Goal: Task Accomplishment & Management: Use online tool/utility

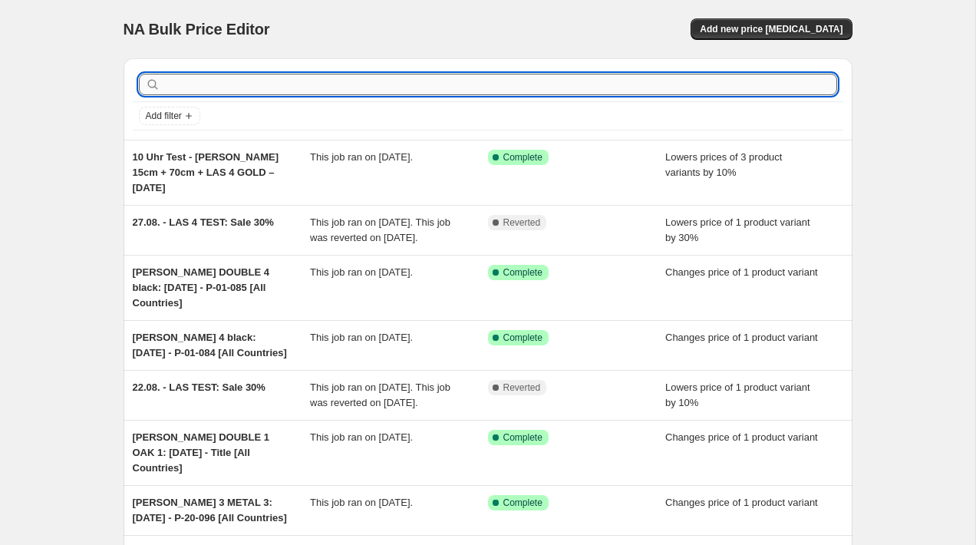
click at [261, 84] on input "text" at bounding box center [500, 84] width 674 height 21
type input "Sale"
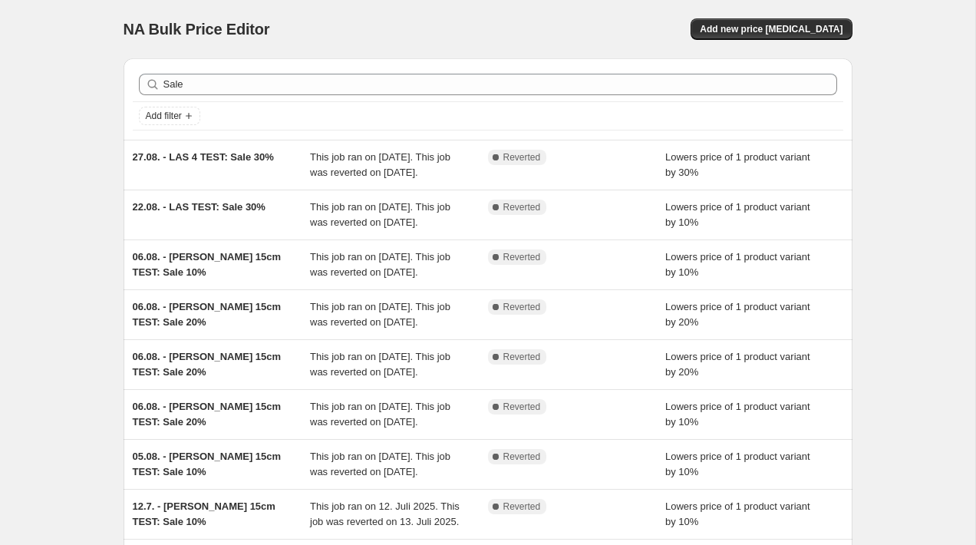
click at [162, 81] on div "Sale Clear" at bounding box center [488, 84] width 698 height 21
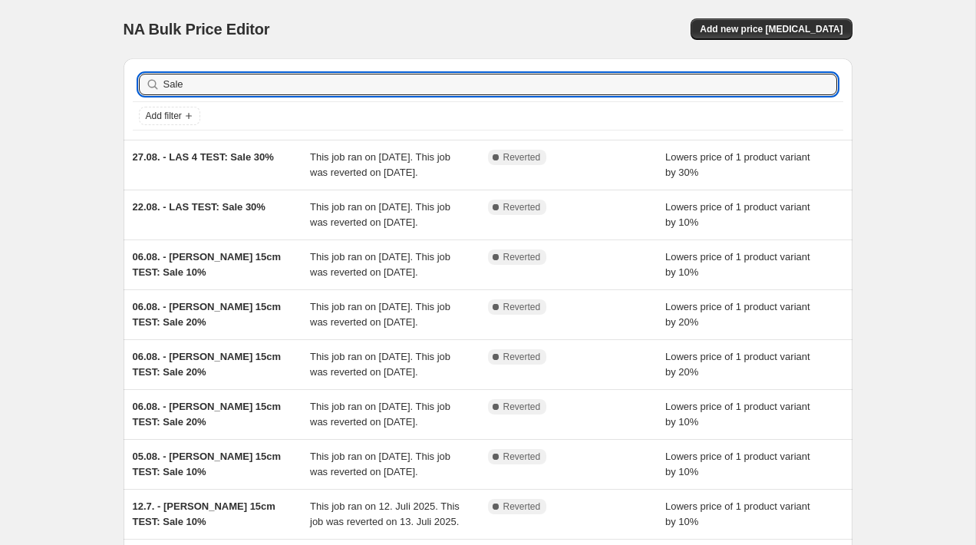
click at [162, 81] on div "Sale Clear" at bounding box center [488, 84] width 698 height 21
click at [166, 82] on input "Sale" at bounding box center [486, 84] width 646 height 21
type input "Summer Sale"
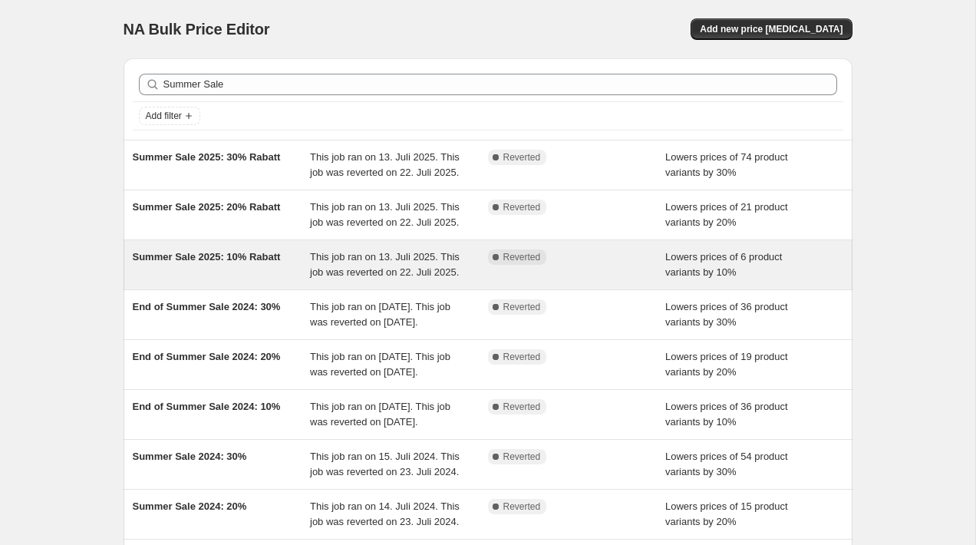
click at [278, 280] on div "Summer Sale 2025: 10% Rabatt" at bounding box center [222, 264] width 178 height 31
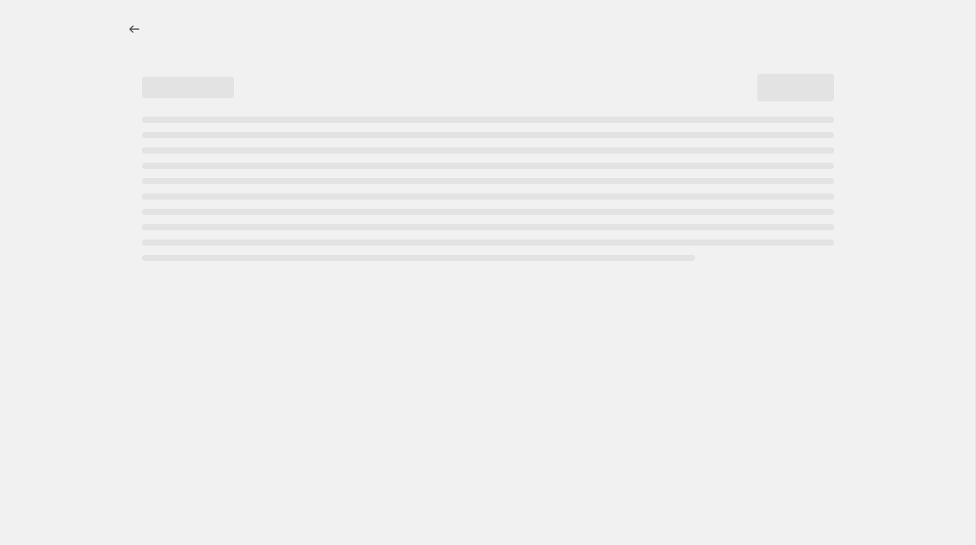
select select "percentage"
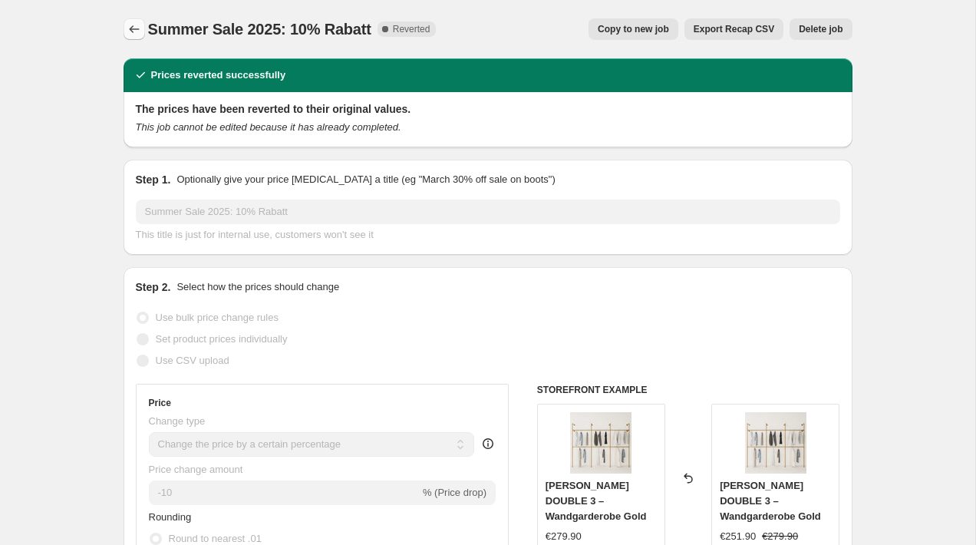
click at [131, 24] on icon "Price change jobs" at bounding box center [134, 28] width 15 height 15
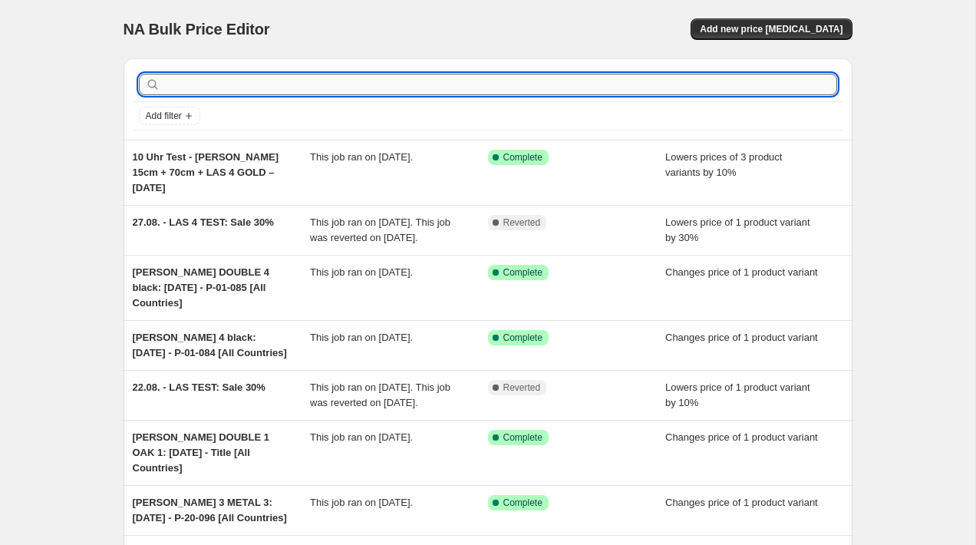
click at [201, 78] on input "text" at bounding box center [500, 84] width 674 height 21
type input "Summer sale"
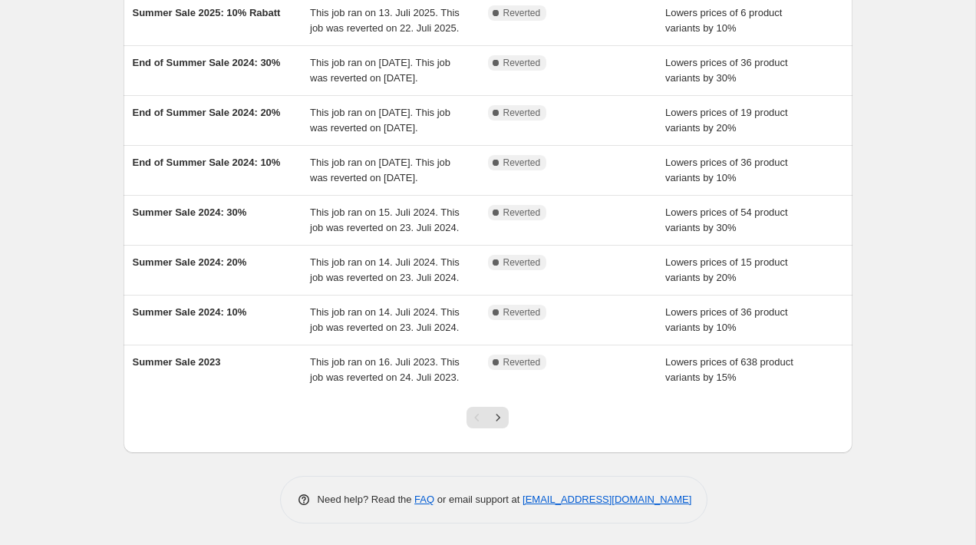
scroll to position [243, 0]
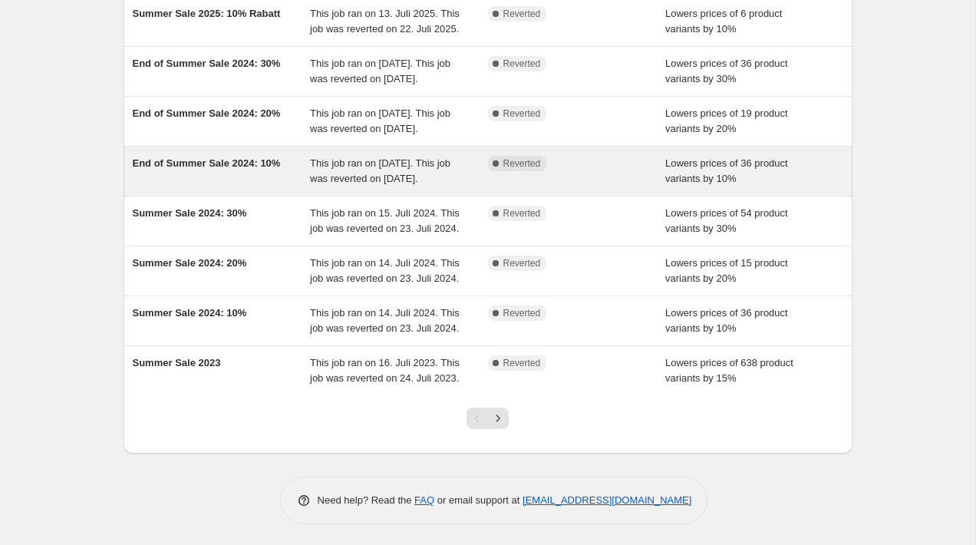
click at [181, 186] on div "End of Summer Sale 2024: 10%" at bounding box center [222, 171] width 178 height 31
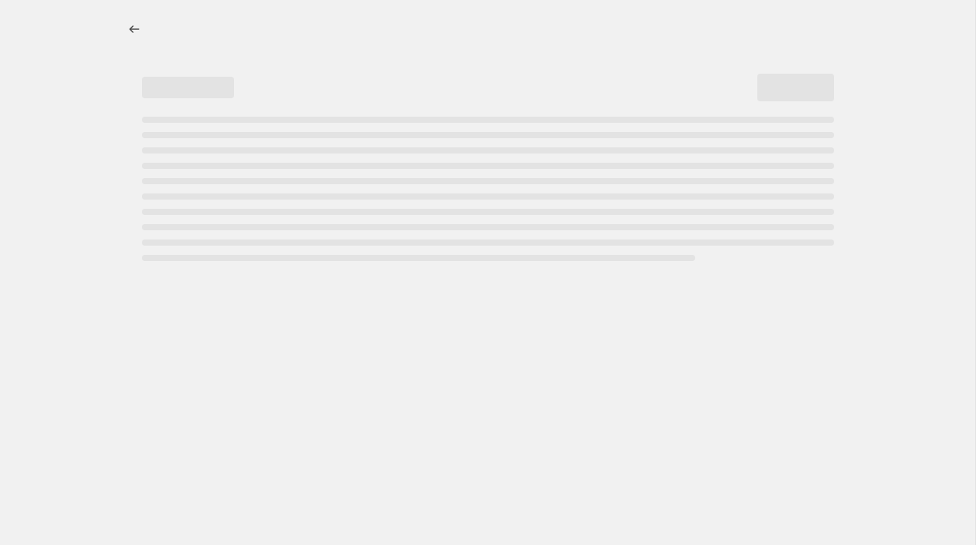
select select "percentage"
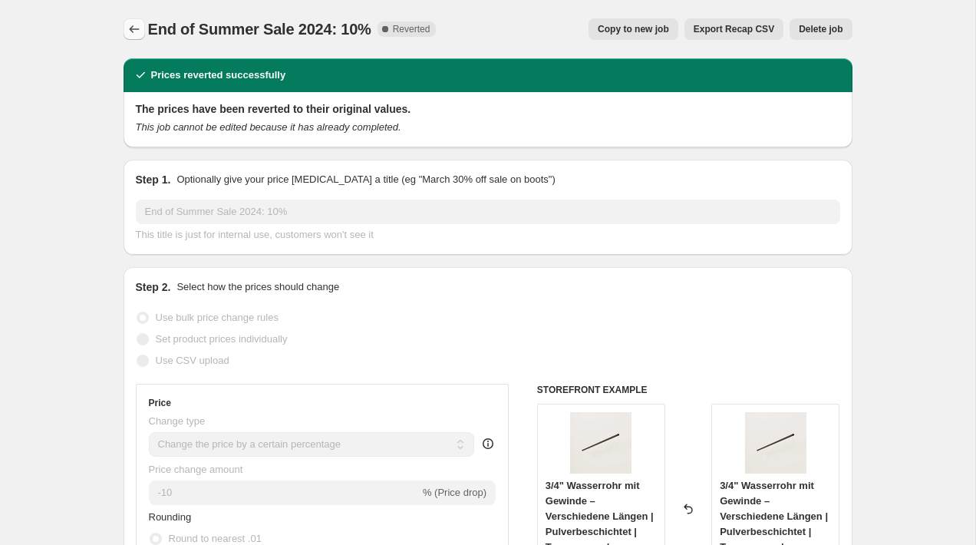
click at [133, 26] on icon "Price change jobs" at bounding box center [134, 28] width 15 height 15
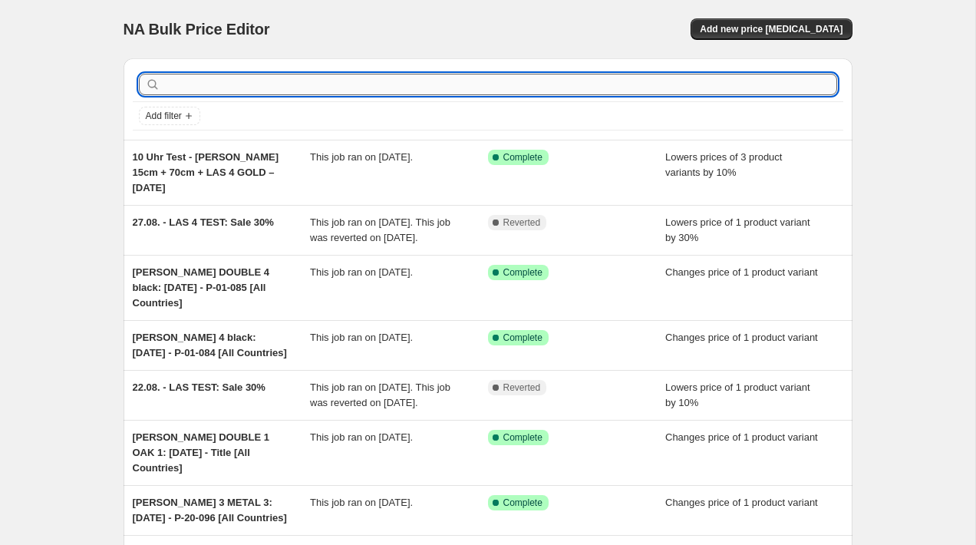
click at [217, 79] on input "text" at bounding box center [500, 84] width 674 height 21
type input "End of"
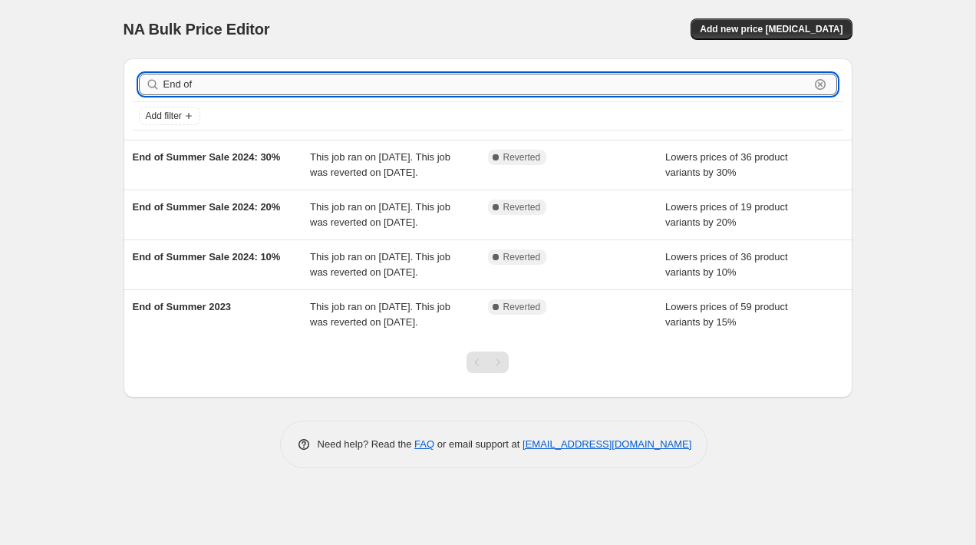
click at [196, 87] on input "End of" at bounding box center [486, 84] width 646 height 21
type input "summer sale"
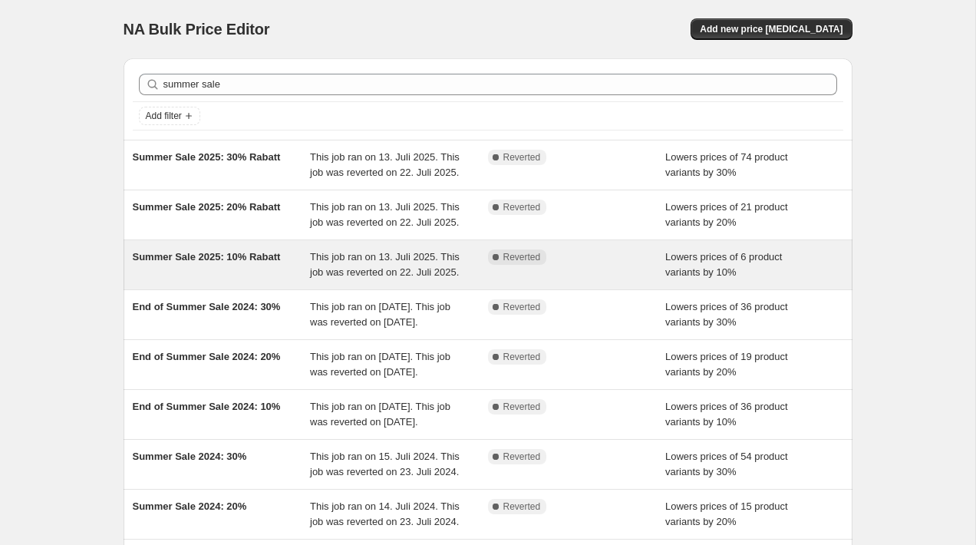
click at [233, 280] on div "Summer Sale 2025: 10% Rabatt" at bounding box center [222, 264] width 178 height 31
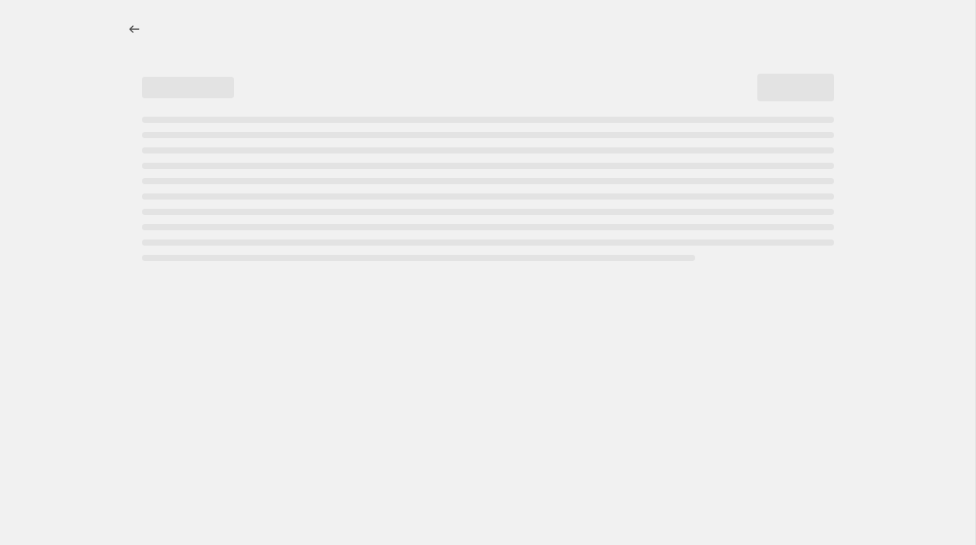
select select "percentage"
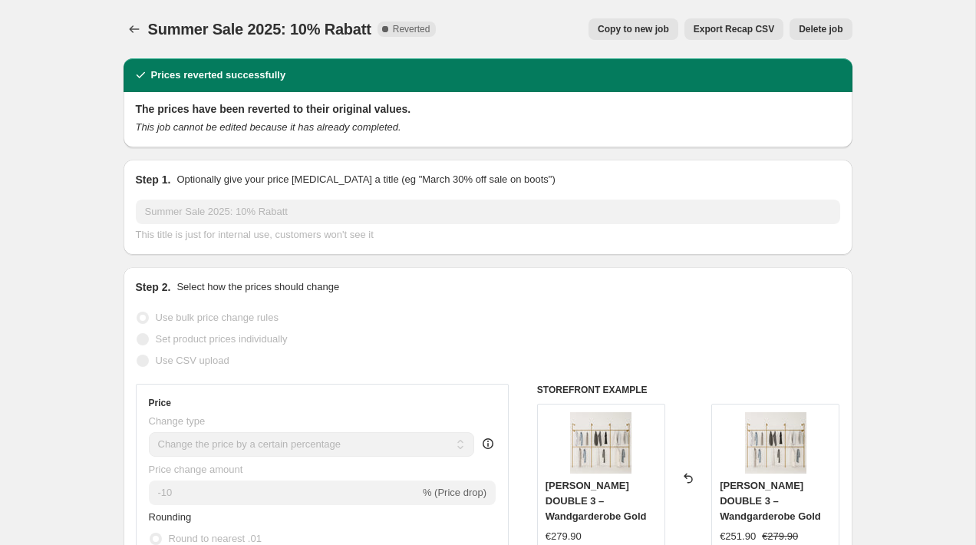
click at [642, 28] on span "Copy to new job" at bounding box center [633, 29] width 71 height 12
select select "percentage"
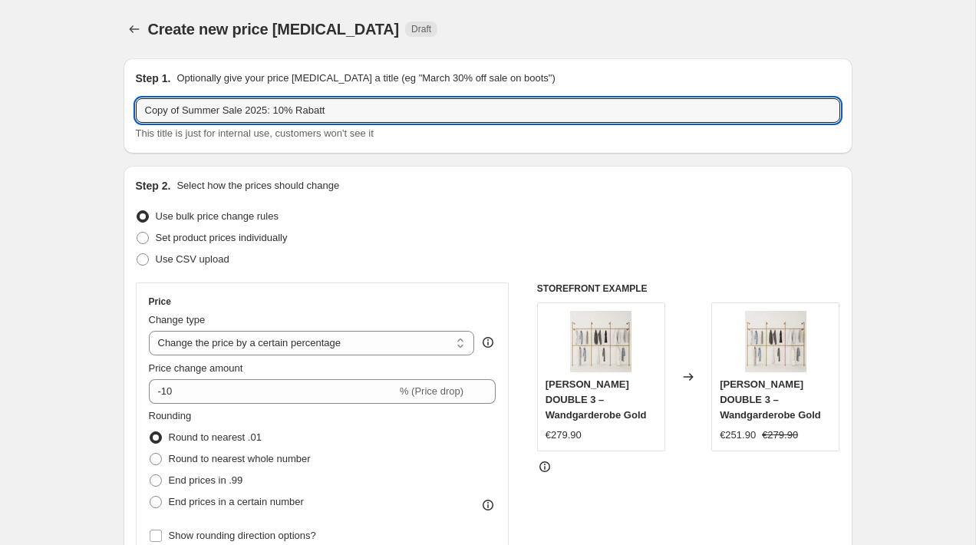
drag, startPoint x: 186, startPoint y: 113, endPoint x: 75, endPoint y: 113, distance: 111.3
type input "End of Summer Sale 2025: 10% Rabatt"
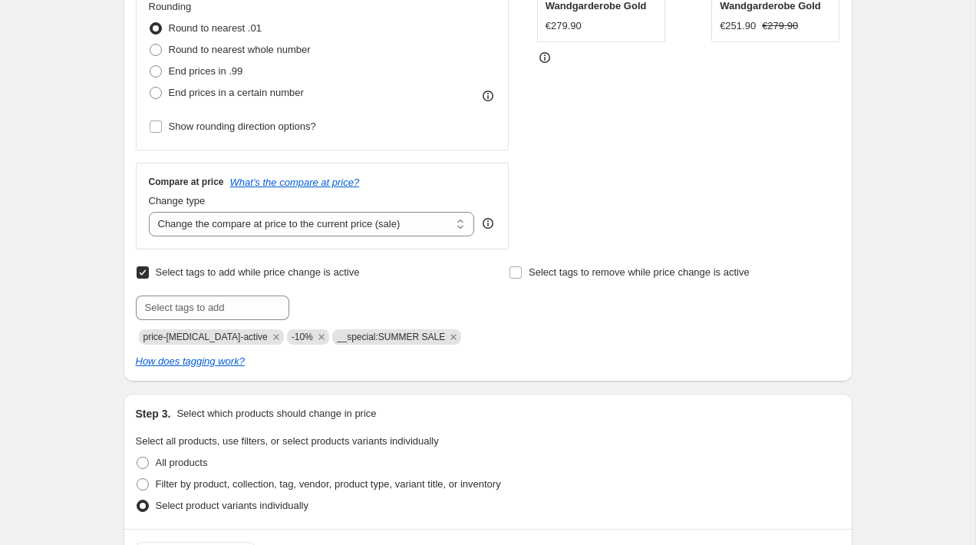
scroll to position [416, 0]
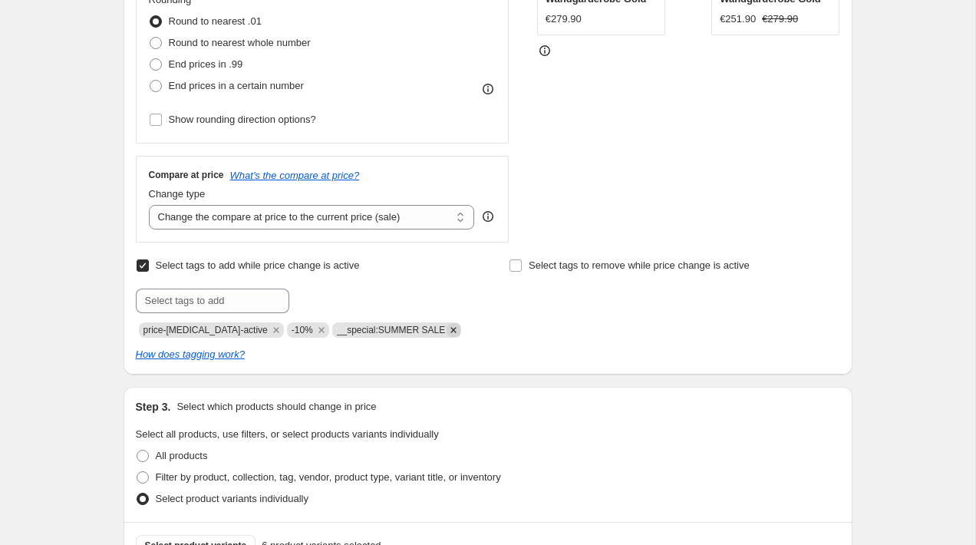
click at [451, 330] on icon "Remove __special:SUMMER SALE" at bounding box center [453, 329] width 5 height 5
click at [256, 292] on input "text" at bounding box center [212, 301] width 153 height 25
paste input "__special:END OF SUMMER"
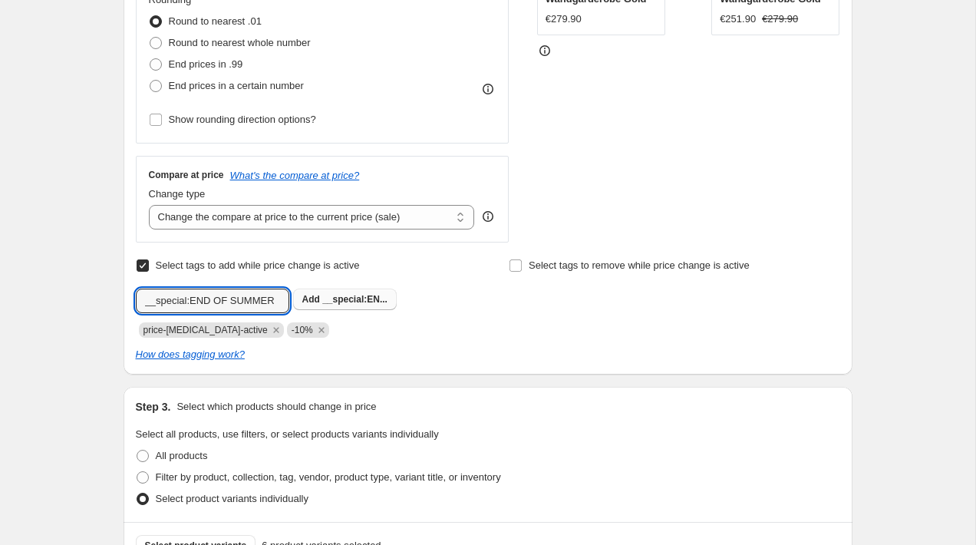
type input "__special:END OF SUMMER"
click at [330, 302] on span "__special:EN..." at bounding box center [354, 299] width 65 height 11
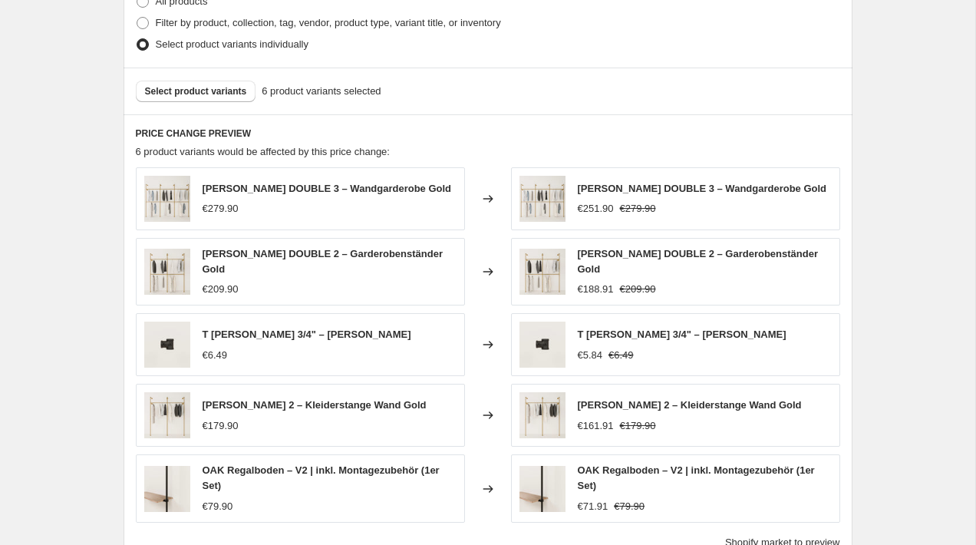
scroll to position [890, 0]
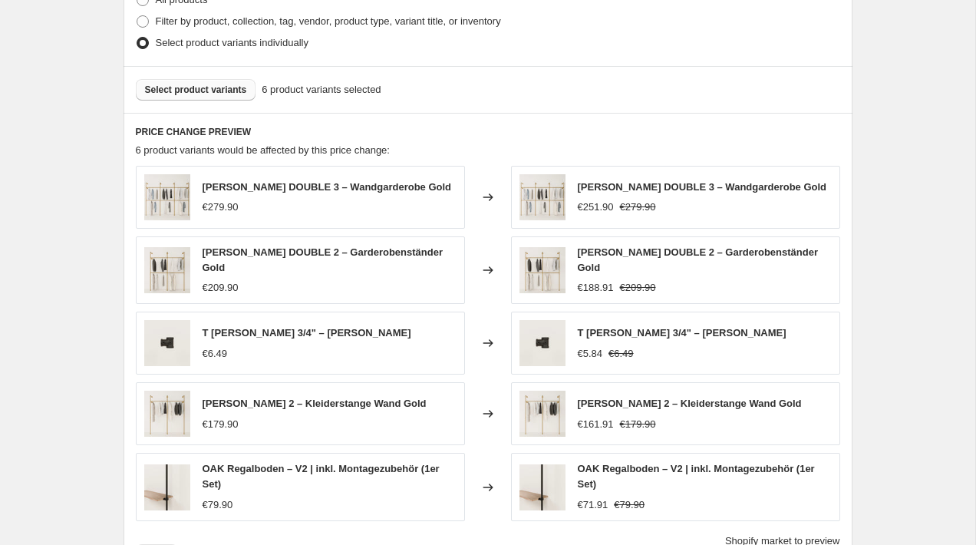
click at [183, 84] on span "Select product variants" at bounding box center [196, 90] width 102 height 12
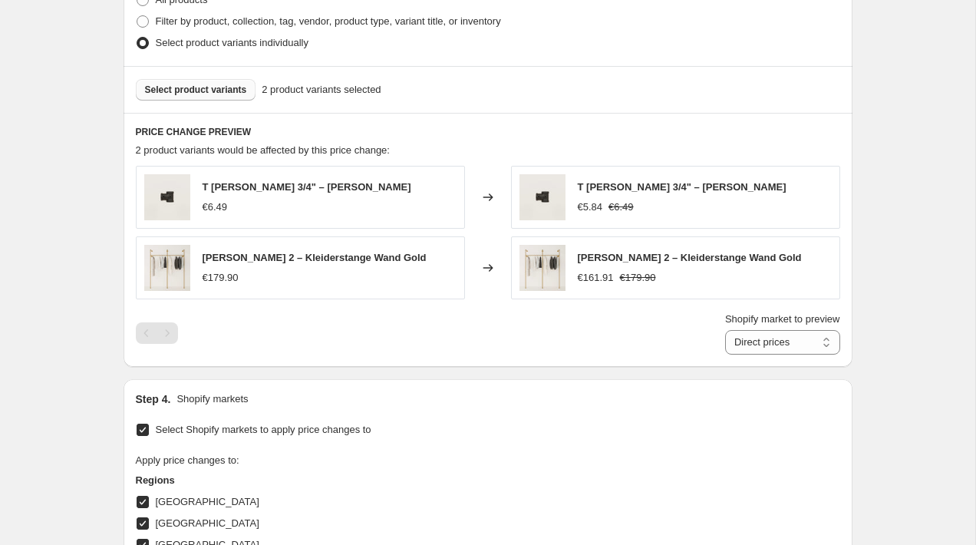
click at [185, 84] on span "Select product variants" at bounding box center [196, 90] width 102 height 12
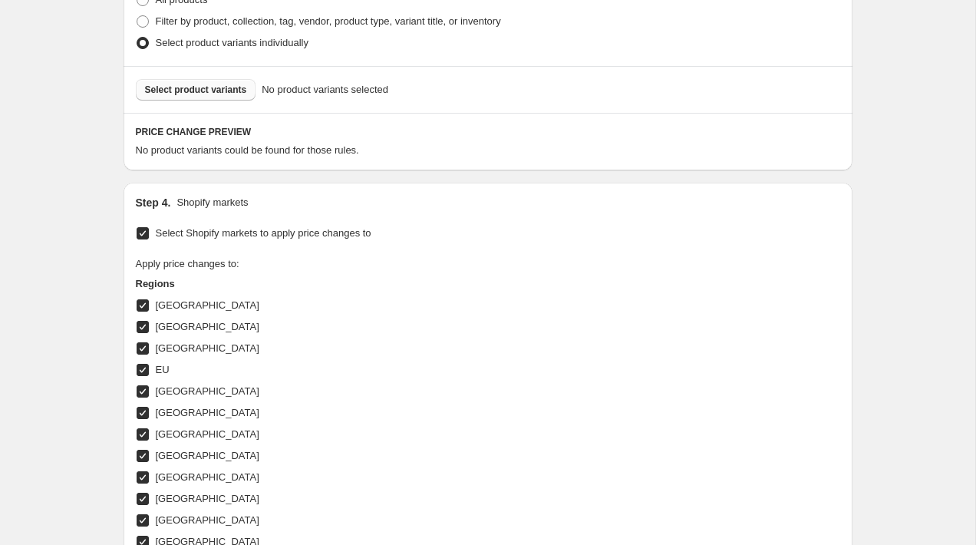
click at [76, 229] on div "Create new price [MEDICAL_DATA]. This page is ready Create new price [MEDICAL_D…" at bounding box center [487, 57] width 975 height 1895
click at [192, 84] on span "Select product variants" at bounding box center [196, 90] width 102 height 12
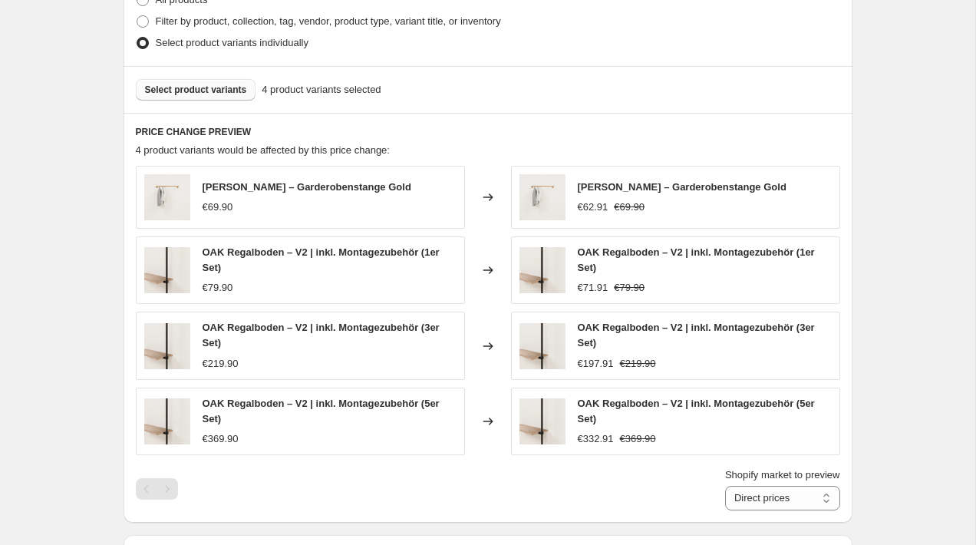
click at [94, 269] on div "Create new price [MEDICAL_DATA]. This page is ready Create new price [MEDICAL_D…" at bounding box center [487, 234] width 975 height 2248
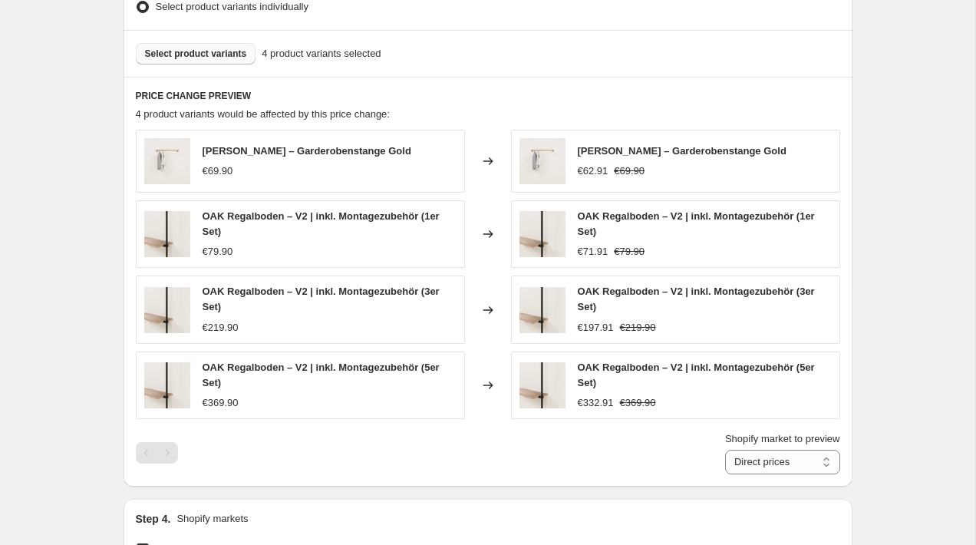
scroll to position [916, 0]
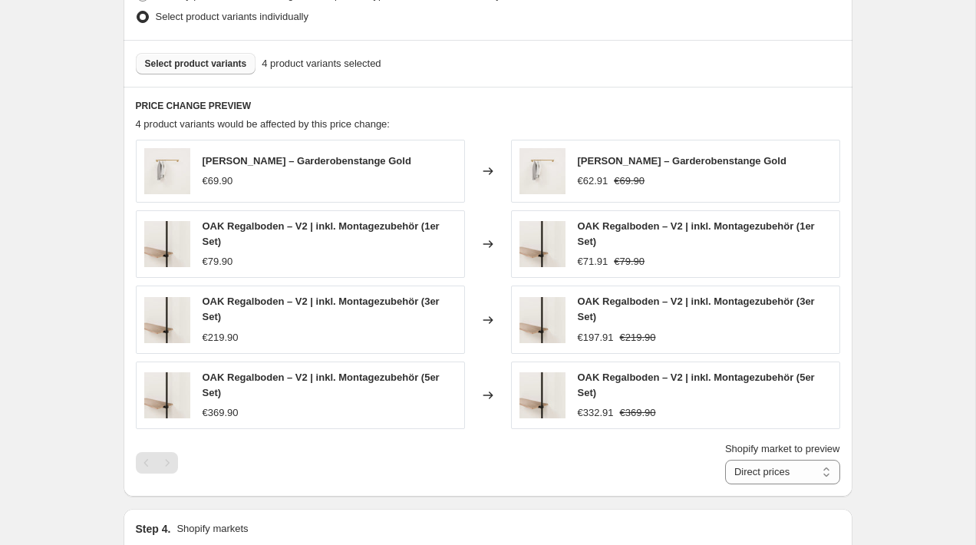
click at [68, 275] on div "Create new price [MEDICAL_DATA]. This page is ready Create new price [MEDICAL_D…" at bounding box center [487, 208] width 975 height 2248
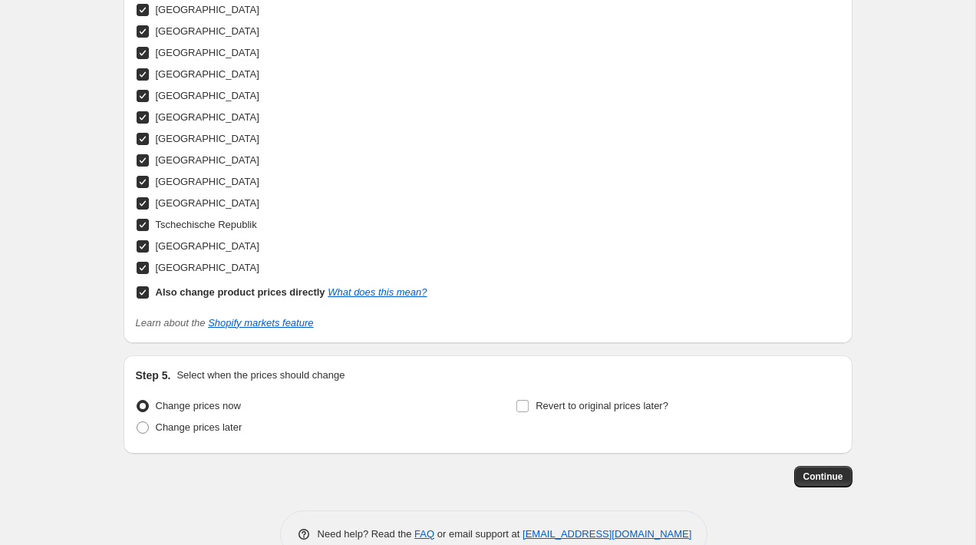
scroll to position [1684, 0]
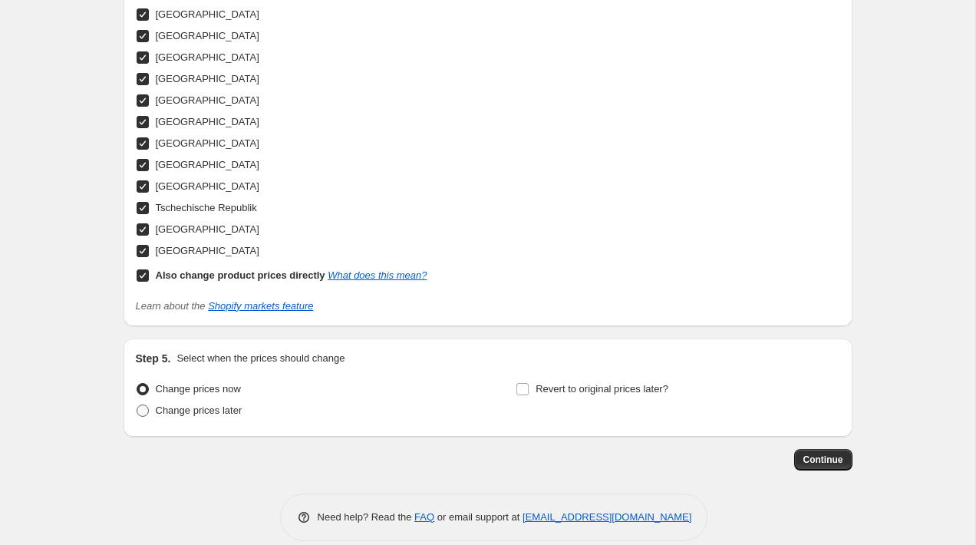
click at [142, 404] on span at bounding box center [143, 410] width 12 height 12
click at [137, 404] on input "Change prices later" at bounding box center [137, 404] width 1 height 1
radio input "true"
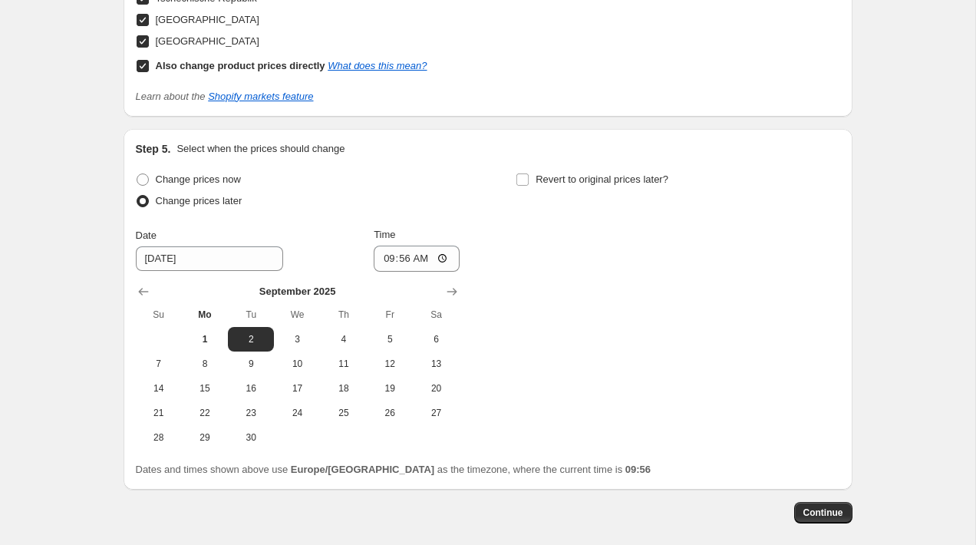
scroll to position [1947, 0]
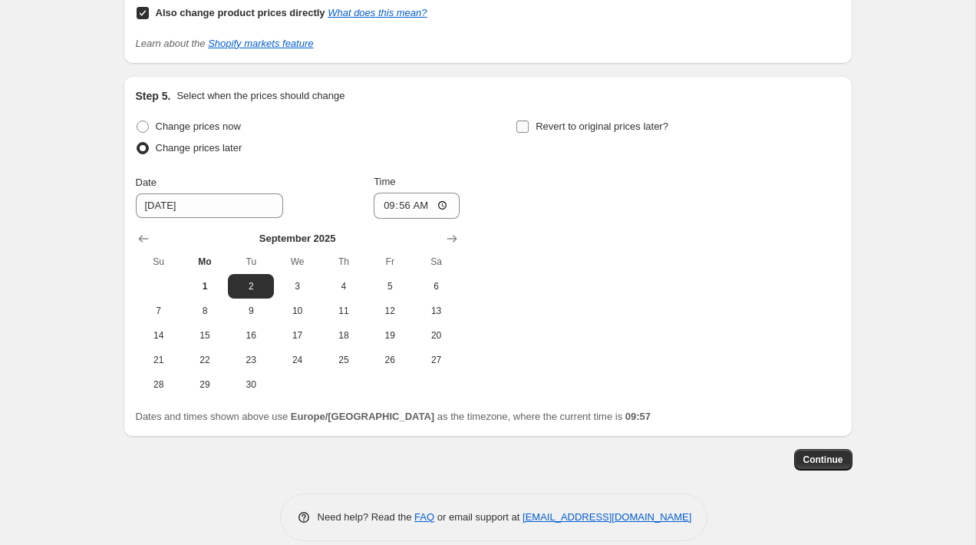
click at [523, 120] on input "Revert to original prices later?" at bounding box center [522, 126] width 12 height 12
checkbox input "true"
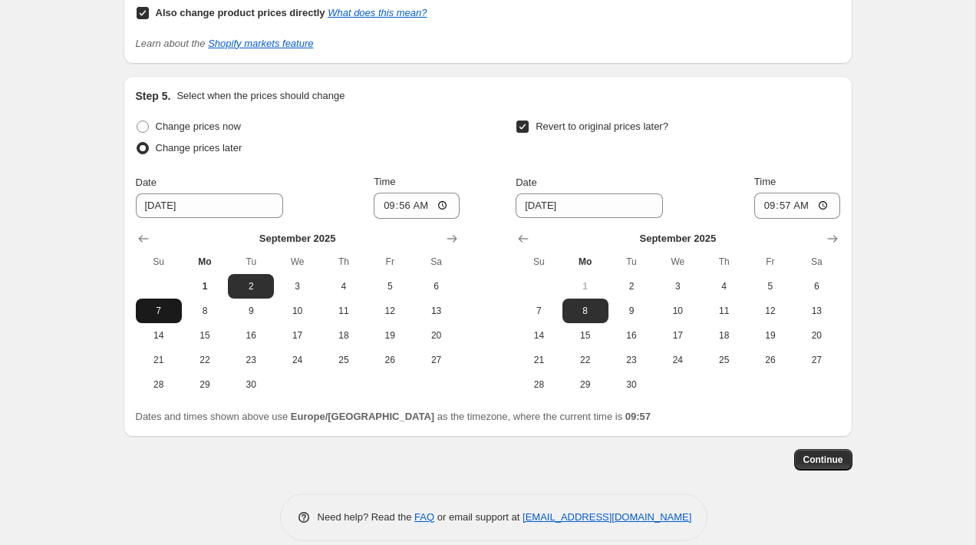
click at [160, 305] on span "7" at bounding box center [159, 311] width 34 height 12
type input "[DATE]"
click at [442, 193] on input "09:56" at bounding box center [417, 206] width 86 height 26
type input "23:55"
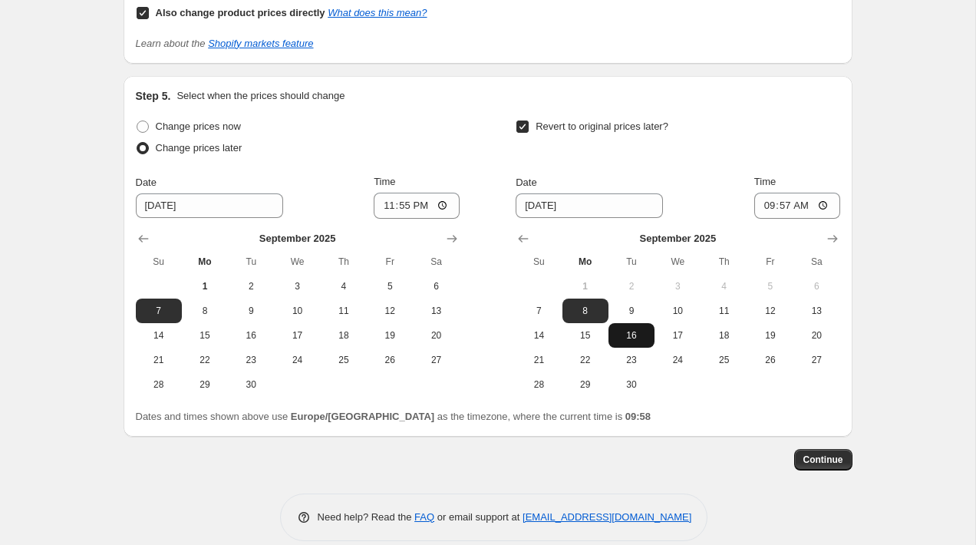
click at [627, 329] on span "16" at bounding box center [632, 335] width 34 height 12
type input "[DATE]"
click at [820, 193] on input "09:57" at bounding box center [797, 206] width 86 height 26
type input "00:55"
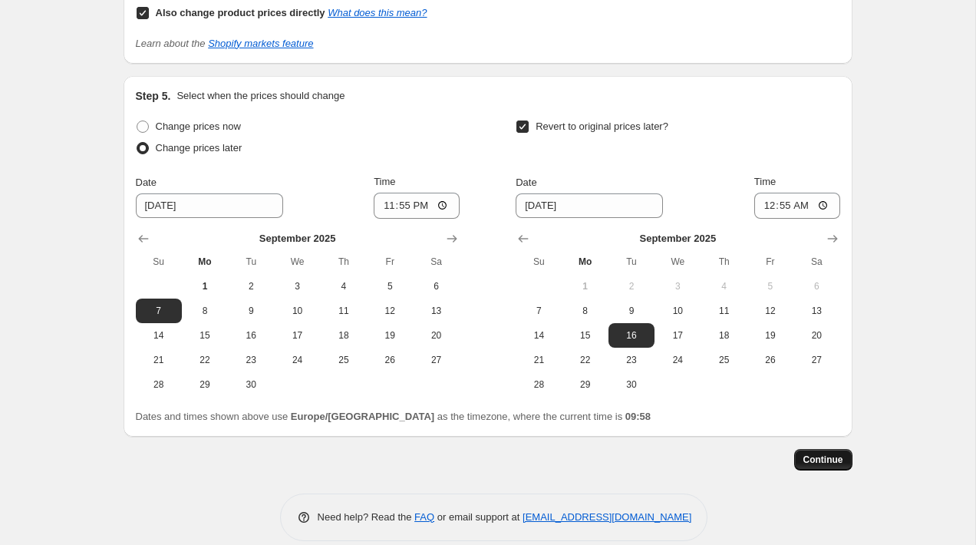
click at [823, 449] on button "Continue" at bounding box center [823, 459] width 58 height 21
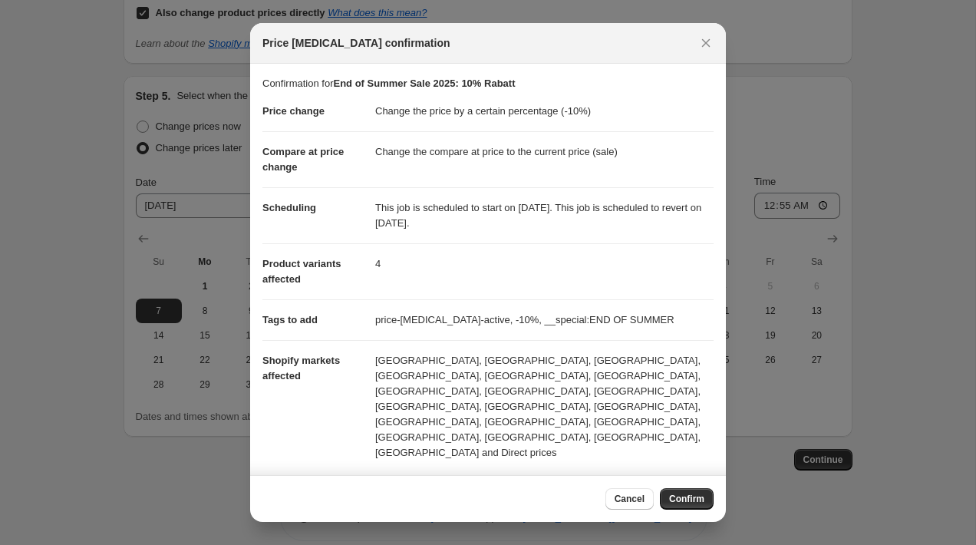
scroll to position [84, 0]
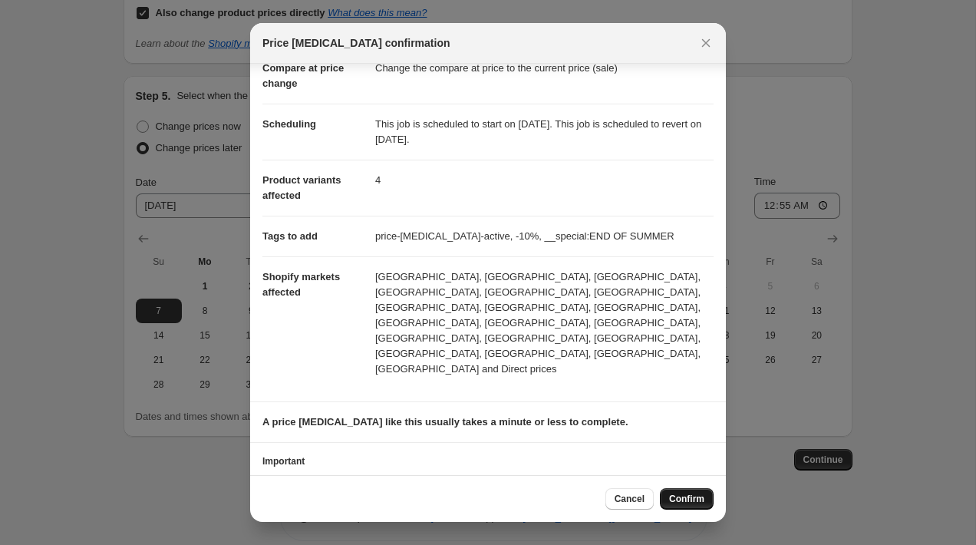
click at [679, 494] on span "Confirm" at bounding box center [686, 499] width 35 height 12
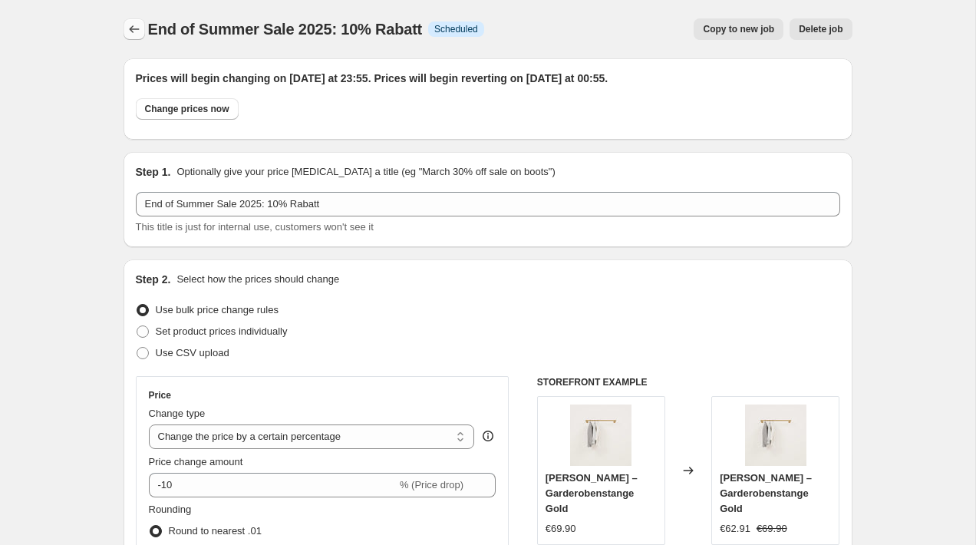
click at [124, 31] on button "Price change jobs" at bounding box center [134, 28] width 21 height 21
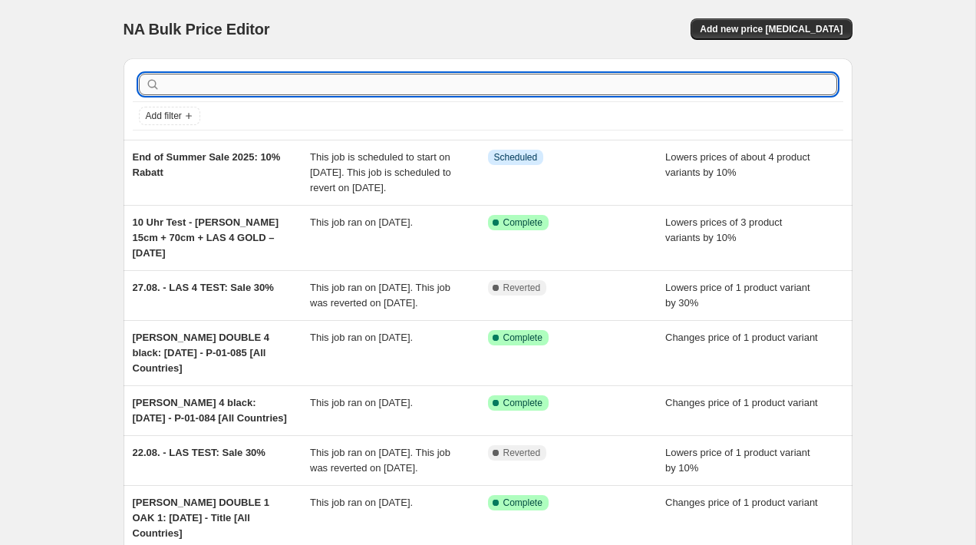
click at [196, 82] on input "text" at bounding box center [500, 84] width 674 height 21
type input "End of Summer Sale"
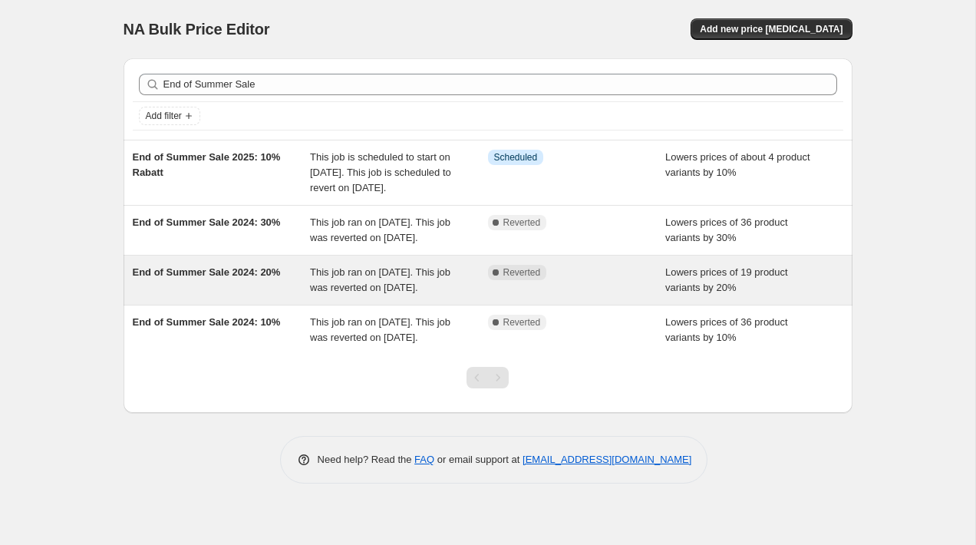
click at [251, 295] on div "End of Summer Sale 2024: 20%" at bounding box center [222, 280] width 178 height 31
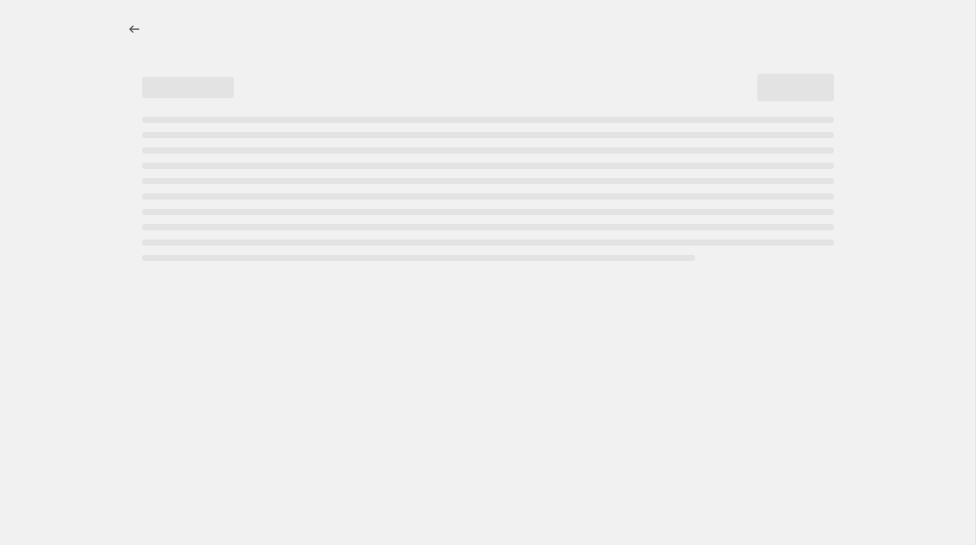
select select "percentage"
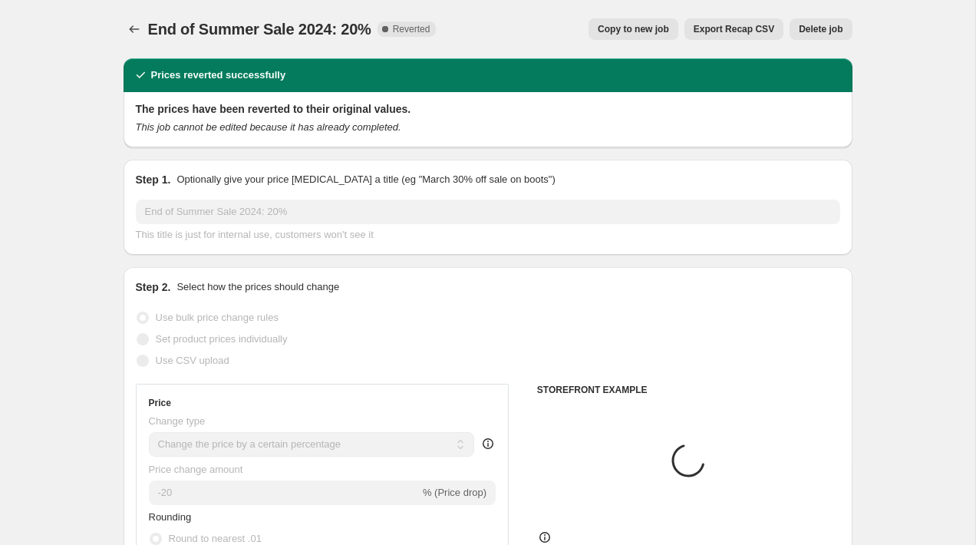
click at [630, 32] on span "Copy to new job" at bounding box center [633, 29] width 71 height 12
select select "percentage"
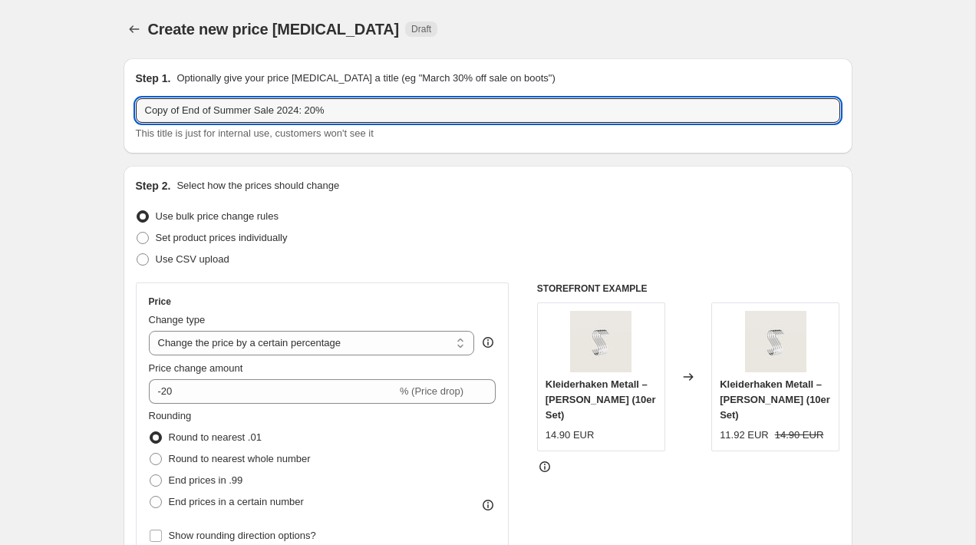
drag, startPoint x: 186, startPoint y: 109, endPoint x: 71, endPoint y: 106, distance: 114.4
click at [263, 111] on input "End of Summer Sale 2024: 20%" at bounding box center [488, 110] width 704 height 25
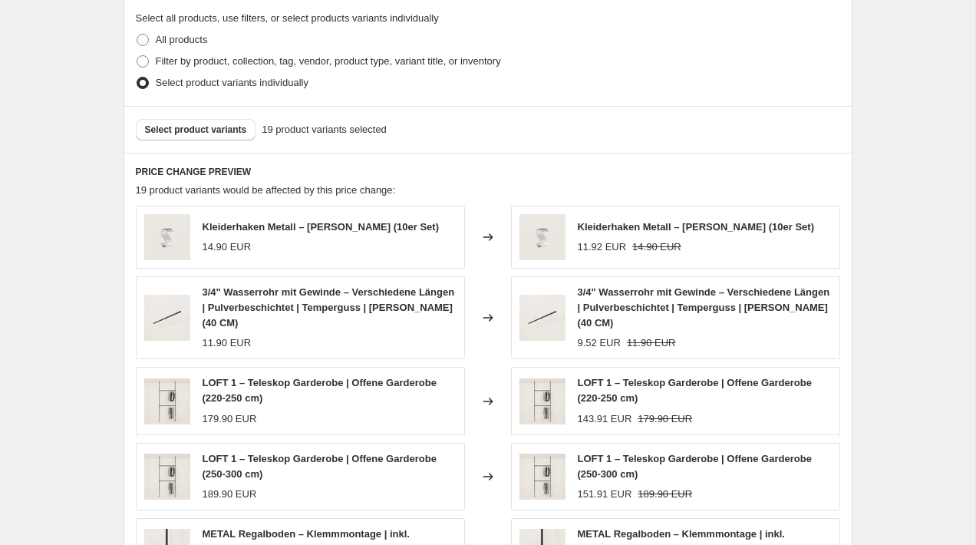
scroll to position [859, 0]
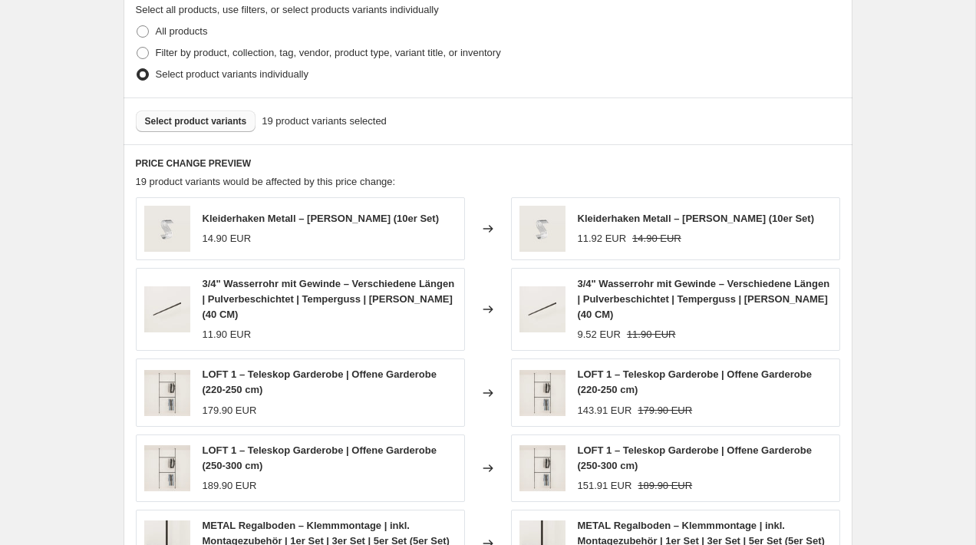
type input "End of Summer Sale 2025: 20%"
click at [198, 115] on span "Select product variants" at bounding box center [196, 121] width 102 height 12
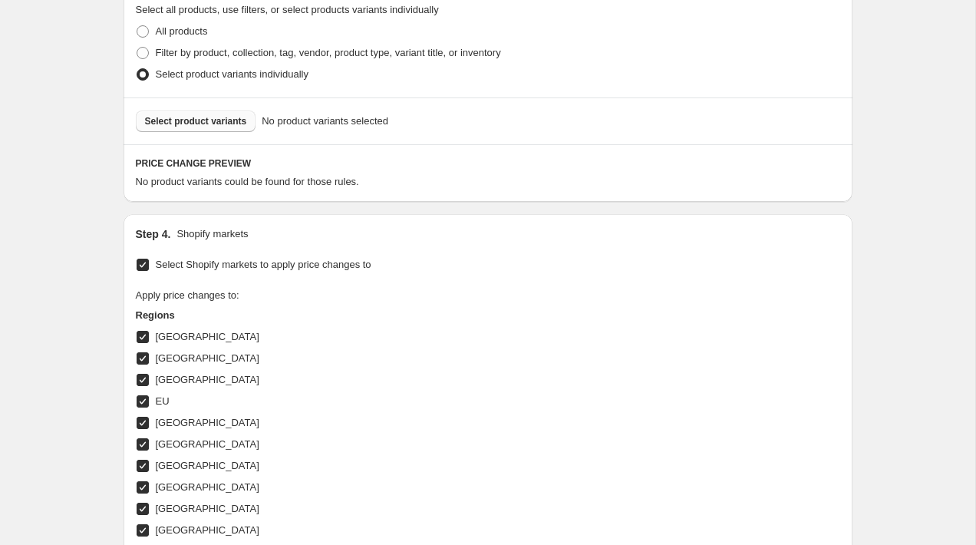
click at [242, 115] on span "Select product variants" at bounding box center [196, 121] width 102 height 12
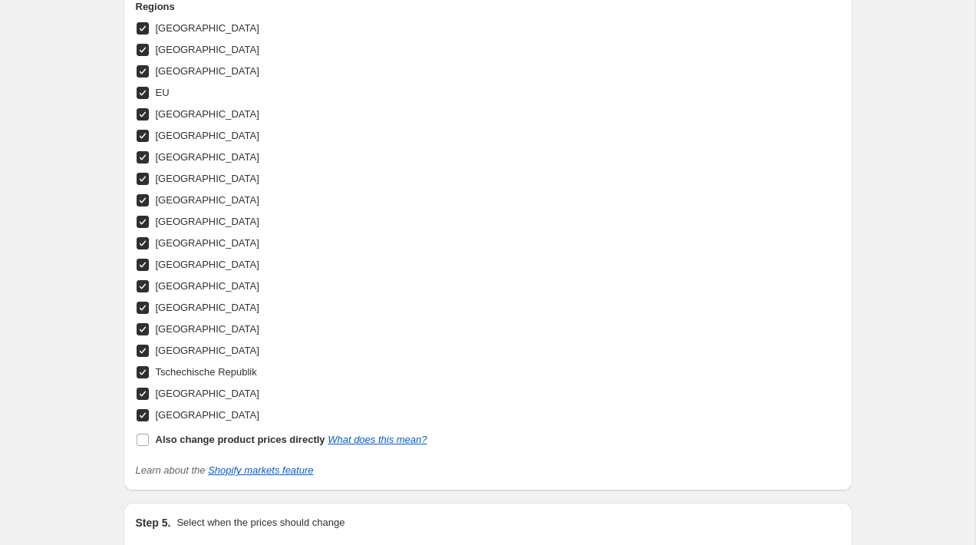
scroll to position [1622, 0]
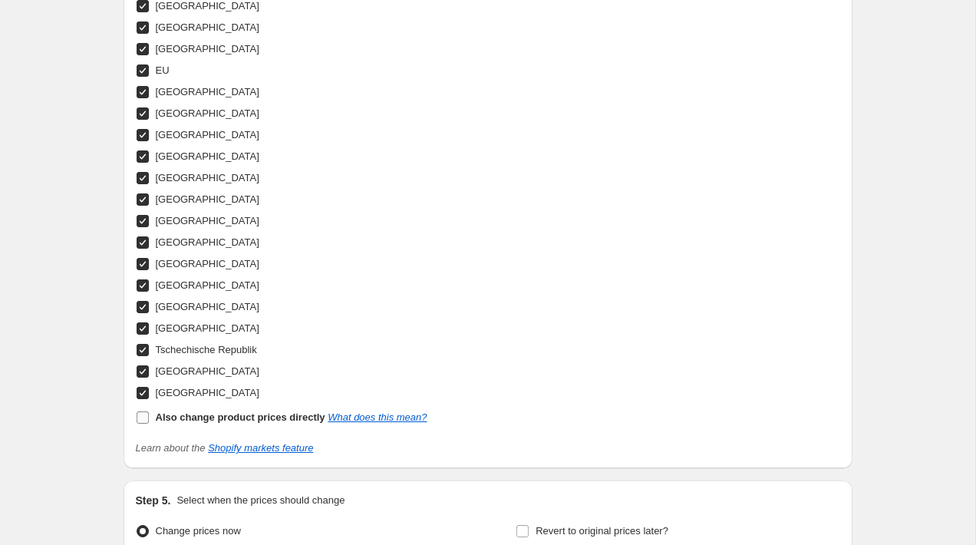
click at [142, 411] on input "Also change product prices directly What does this mean?" at bounding box center [143, 417] width 12 height 12
checkbox input "true"
select select "direct"
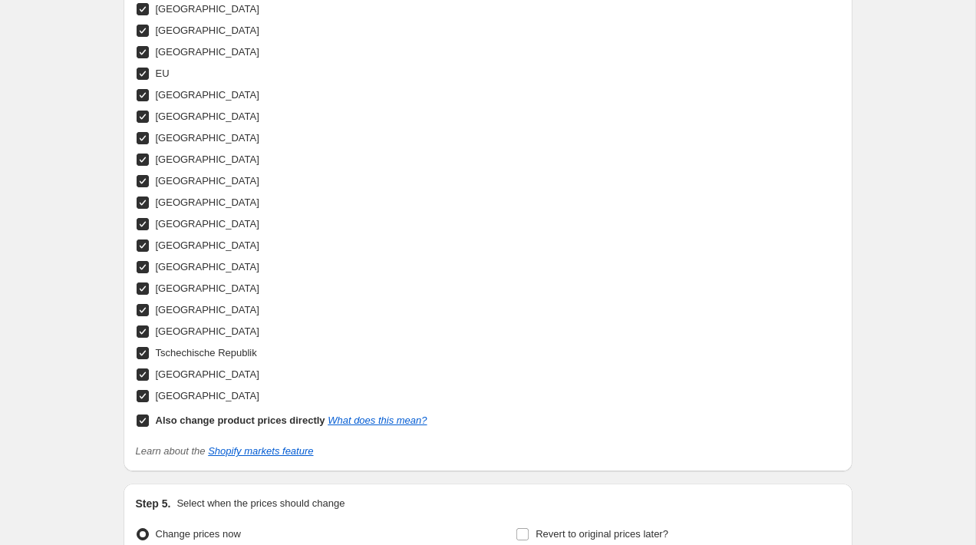
scroll to position [1765, 0]
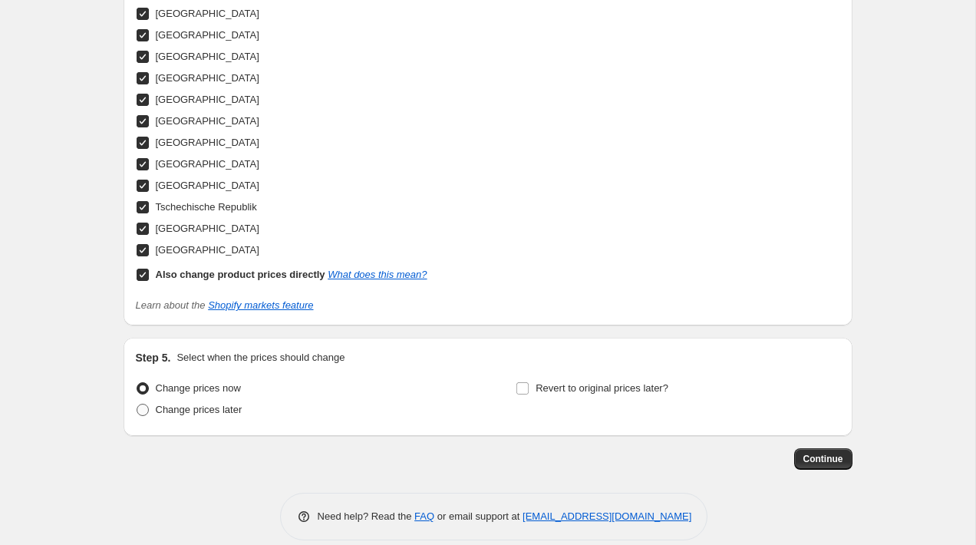
click at [140, 404] on span at bounding box center [143, 410] width 12 height 12
click at [137, 404] on input "Change prices later" at bounding box center [137, 404] width 1 height 1
radio input "true"
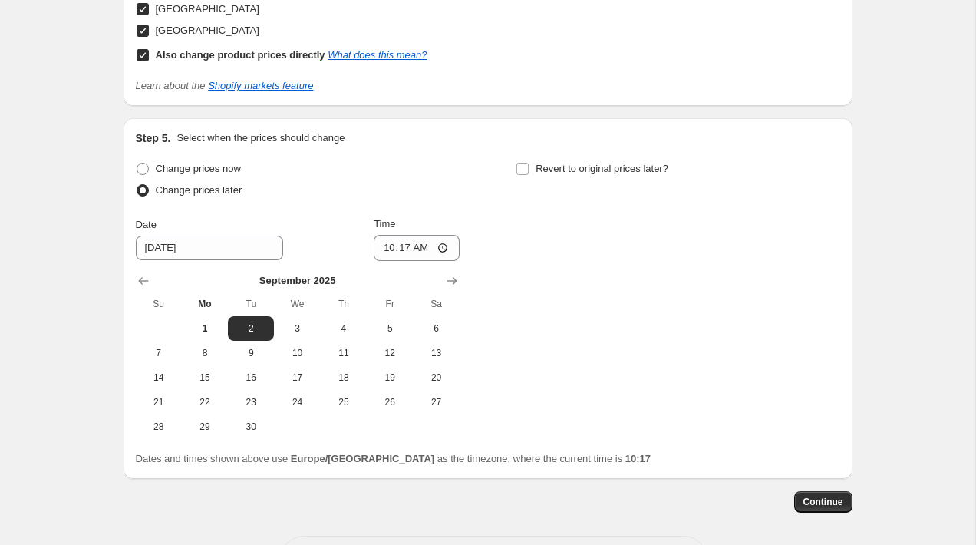
scroll to position [2027, 0]
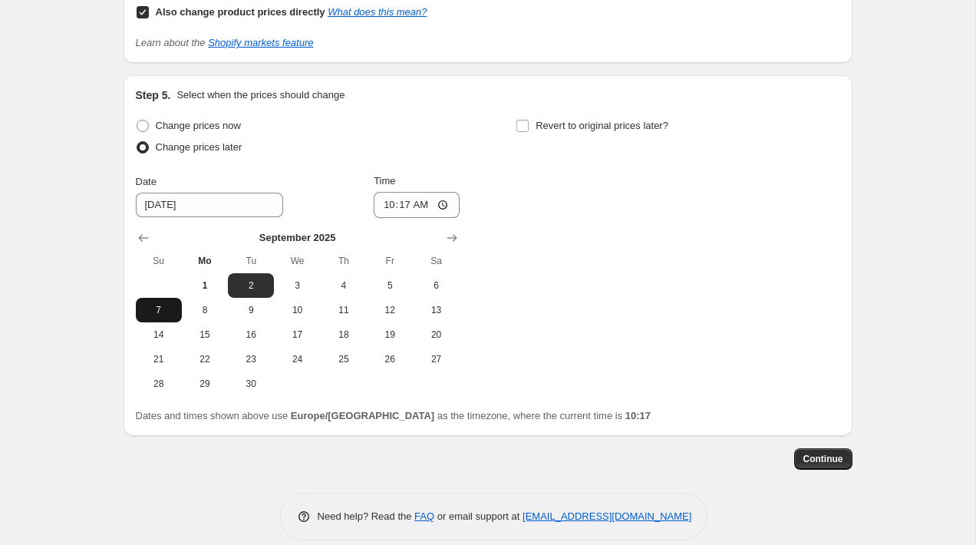
click at [172, 304] on span "7" at bounding box center [159, 310] width 34 height 12
type input "[DATE]"
click at [447, 192] on input "10:17" at bounding box center [417, 205] width 86 height 26
type input "23:57"
click at [526, 120] on input "Revert to original prices later?" at bounding box center [522, 126] width 12 height 12
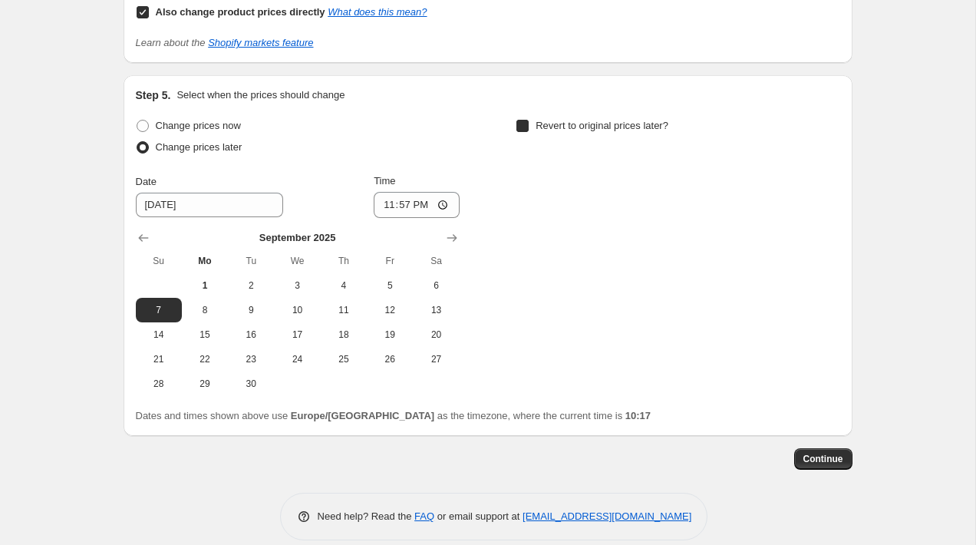
checkbox input "true"
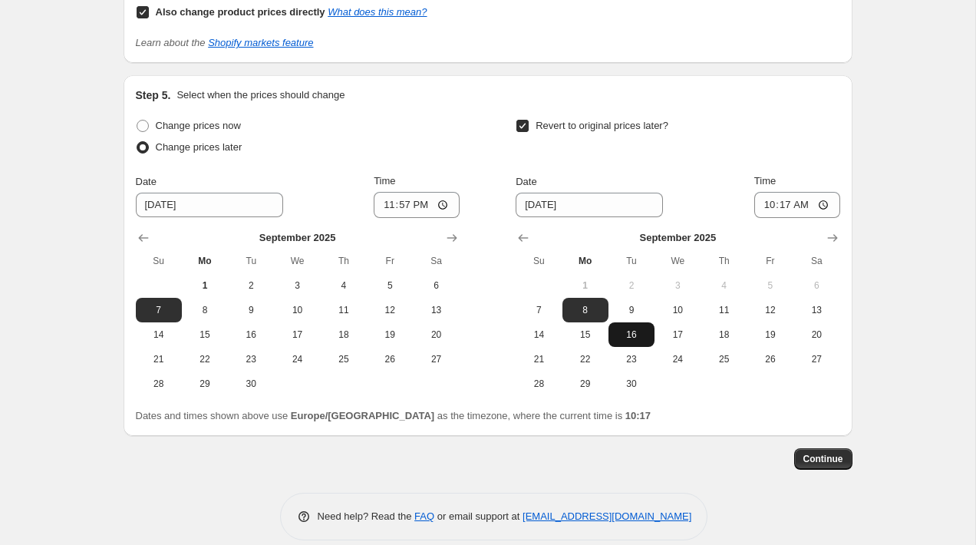
click at [638, 328] on span "16" at bounding box center [632, 334] width 34 height 12
type input "[DATE]"
click at [793, 192] on input "10:17" at bounding box center [797, 205] width 86 height 26
click at [831, 192] on input "10:17" at bounding box center [797, 205] width 86 height 26
click at [820, 192] on input "10:17" at bounding box center [797, 205] width 86 height 26
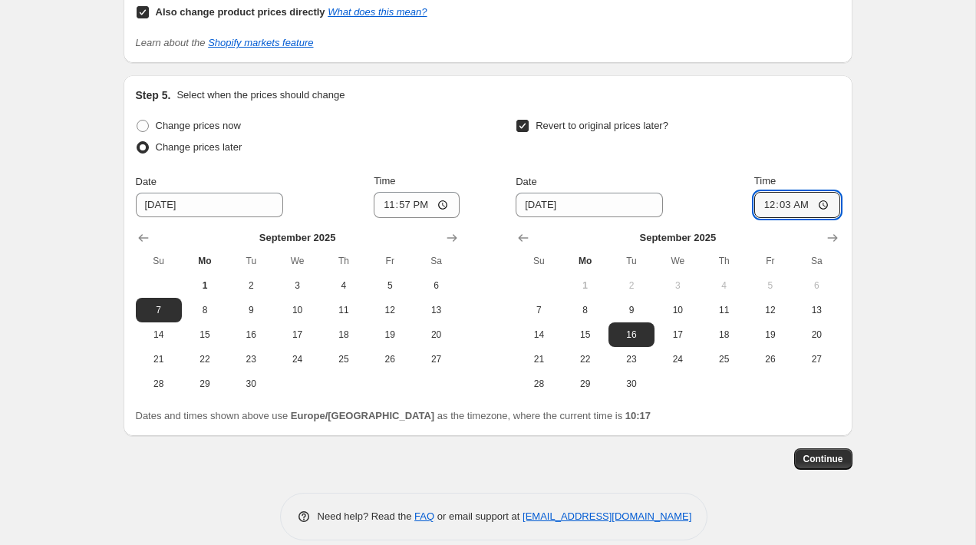
type input "00:03"
click at [823, 453] on span "Continue" at bounding box center [823, 459] width 40 height 12
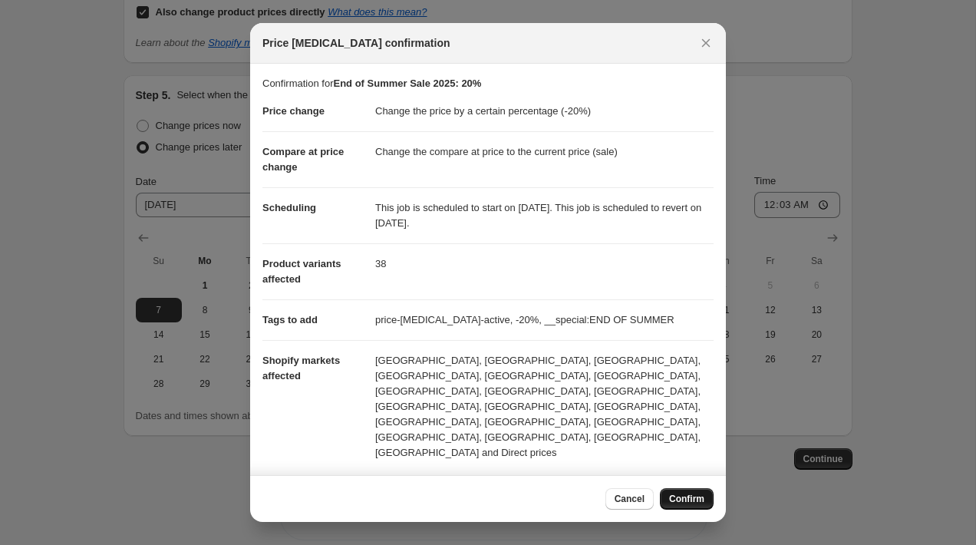
click at [680, 501] on span "Confirm" at bounding box center [686, 499] width 35 height 12
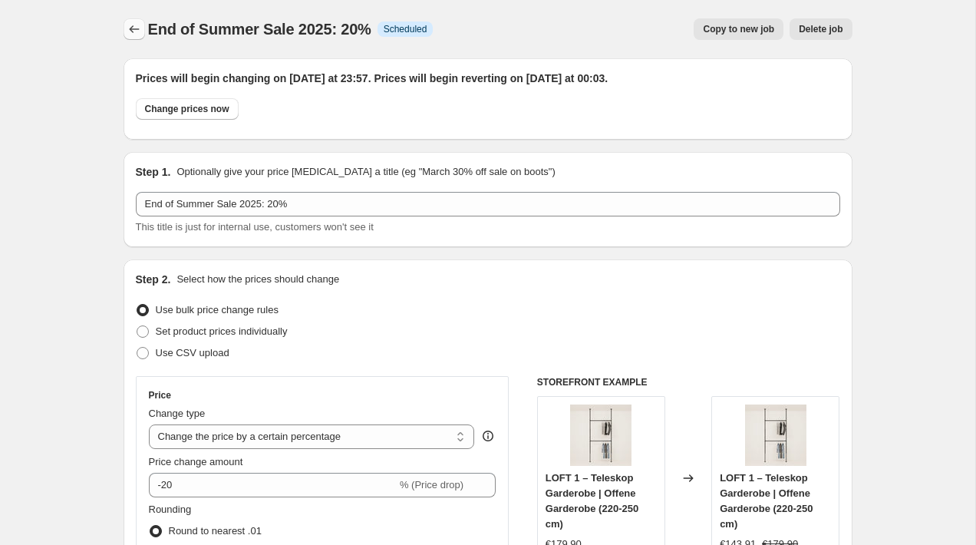
click at [134, 31] on icon "Price change jobs" at bounding box center [134, 28] width 15 height 15
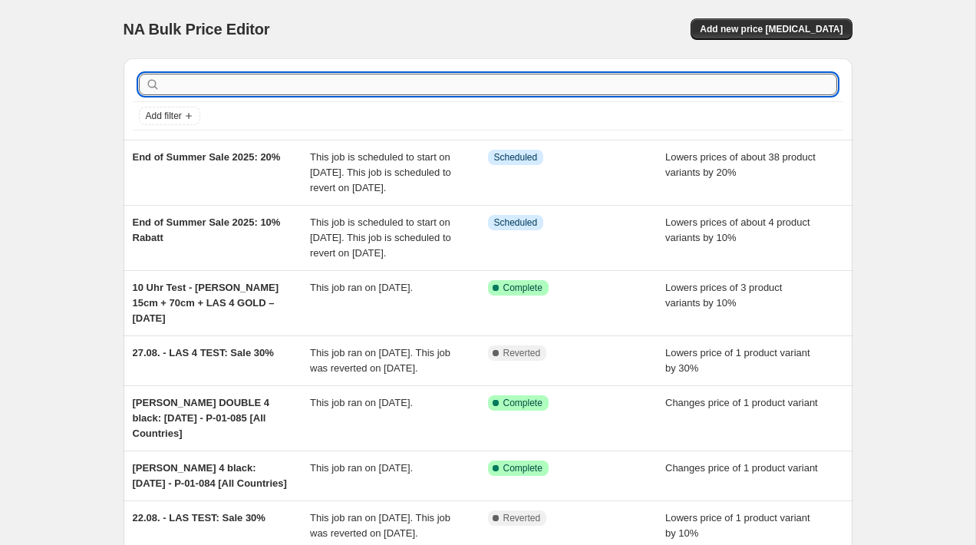
click at [348, 81] on input "text" at bounding box center [500, 84] width 674 height 21
type input "END of"
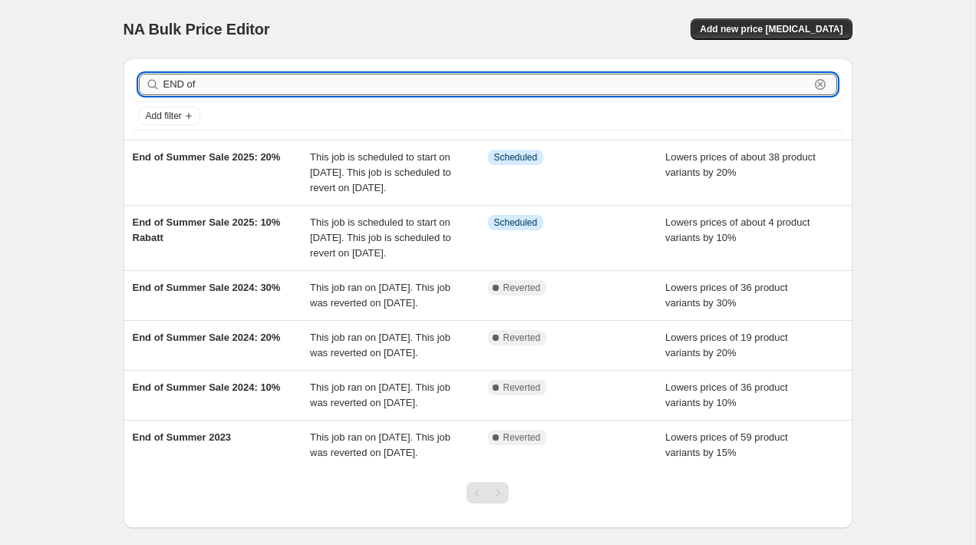
click at [210, 85] on input "END of" at bounding box center [486, 84] width 646 height 21
type input "END of summer"
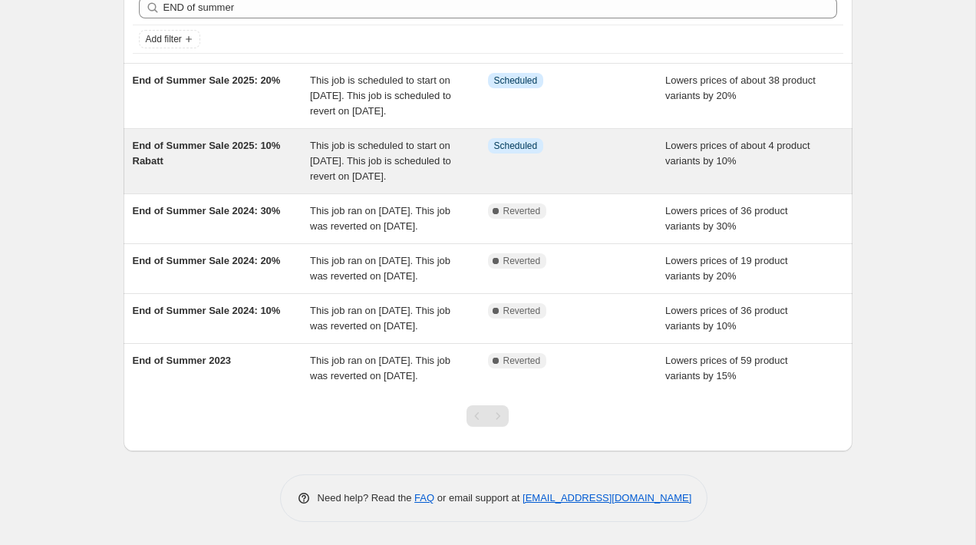
scroll to position [89, 0]
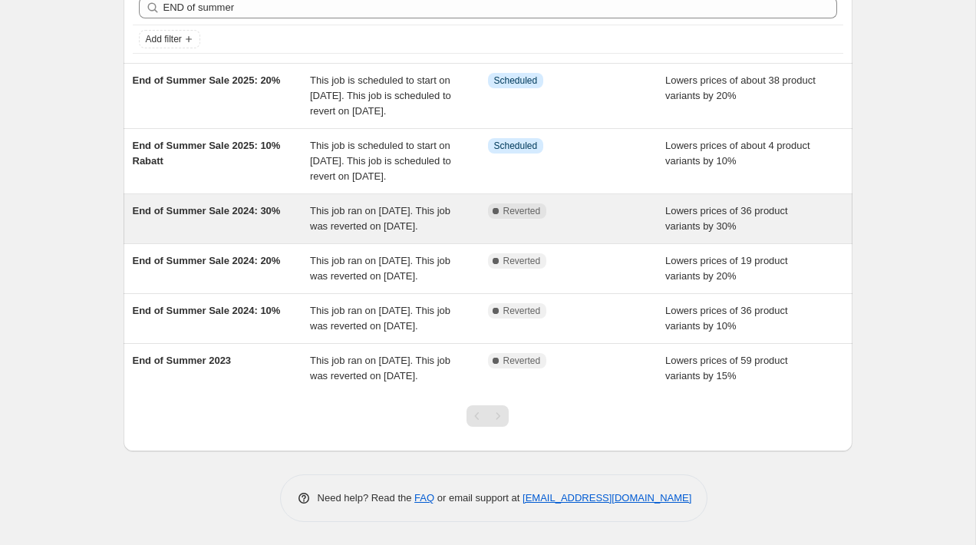
click at [237, 234] on div "End of Summer Sale 2024: 30%" at bounding box center [222, 218] width 178 height 31
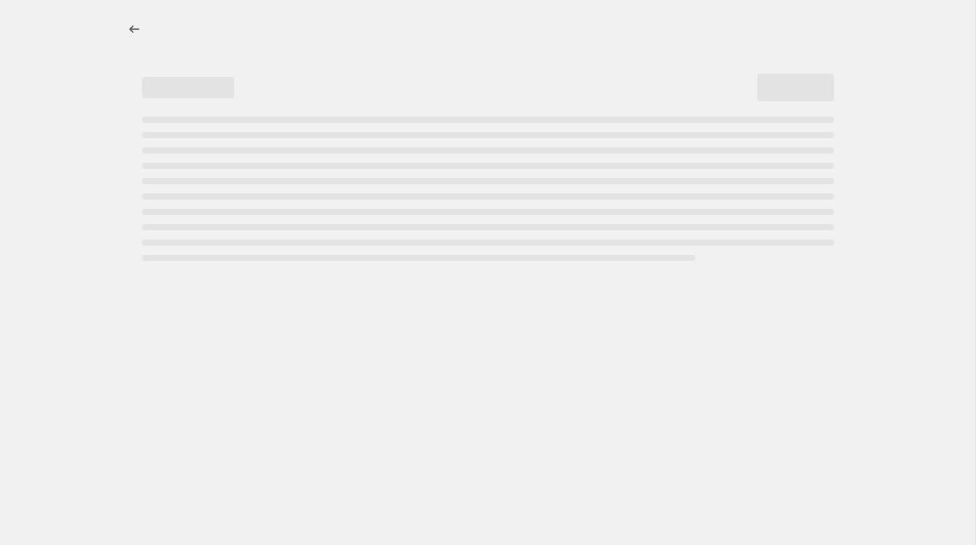
select select "percentage"
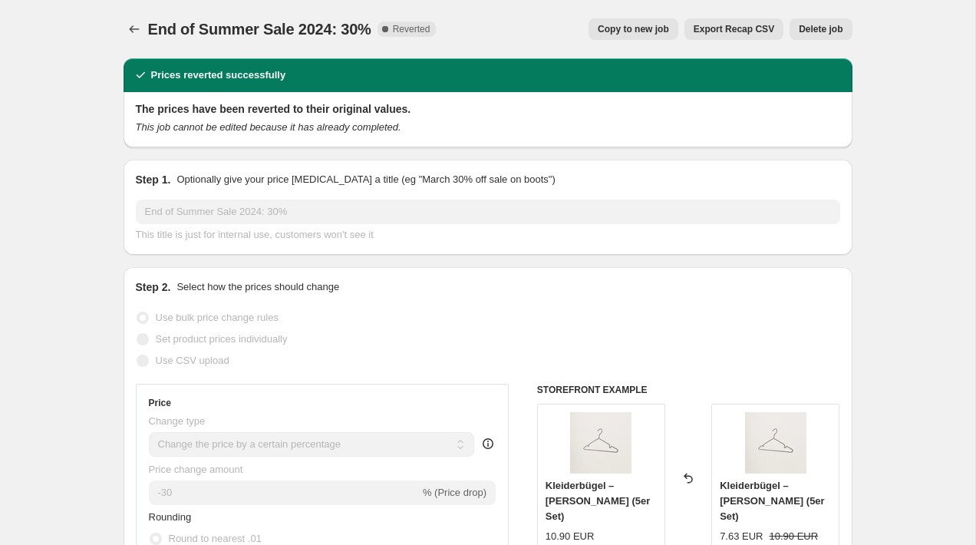
click at [635, 30] on span "Copy to new job" at bounding box center [633, 29] width 71 height 12
select select "percentage"
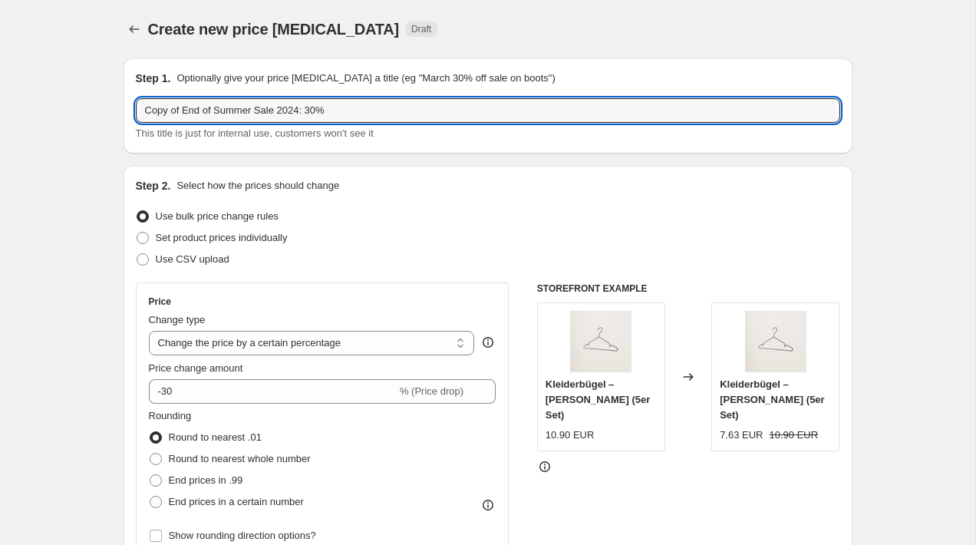
drag, startPoint x: 185, startPoint y: 110, endPoint x: 84, endPoint y: 109, distance: 101.3
click at [266, 112] on input "End of Summer Sale 2024: 30%" at bounding box center [488, 110] width 704 height 25
click at [303, 113] on input "End of Summer Sale 2025: 30%" at bounding box center [488, 110] width 704 height 25
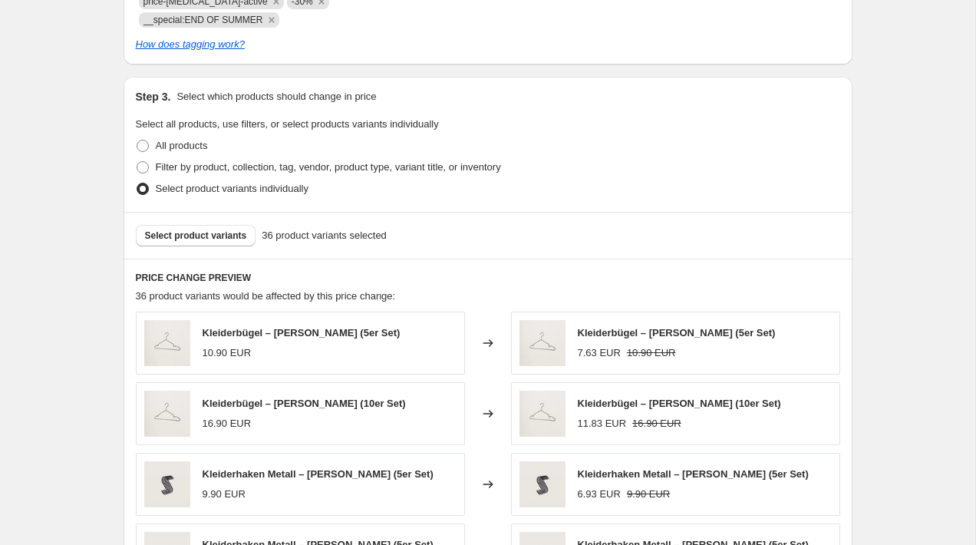
scroll to position [754, 0]
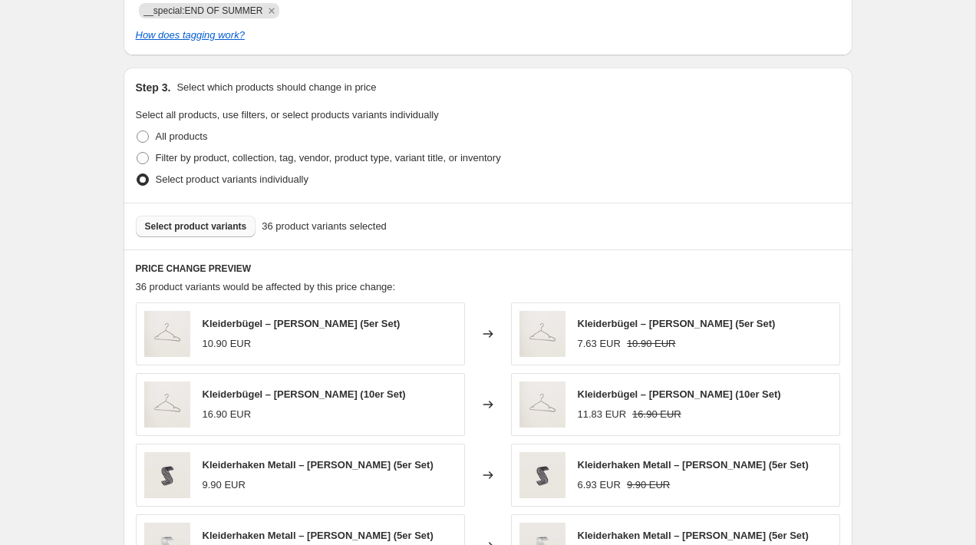
type input "End of Summer Sale 2025: 30% Rabatt"
click at [249, 216] on button "Select product variants" at bounding box center [196, 226] width 120 height 21
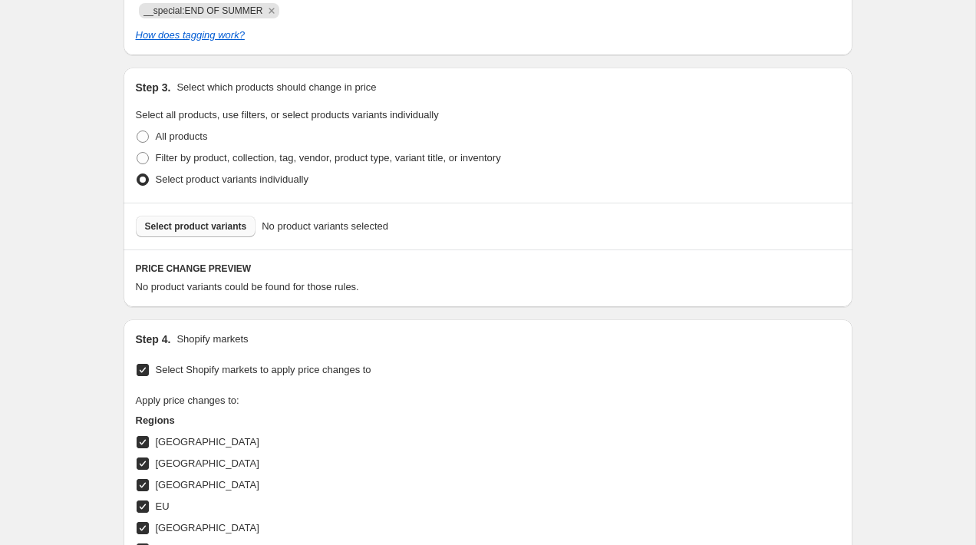
click at [193, 220] on span "Select product variants" at bounding box center [196, 226] width 102 height 12
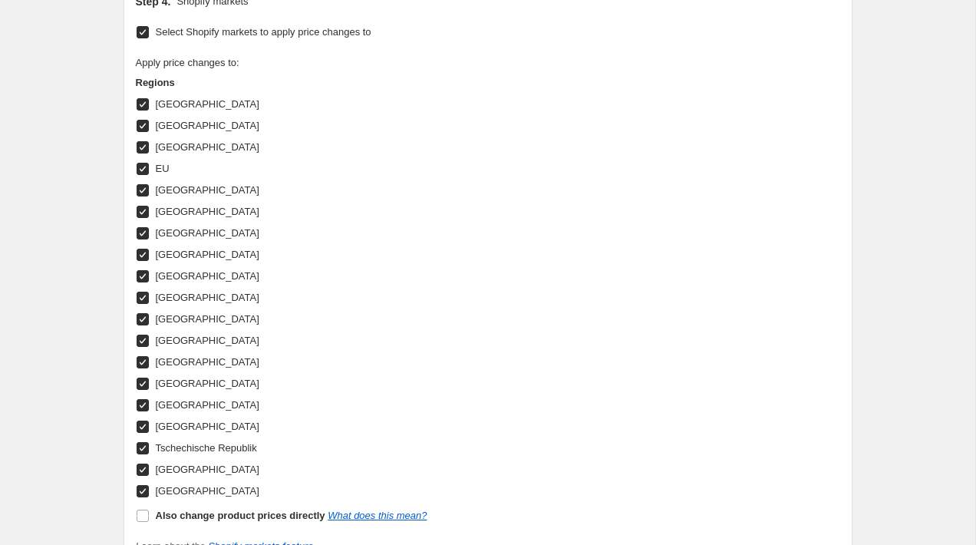
scroll to position [1500, 0]
click at [140, 509] on input "Also change product prices directly What does this mean?" at bounding box center [143, 515] width 12 height 12
checkbox input "true"
select select "direct"
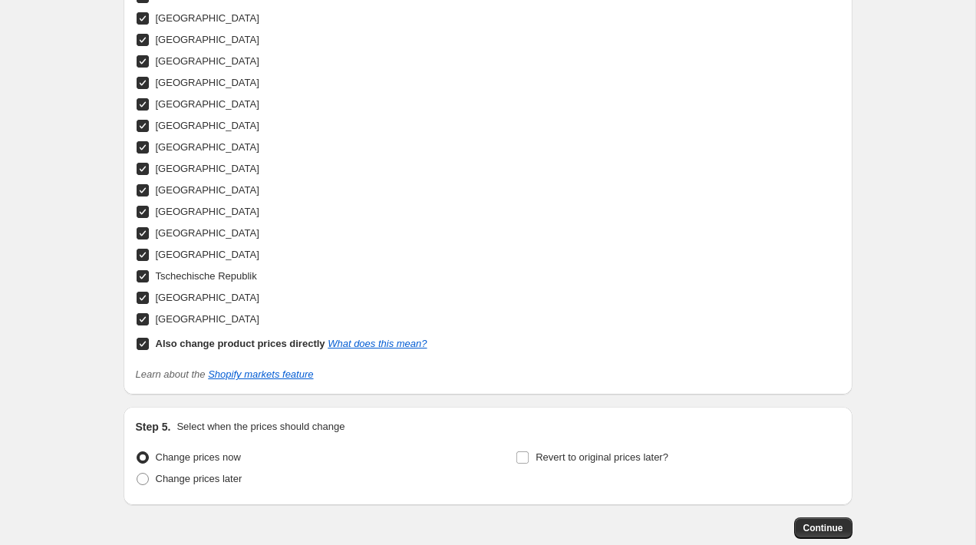
scroll to position [1740, 0]
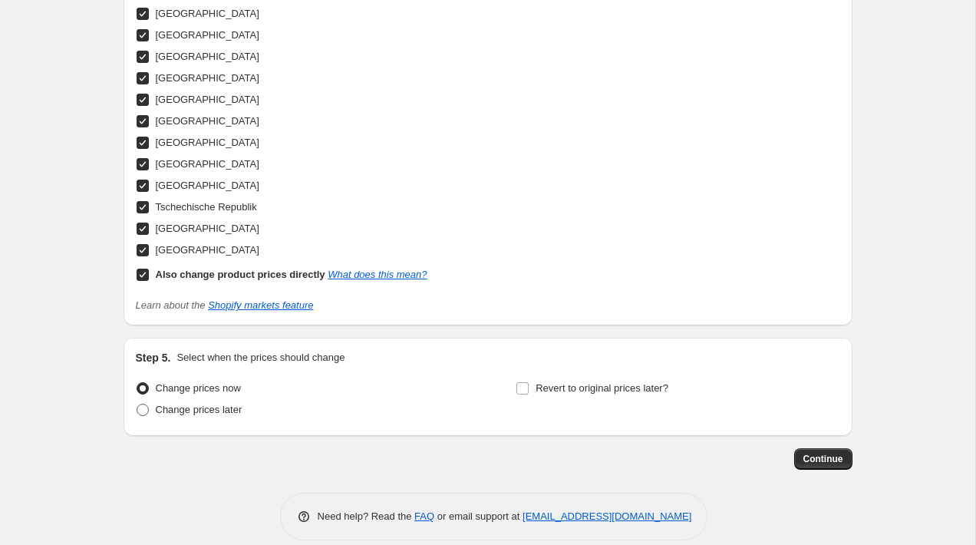
click at [140, 404] on span at bounding box center [143, 410] width 12 height 12
click at [137, 404] on input "Change prices later" at bounding box center [137, 404] width 1 height 1
radio input "true"
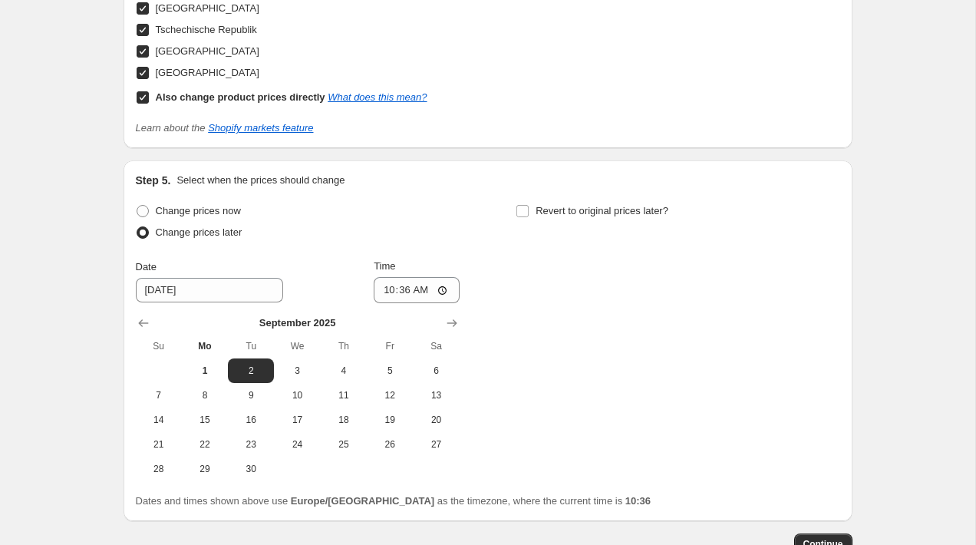
scroll to position [2003, 0]
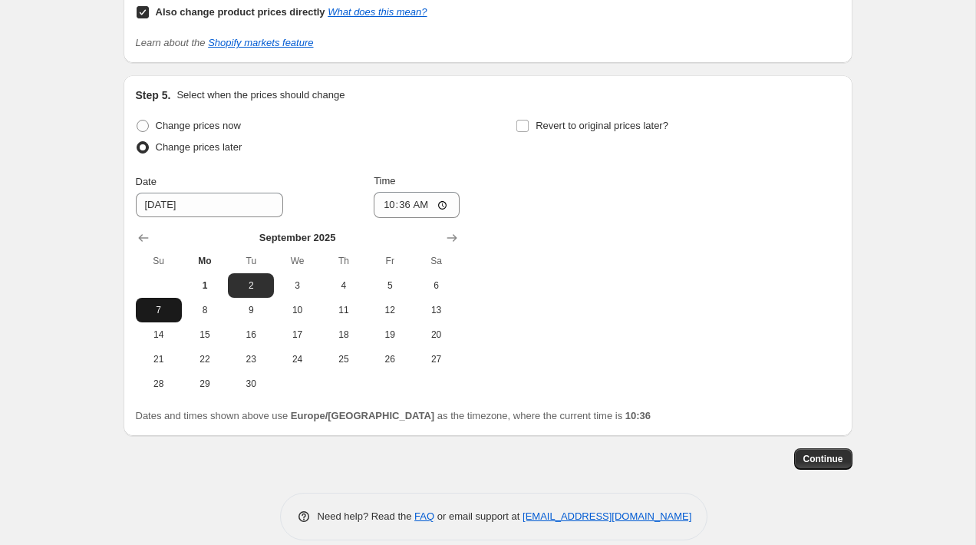
click at [163, 304] on span "7" at bounding box center [159, 310] width 34 height 12
type input "[DATE]"
click at [442, 192] on input "10:36" at bounding box center [417, 205] width 86 height 26
type input "23:59"
click at [521, 120] on input "Revert to original prices later?" at bounding box center [522, 126] width 12 height 12
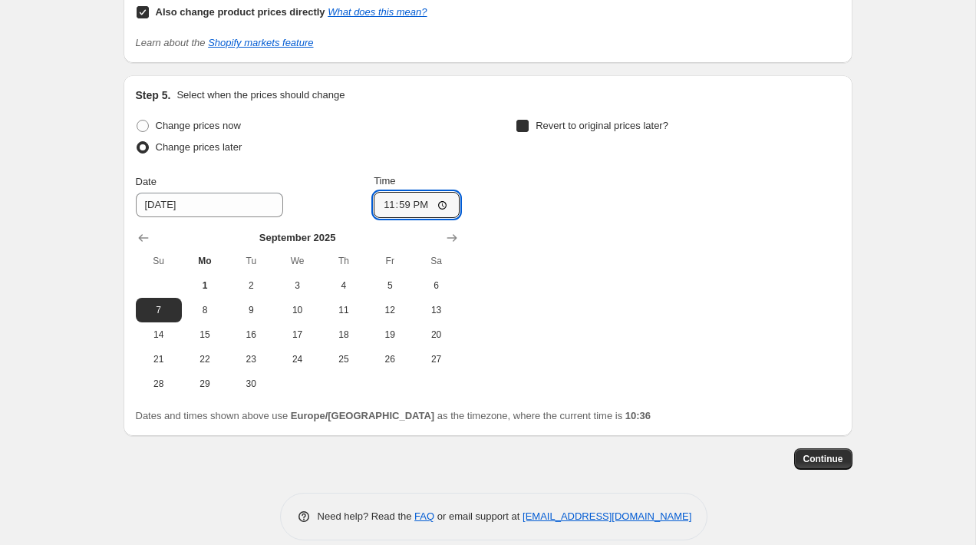
checkbox input "true"
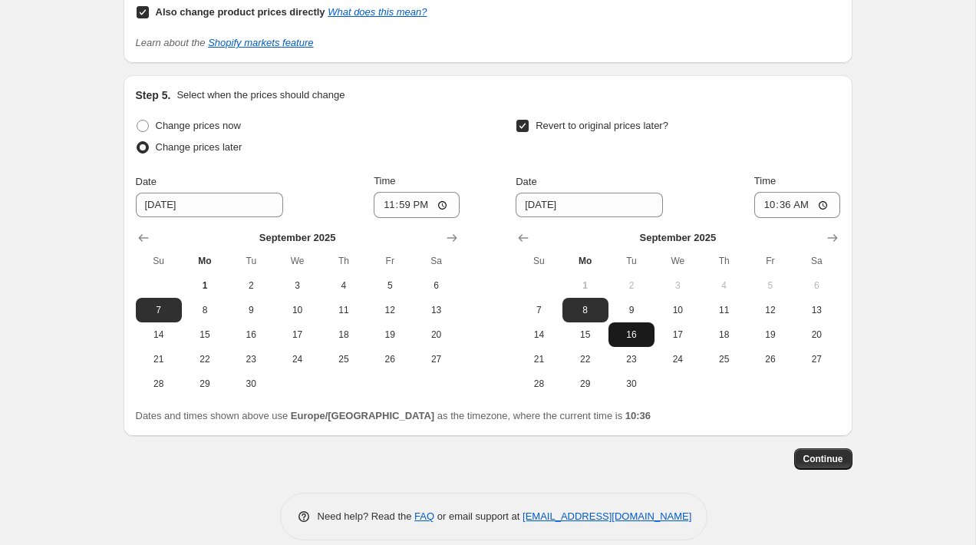
click at [629, 328] on span "16" at bounding box center [632, 334] width 34 height 12
type input "[DATE]"
click at [825, 192] on input "10:36" at bounding box center [797, 205] width 86 height 26
type input "00:01"
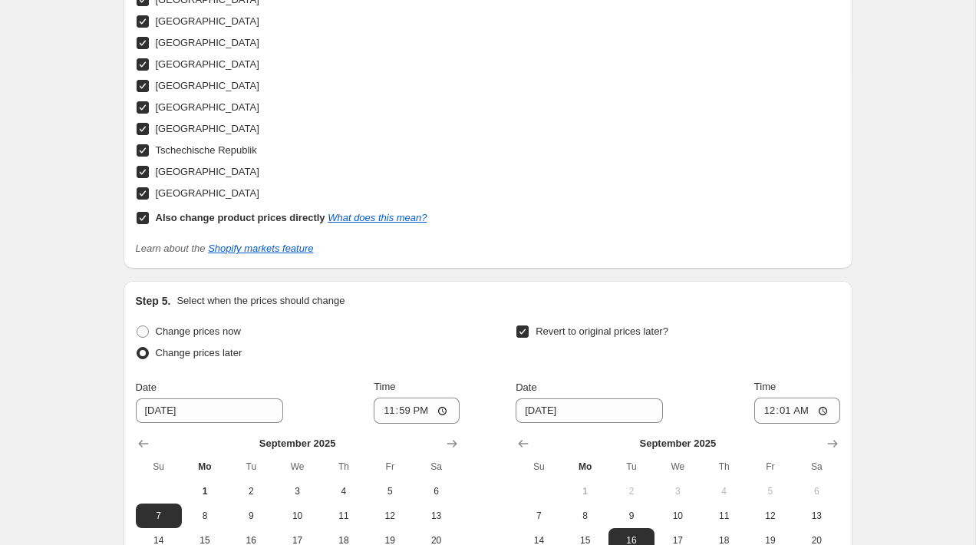
scroll to position [1798, 0]
click at [398, 211] on link "What does this mean?" at bounding box center [377, 217] width 99 height 12
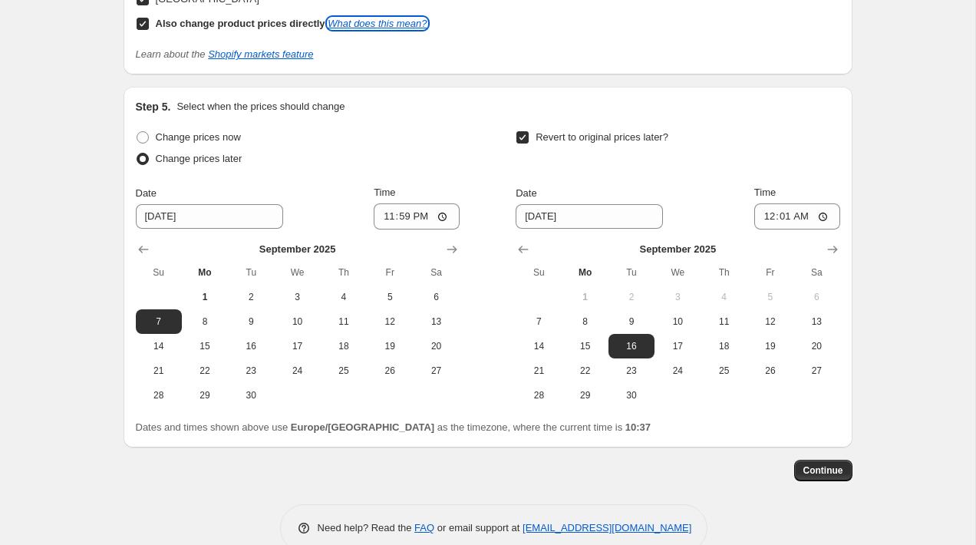
scroll to position [2003, 0]
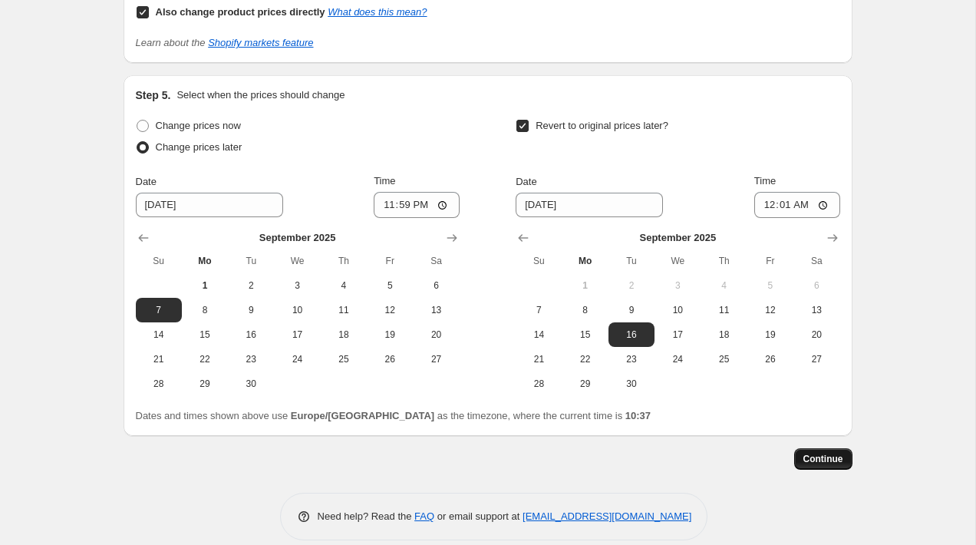
click at [822, 453] on span "Continue" at bounding box center [823, 459] width 40 height 12
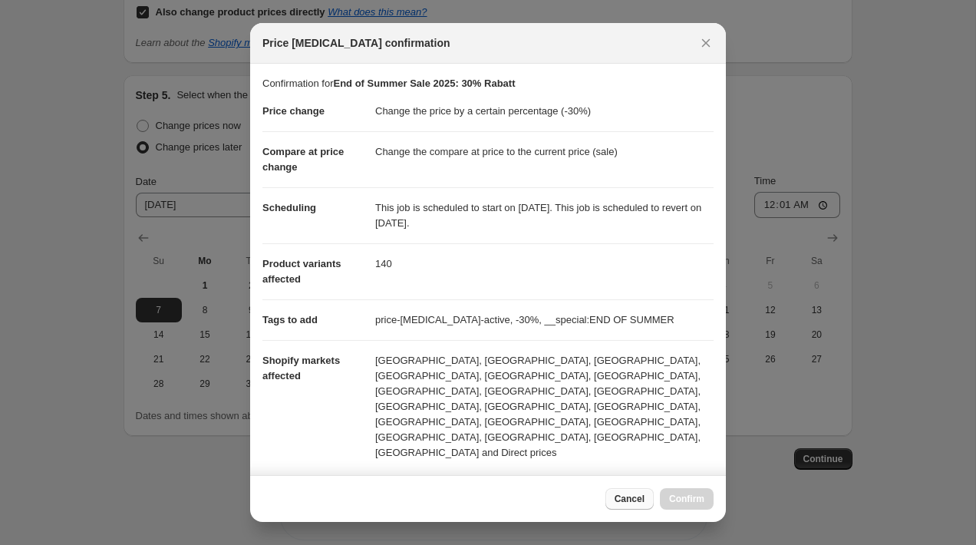
click at [626, 503] on span "Cancel" at bounding box center [630, 499] width 30 height 12
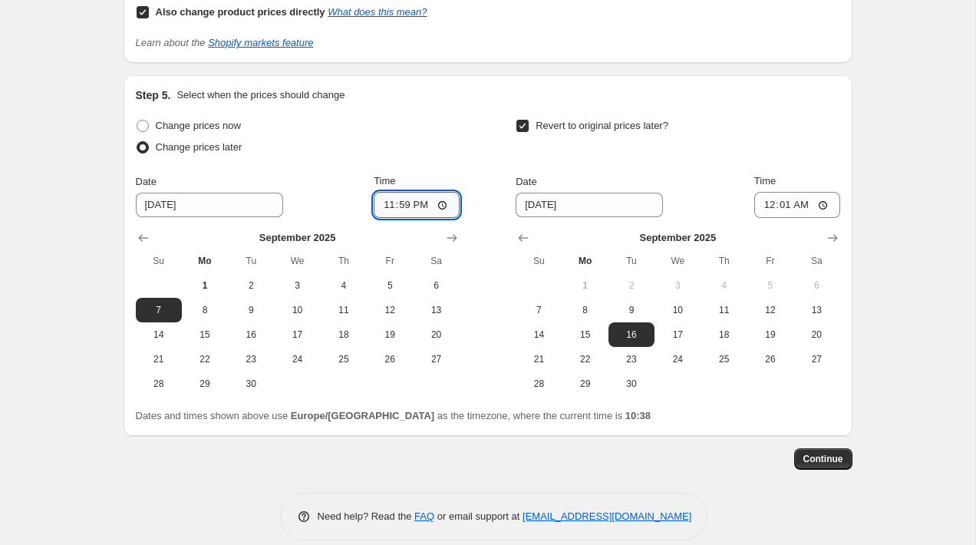
click at [446, 192] on input "23:59" at bounding box center [417, 205] width 86 height 26
type input "23:58"
click at [833, 192] on input "00:01" at bounding box center [797, 205] width 86 height 26
click at [825, 192] on input "00:01" at bounding box center [797, 205] width 86 height 26
type input "00:02"
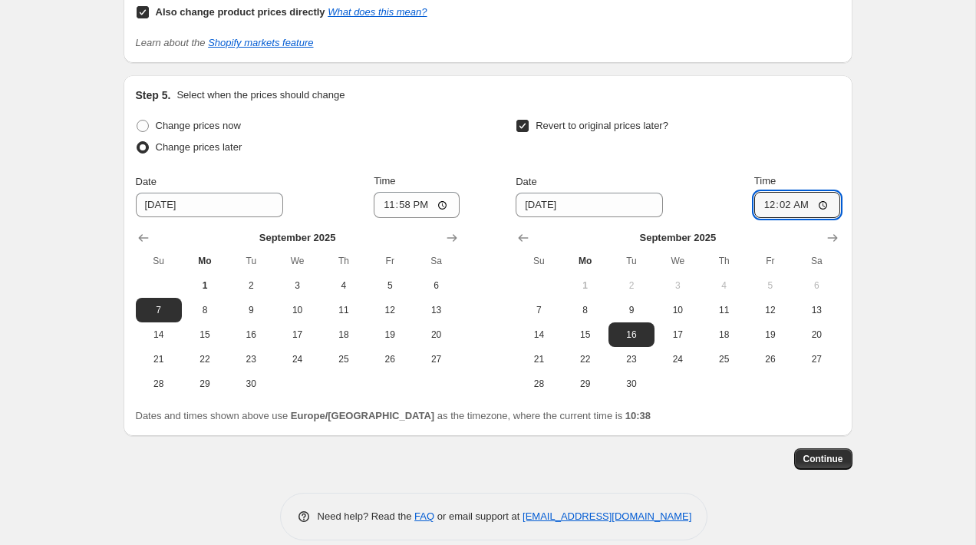
click at [818, 453] on span "Continue" at bounding box center [823, 459] width 40 height 12
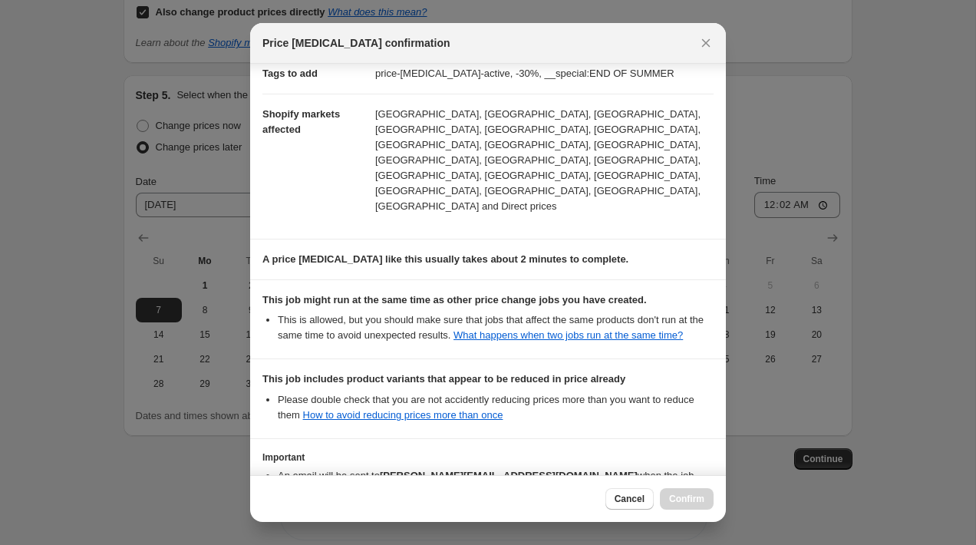
scroll to position [248, 0]
click at [630, 502] on span "Cancel" at bounding box center [630, 499] width 30 height 12
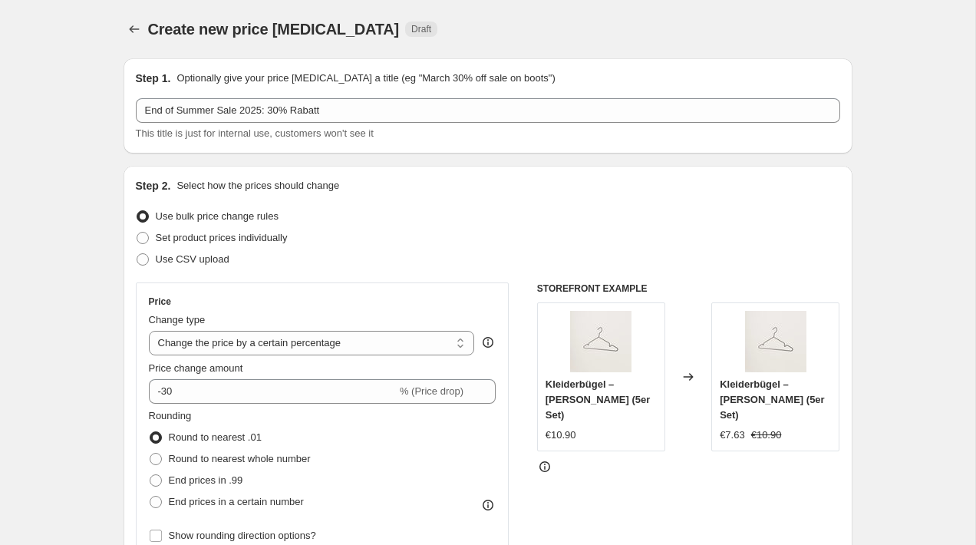
scroll to position [2003, 0]
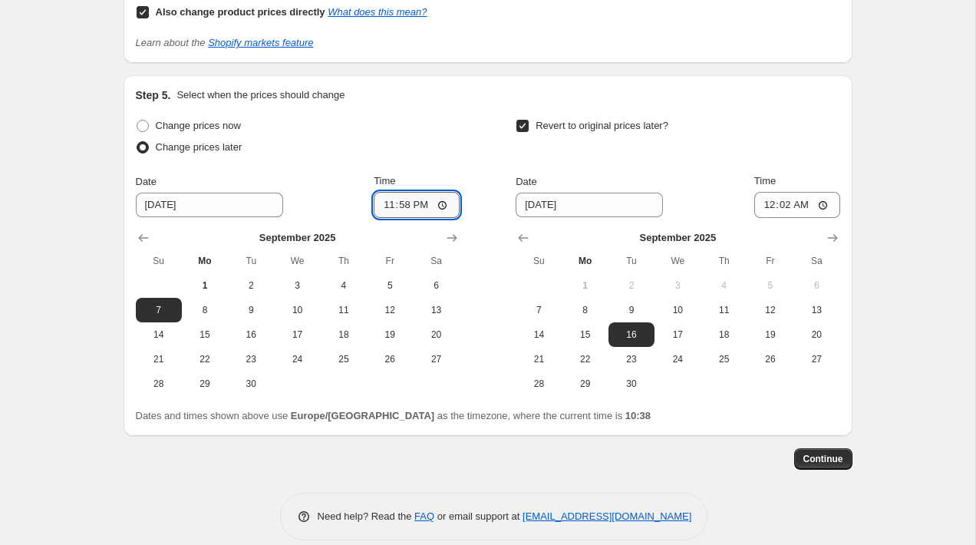
click at [440, 192] on input "23:58" at bounding box center [417, 205] width 86 height 26
type input "00:00"
click at [820, 192] on input "00:02" at bounding box center [797, 205] width 86 height 26
click at [439, 192] on input "00:00" at bounding box center [417, 205] width 86 height 26
click at [202, 304] on span "8" at bounding box center [205, 310] width 34 height 12
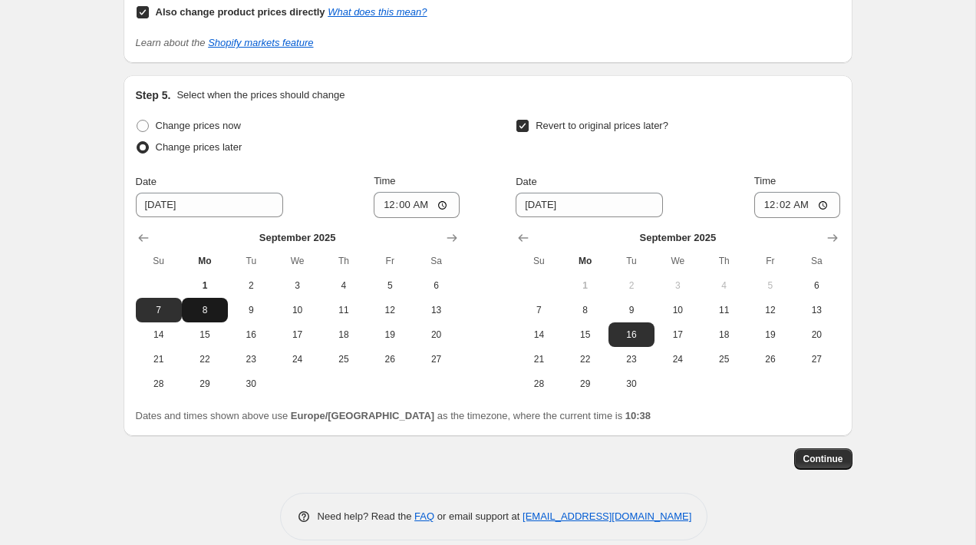
type input "[DATE]"
click at [823, 192] on input "00:02" at bounding box center [797, 205] width 86 height 26
type input "00:00"
click at [815, 453] on span "Continue" at bounding box center [823, 459] width 40 height 12
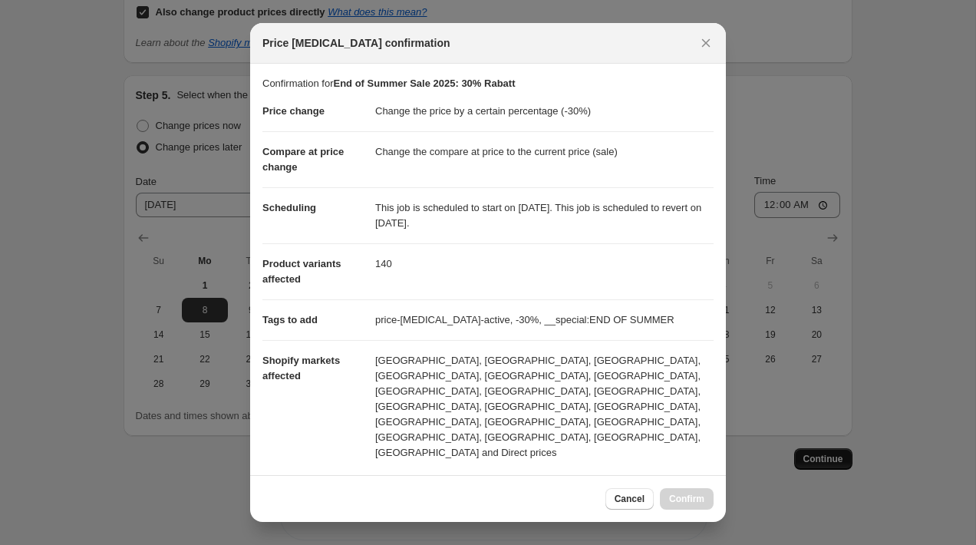
scroll to position [0, 0]
click at [704, 45] on icon "Close" at bounding box center [706, 43] width 8 height 8
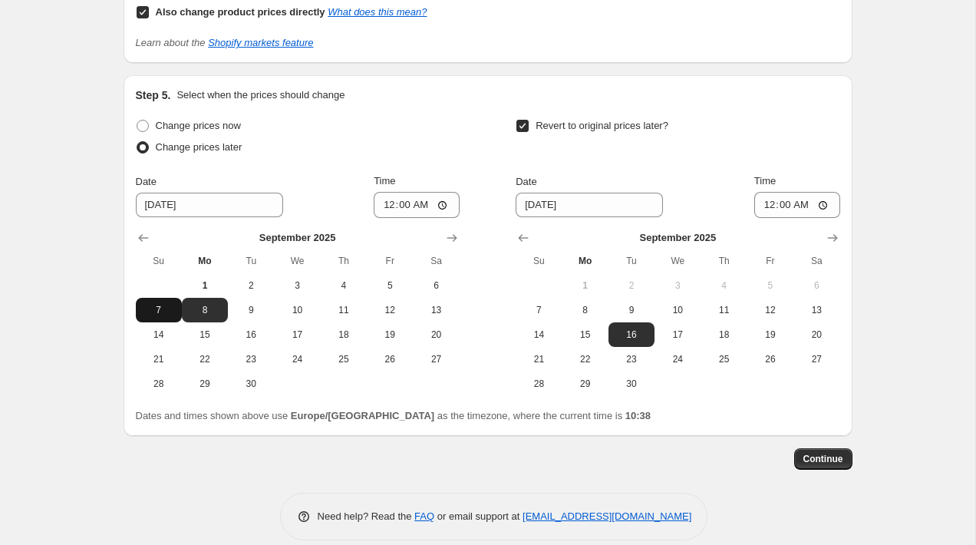
click at [142, 304] on span "7" at bounding box center [159, 310] width 34 height 12
type input "[DATE]"
click at [443, 192] on input "00:00" at bounding box center [417, 205] width 86 height 26
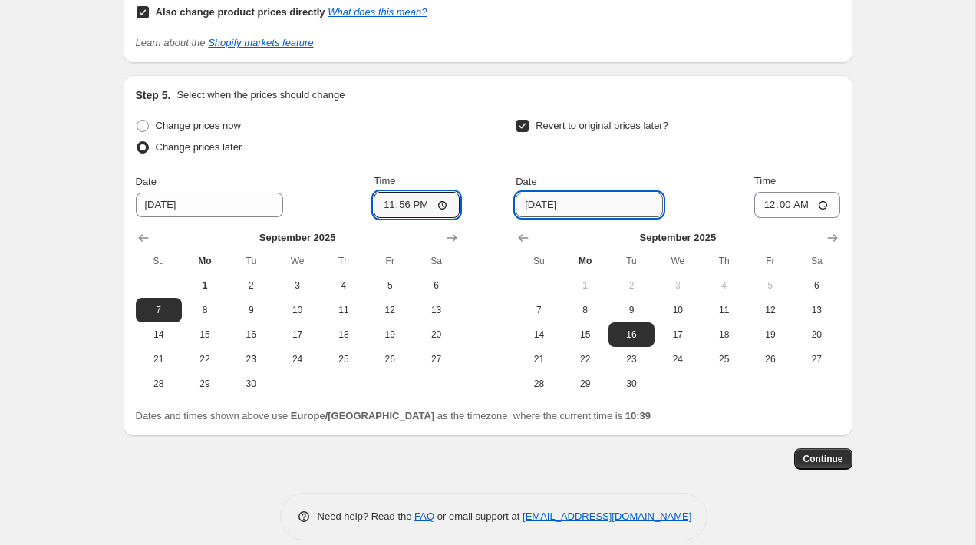
type input "23:56"
click at [620, 193] on input "[DATE]" at bounding box center [589, 205] width 147 height 25
click at [826, 192] on input "00:00" at bounding box center [797, 205] width 86 height 26
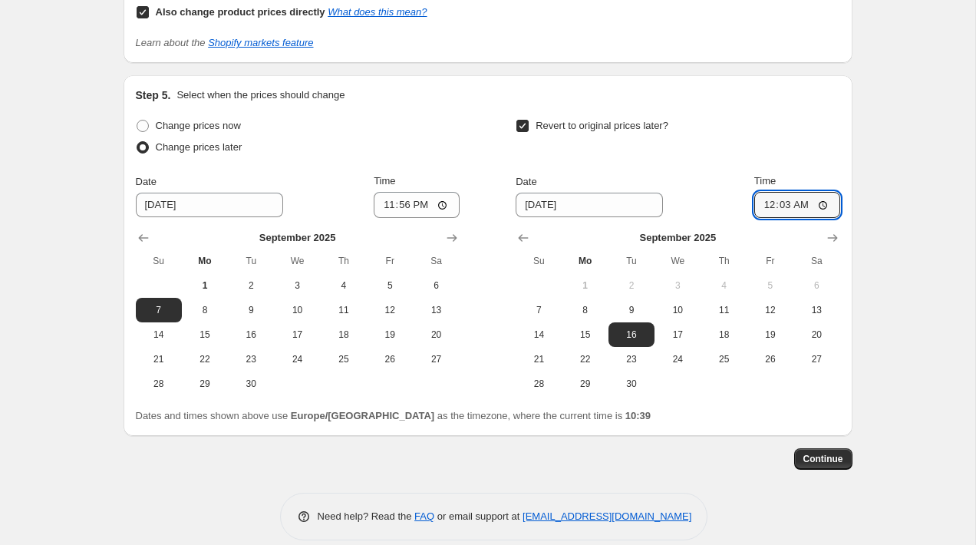
type input "00:03"
click at [812, 449] on button "Continue" at bounding box center [823, 458] width 58 height 21
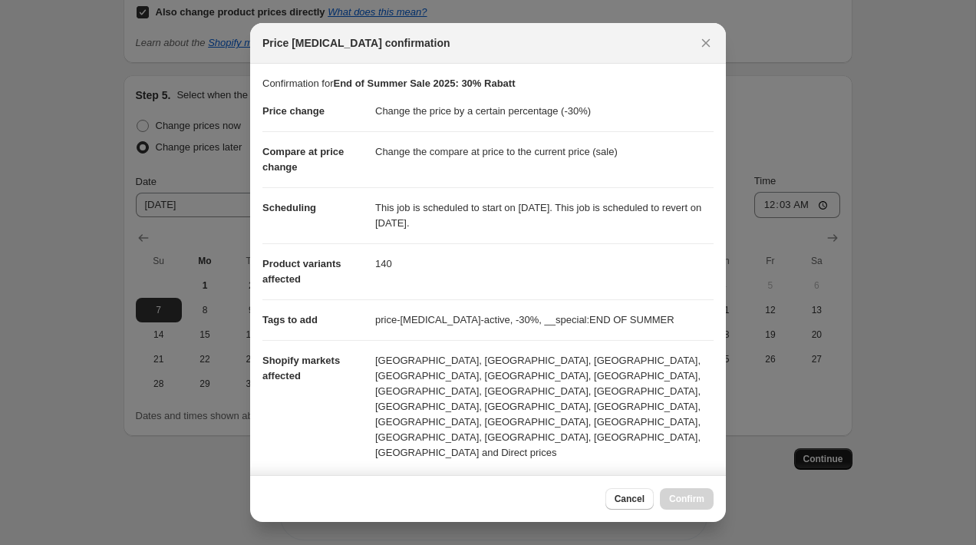
scroll to position [0, 0]
click at [712, 44] on icon "Close" at bounding box center [705, 42] width 15 height 15
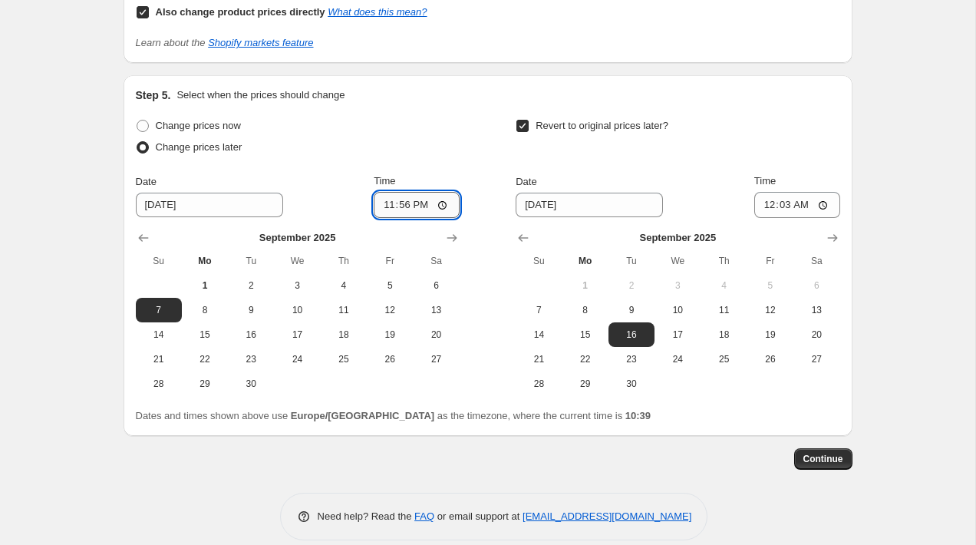
click at [443, 192] on input "23:56" at bounding box center [417, 205] width 86 height 26
type input "23:57"
click at [820, 192] on input "00:03" at bounding box center [797, 205] width 86 height 26
type input "00:04"
click at [823, 448] on button "Continue" at bounding box center [823, 458] width 58 height 21
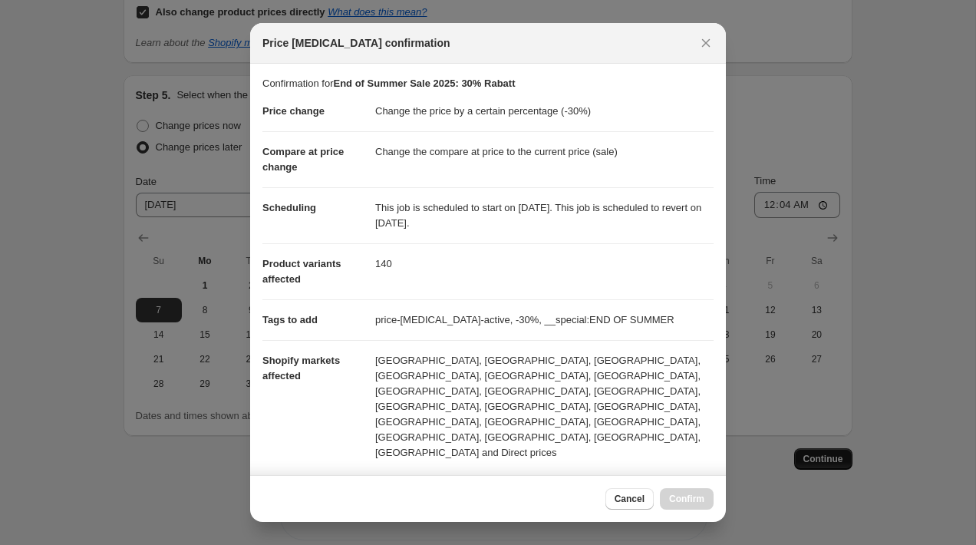
scroll to position [0, 0]
click at [708, 47] on icon "Close" at bounding box center [705, 42] width 15 height 15
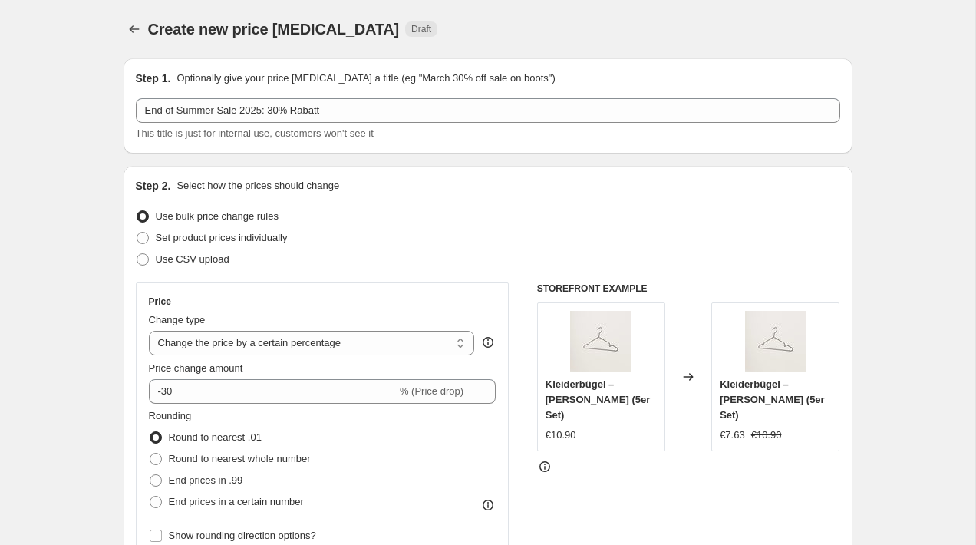
scroll to position [2003, 0]
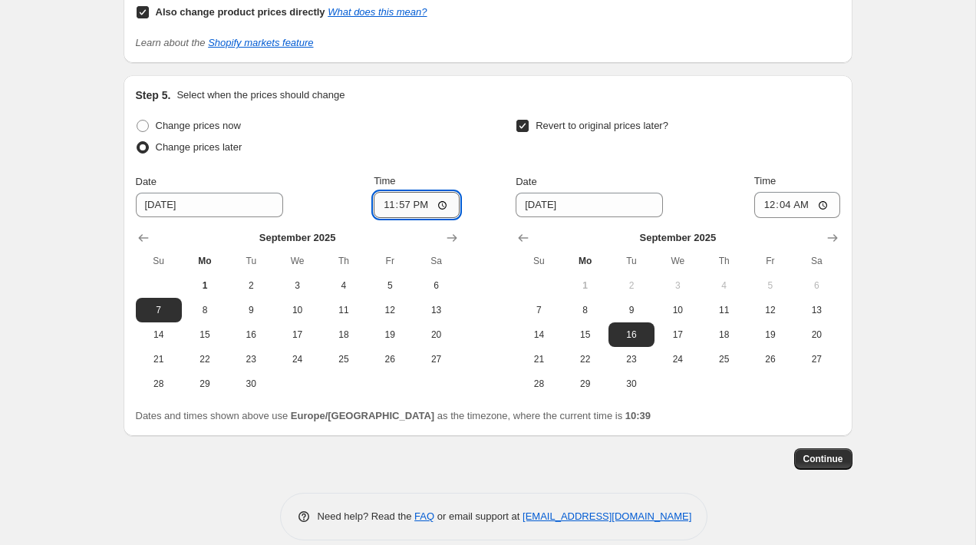
click at [446, 192] on input "23:57" at bounding box center [417, 205] width 86 height 26
type input "23:54"
click at [826, 192] on input "00:04" at bounding box center [797, 205] width 86 height 26
click at [830, 192] on input "00:06" at bounding box center [797, 205] width 86 height 26
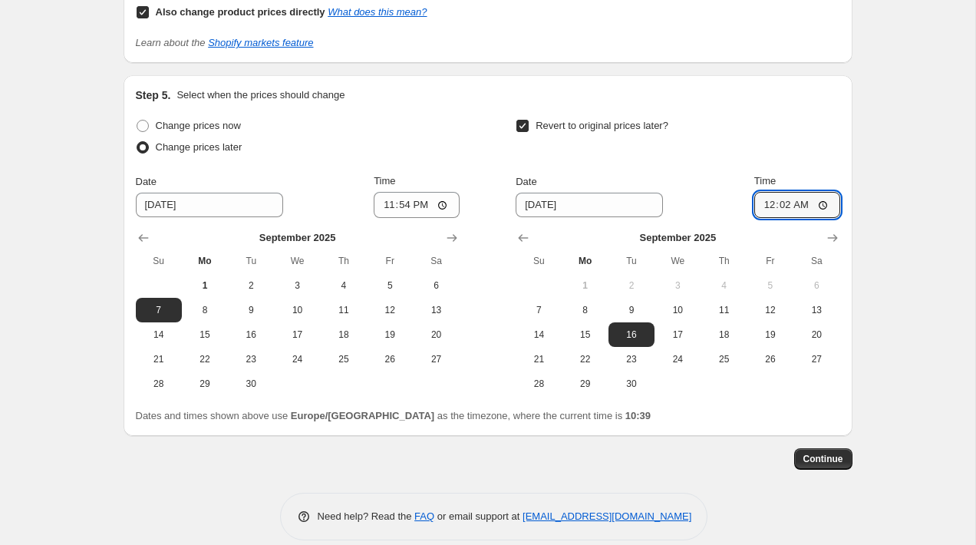
type input "00:02"
click at [807, 453] on span "Continue" at bounding box center [823, 459] width 40 height 12
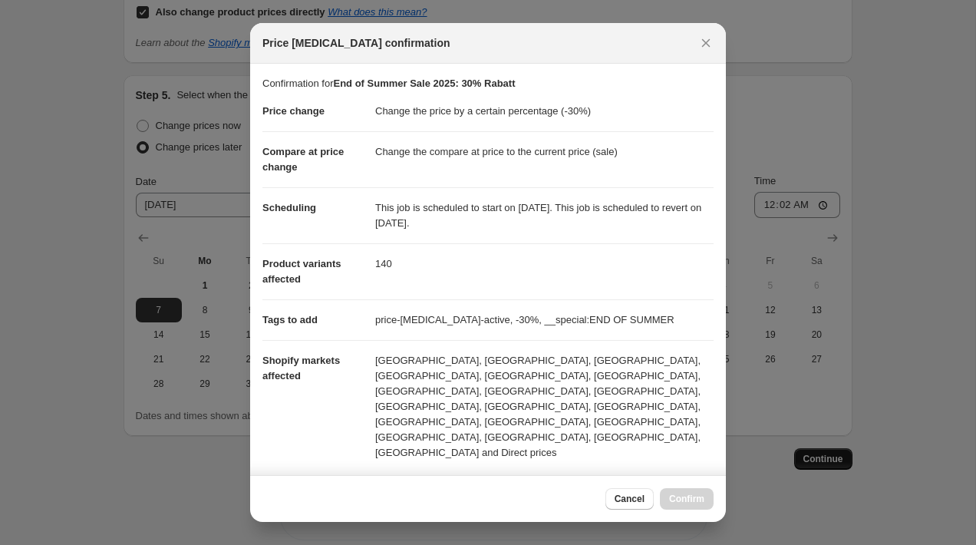
scroll to position [0, 0]
click at [710, 41] on icon "Close" at bounding box center [705, 42] width 15 height 15
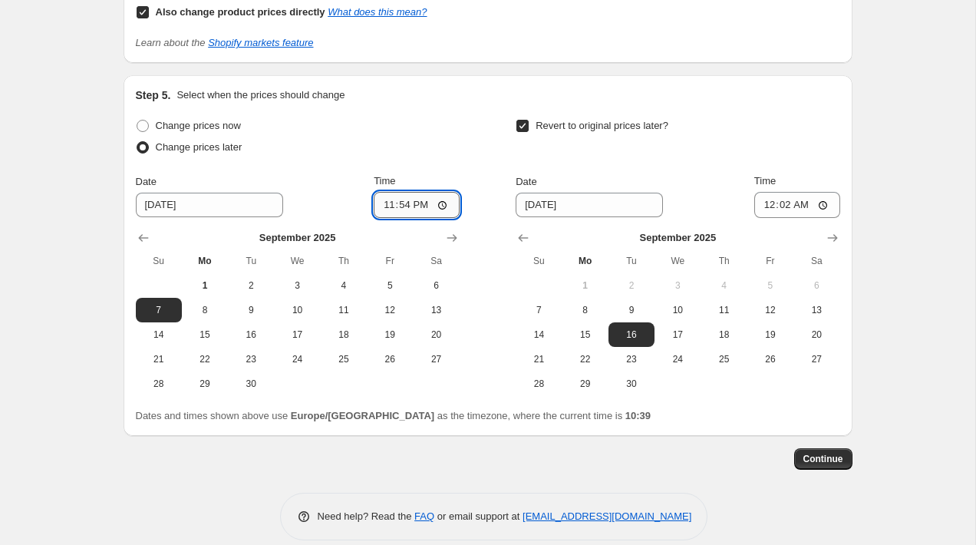
click at [440, 192] on input "23:54" at bounding box center [417, 205] width 86 height 26
type input "23:59"
click at [817, 192] on input "00:02" at bounding box center [797, 205] width 86 height 26
click at [797, 448] on button "Continue" at bounding box center [823, 458] width 58 height 21
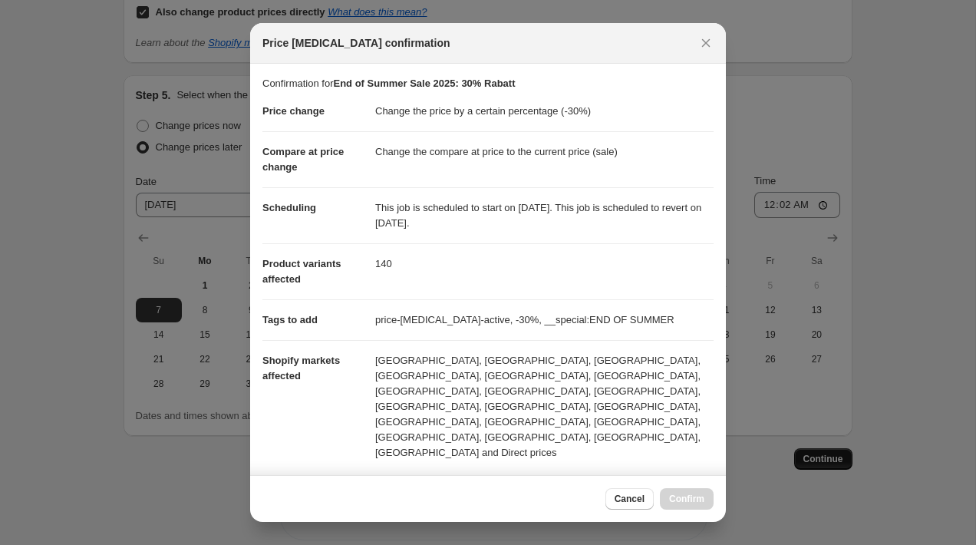
scroll to position [0, 0]
click at [700, 42] on icon "Close" at bounding box center [705, 42] width 15 height 15
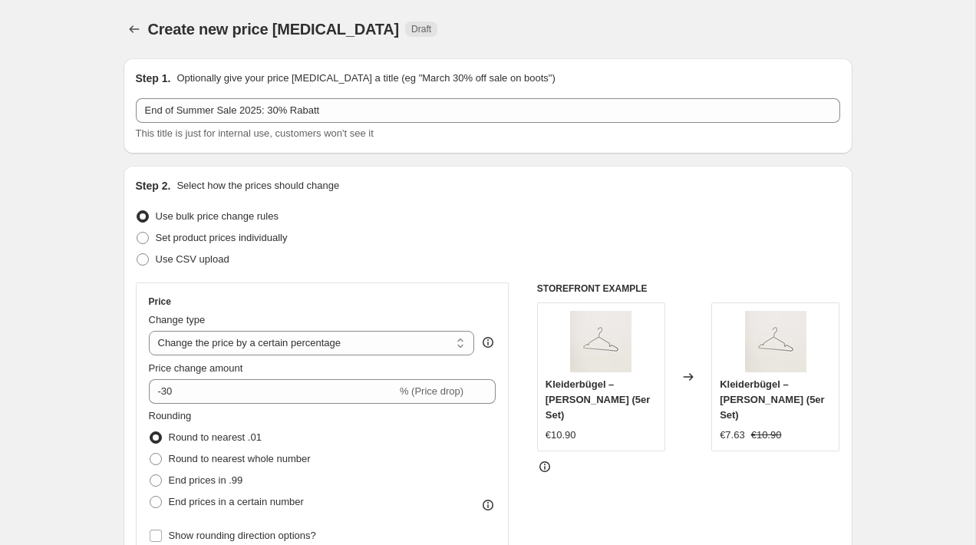
scroll to position [2003, 0]
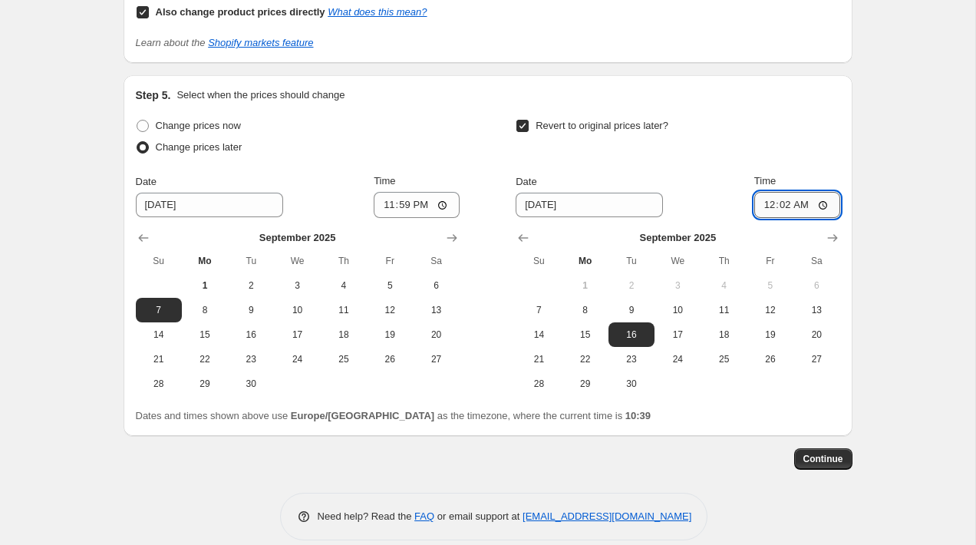
click at [820, 192] on input "00:02" at bounding box center [797, 205] width 86 height 26
click at [829, 448] on button "Continue" at bounding box center [823, 458] width 58 height 21
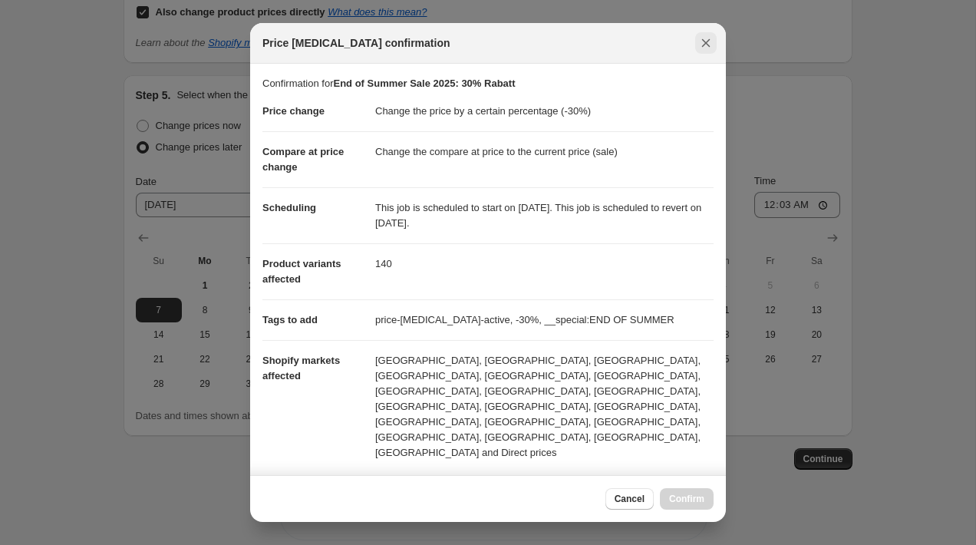
click at [707, 43] on icon "Close" at bounding box center [706, 43] width 8 height 8
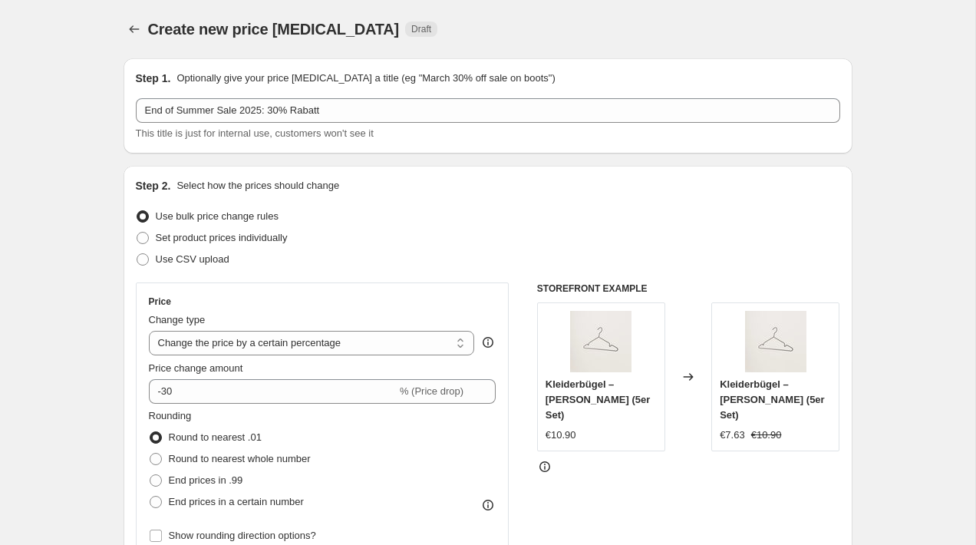
scroll to position [2003, 0]
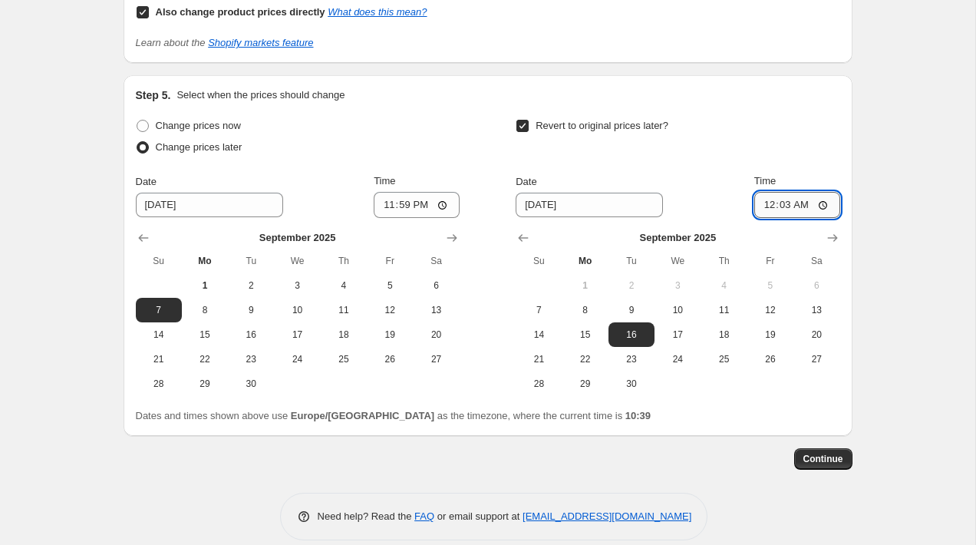
click at [820, 192] on input "00:03" at bounding box center [797, 205] width 86 height 26
click at [835, 453] on span "Continue" at bounding box center [823, 459] width 40 height 12
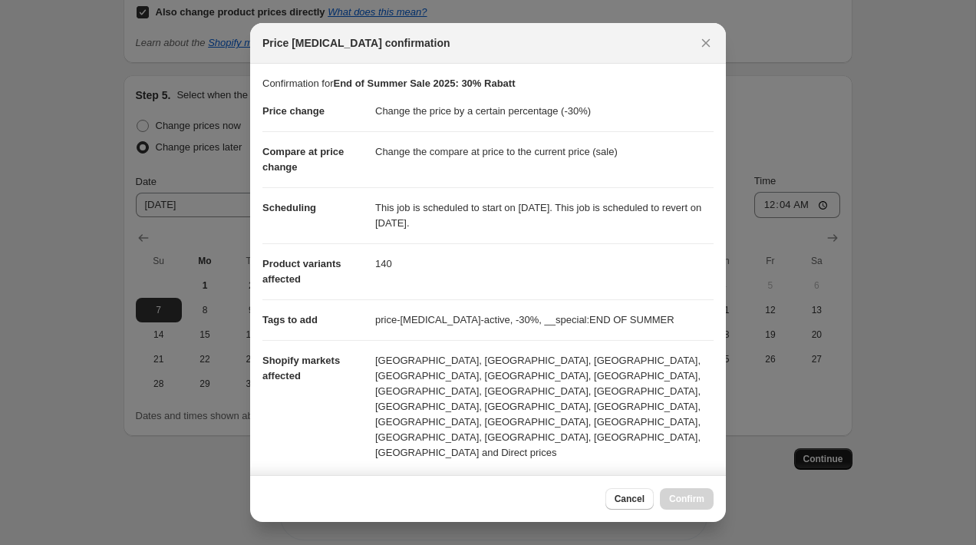
scroll to position [0, 0]
click at [707, 35] on icon "Close" at bounding box center [705, 42] width 15 height 15
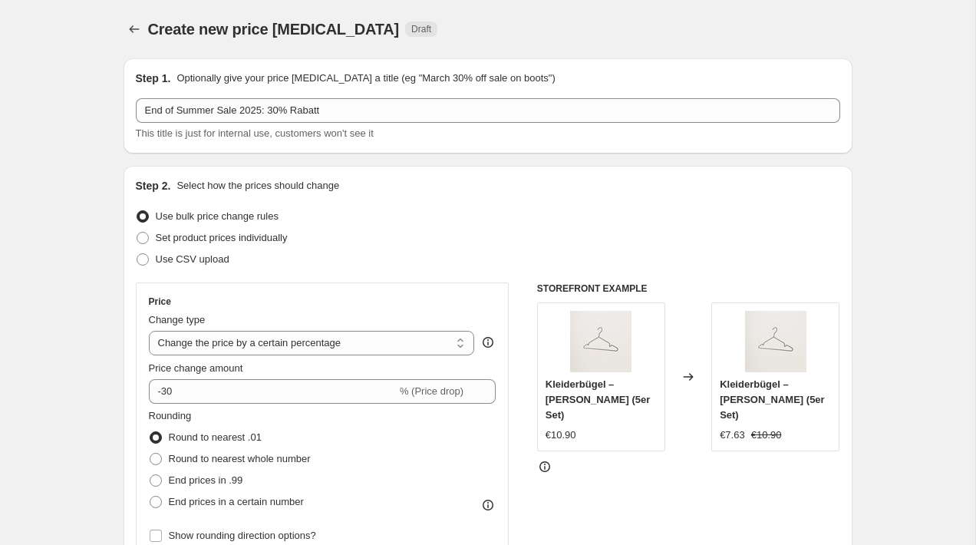
scroll to position [2003, 0]
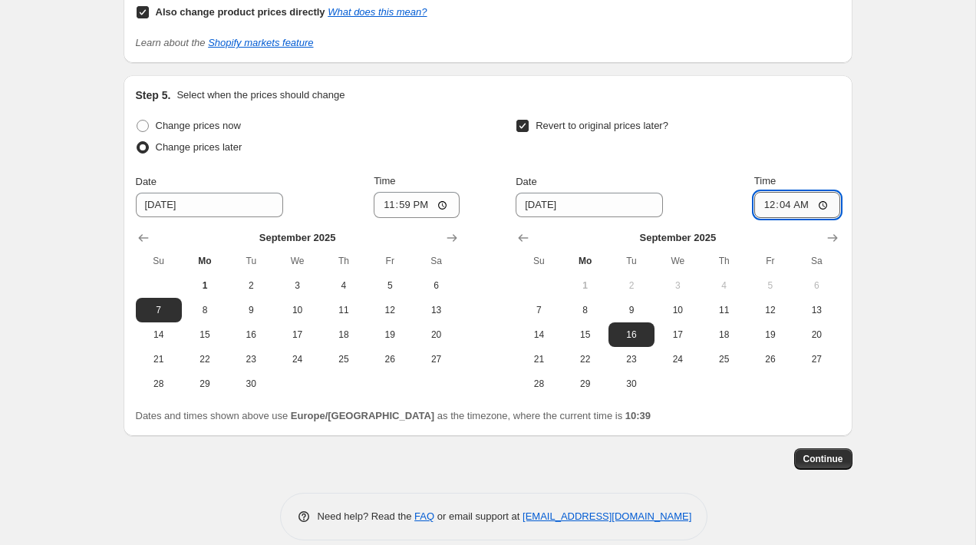
click at [826, 192] on input "00:04" at bounding box center [797, 205] width 86 height 26
type input "00:07"
click at [836, 453] on span "Continue" at bounding box center [823, 459] width 40 height 12
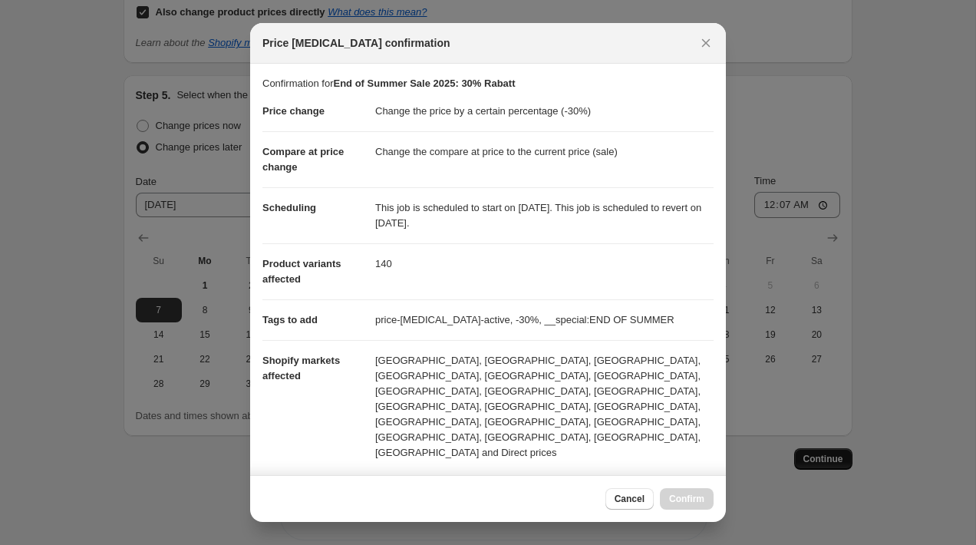
scroll to position [0, 0]
click at [700, 46] on icon "Close" at bounding box center [705, 42] width 15 height 15
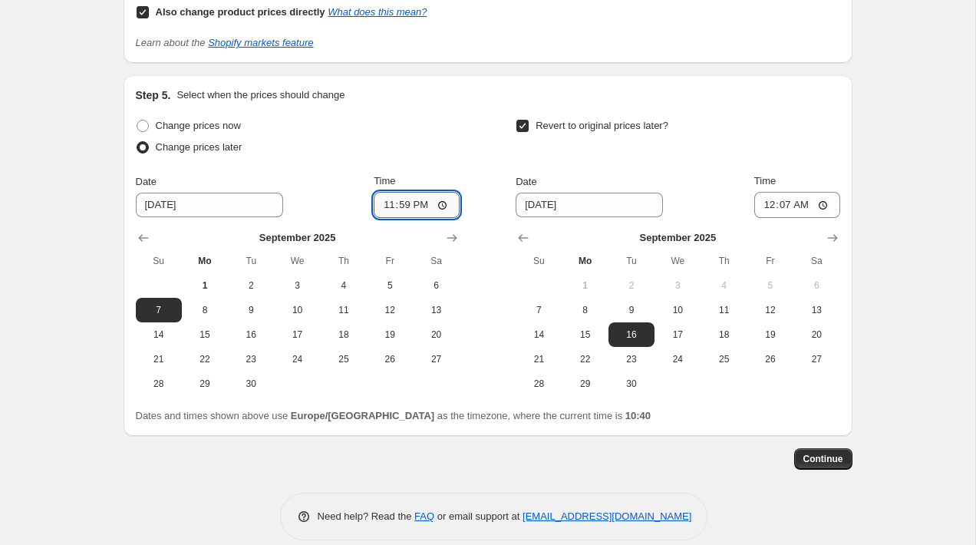
click at [440, 192] on input "23:59" at bounding box center [417, 205] width 86 height 26
click at [840, 453] on span "Continue" at bounding box center [823, 459] width 40 height 12
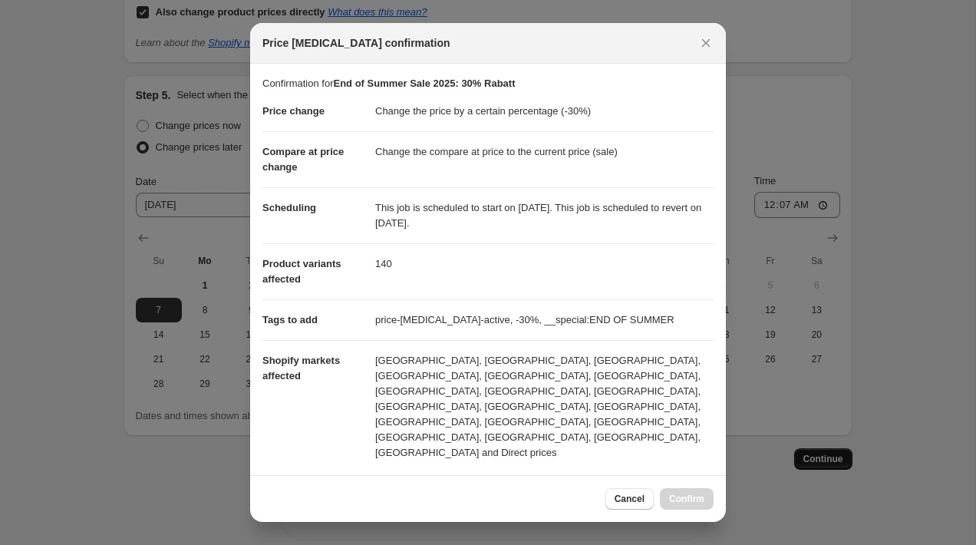
scroll to position [0, 0]
click at [704, 38] on icon "Close" at bounding box center [705, 42] width 15 height 15
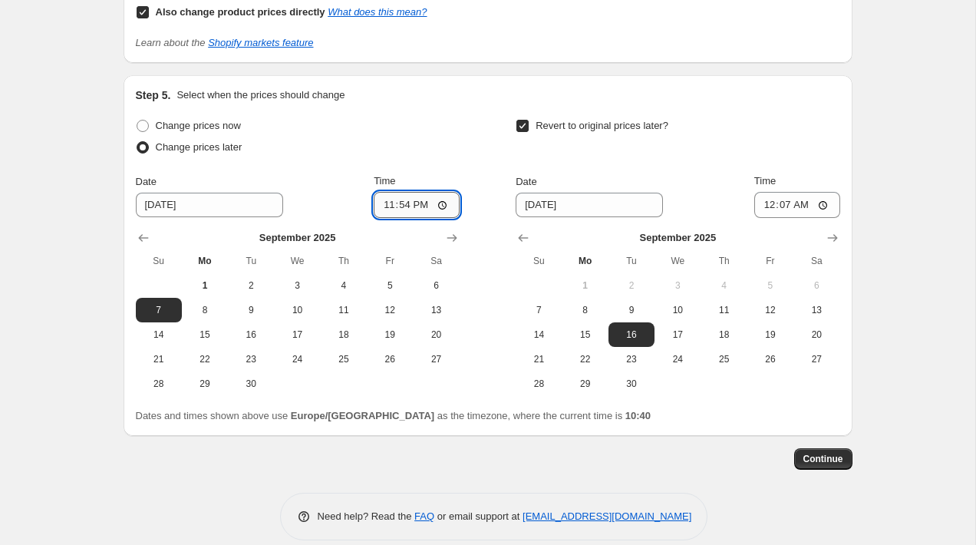
click at [441, 192] on input "23:54" at bounding box center [417, 205] width 86 height 26
click at [798, 493] on div "Need help? Read the FAQ or email support at [EMAIL_ADDRESS][DOMAIN_NAME]" at bounding box center [494, 517] width 717 height 48
click at [826, 453] on span "Continue" at bounding box center [823, 459] width 40 height 12
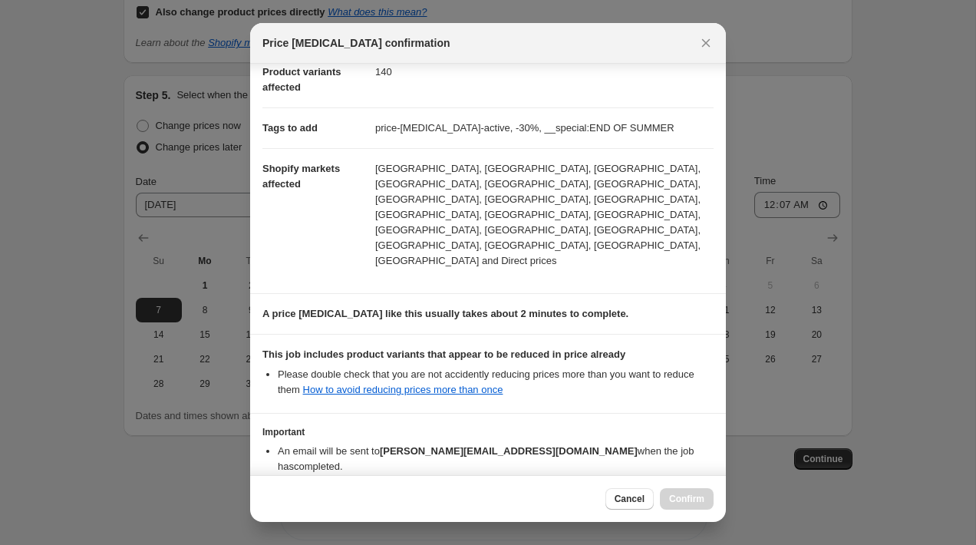
scroll to position [226, 0]
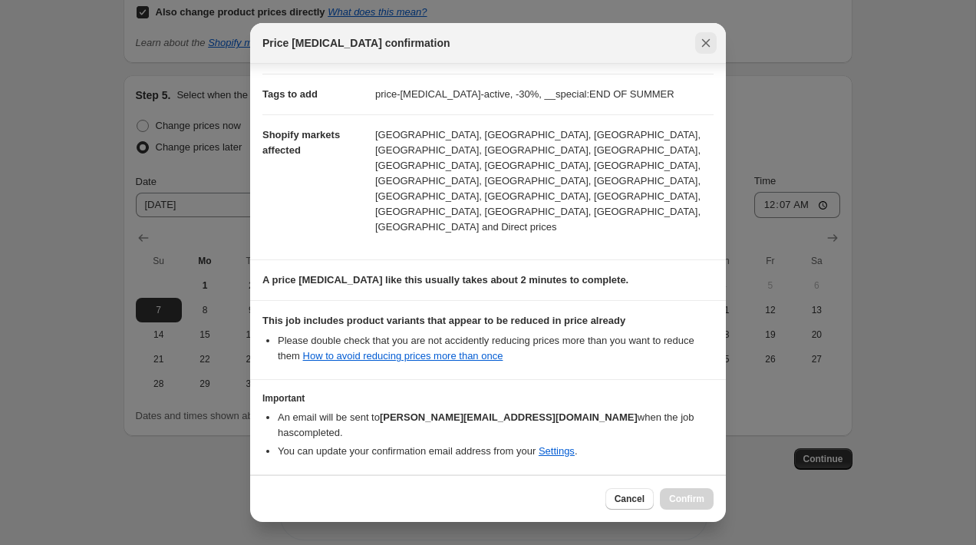
click at [714, 38] on button "Close" at bounding box center [705, 42] width 21 height 21
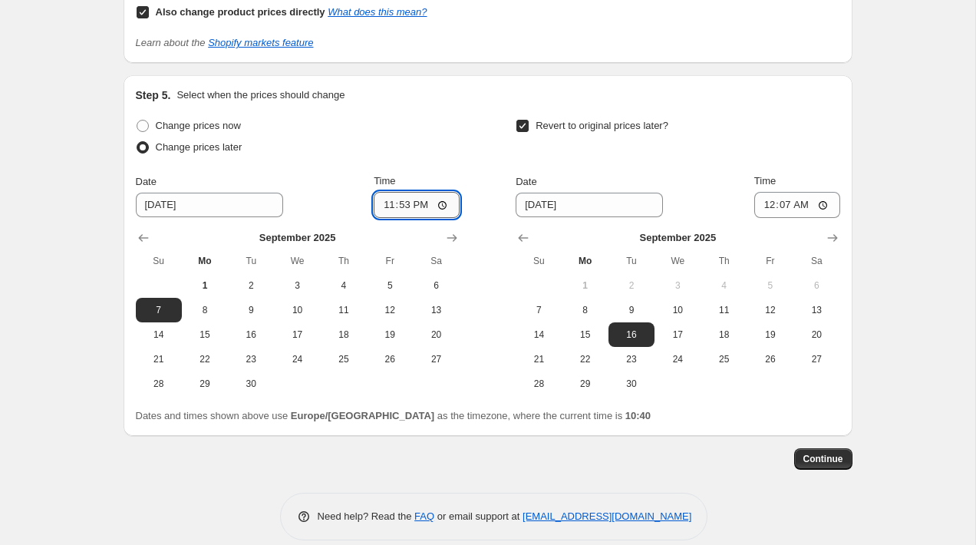
click at [448, 192] on input "23:53" at bounding box center [417, 205] width 86 height 26
type input "23:59"
click at [829, 192] on input "00:07" at bounding box center [797, 205] width 86 height 26
type input "00:01"
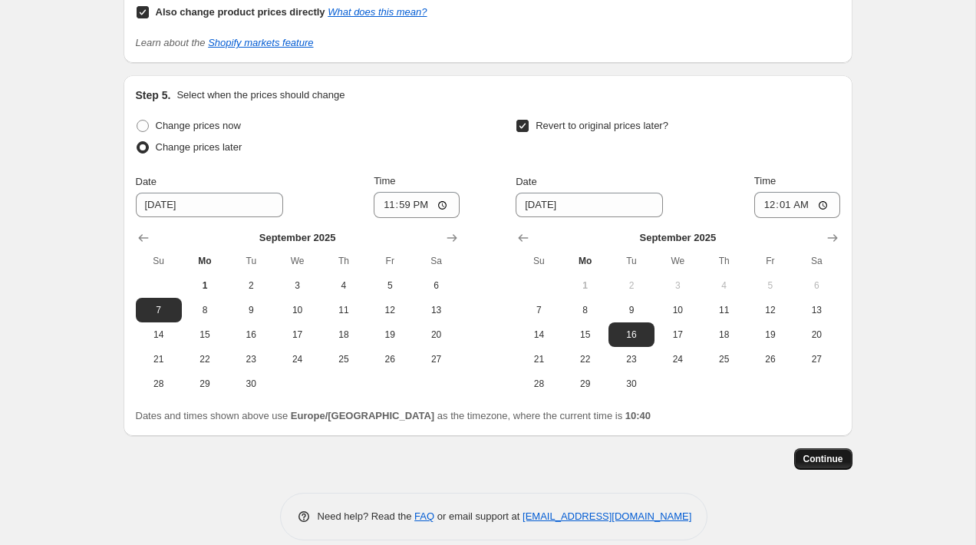
click at [834, 453] on span "Continue" at bounding box center [823, 459] width 40 height 12
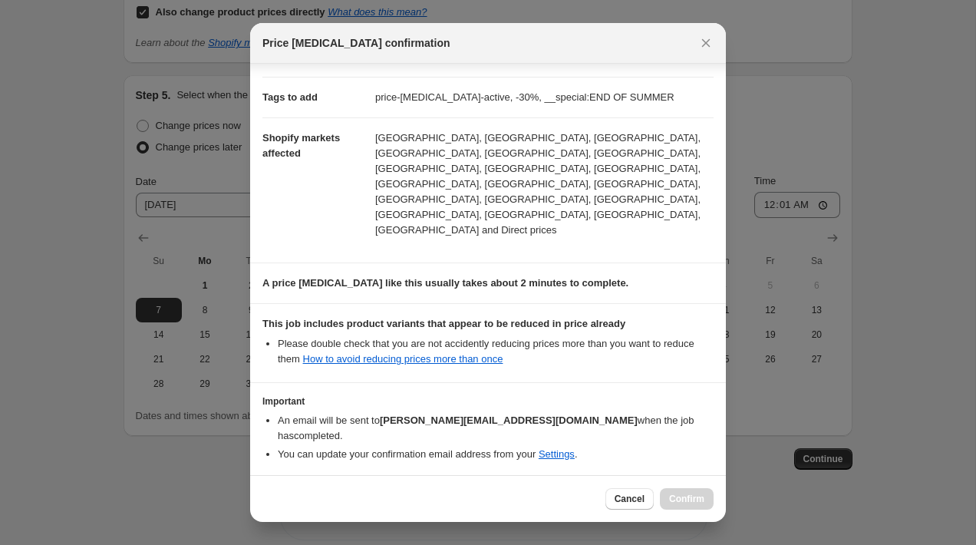
scroll to position [226, 0]
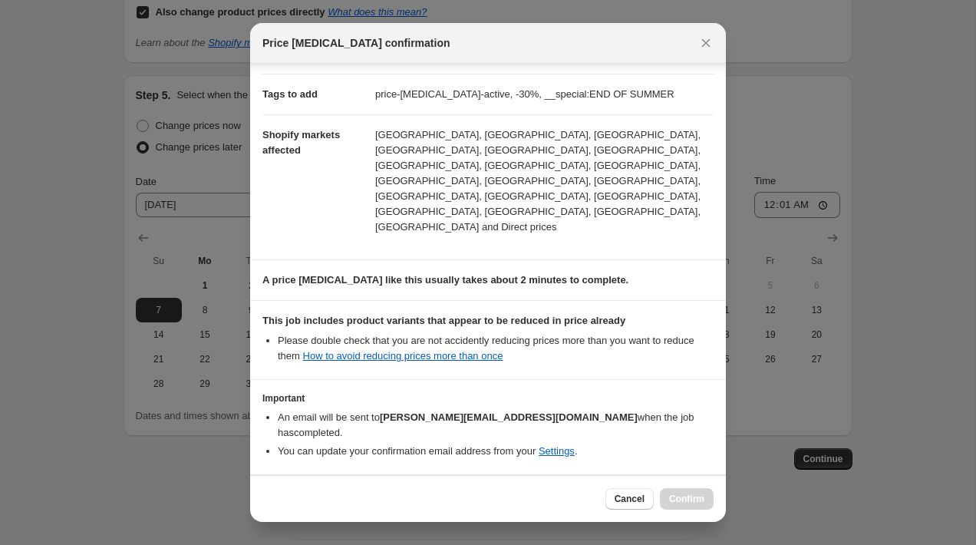
click at [268, 500] on input "I understand that this price [MEDICAL_DATA] may further reduce the prices of it…" at bounding box center [269, 506] width 12 height 12
checkbox input "true"
click at [687, 504] on span "Confirm" at bounding box center [686, 499] width 35 height 12
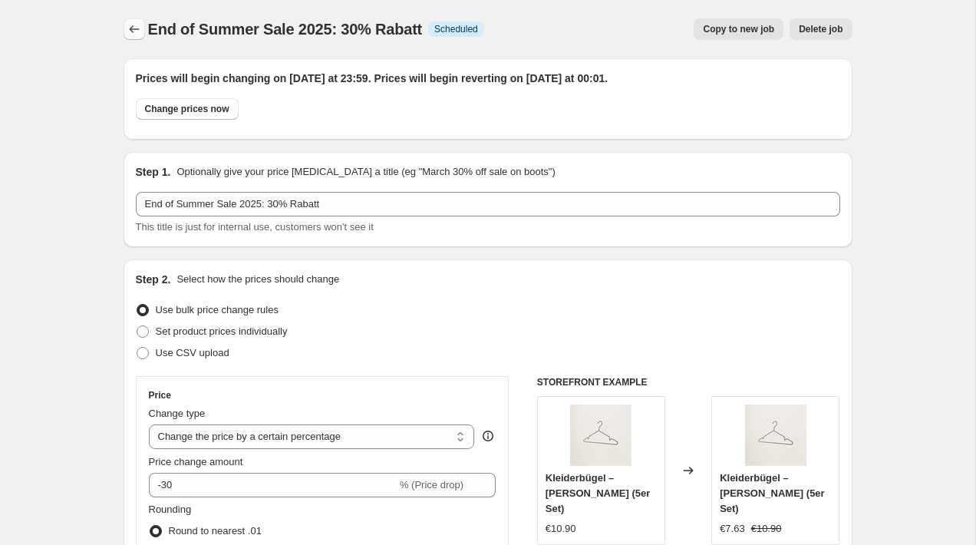
click at [133, 31] on icon "Price change jobs" at bounding box center [134, 28] width 15 height 15
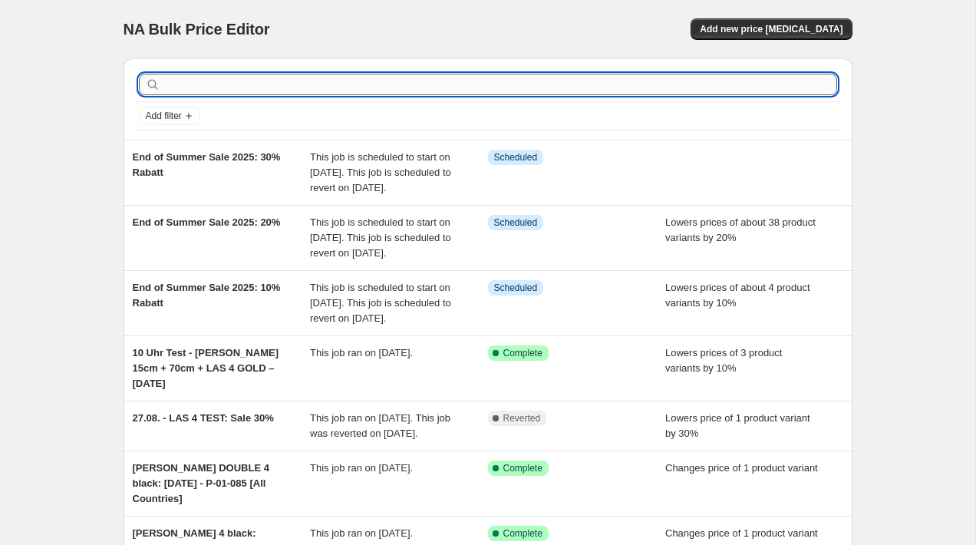
click at [217, 80] on input "text" at bounding box center [500, 84] width 674 height 21
type input "summer sale"
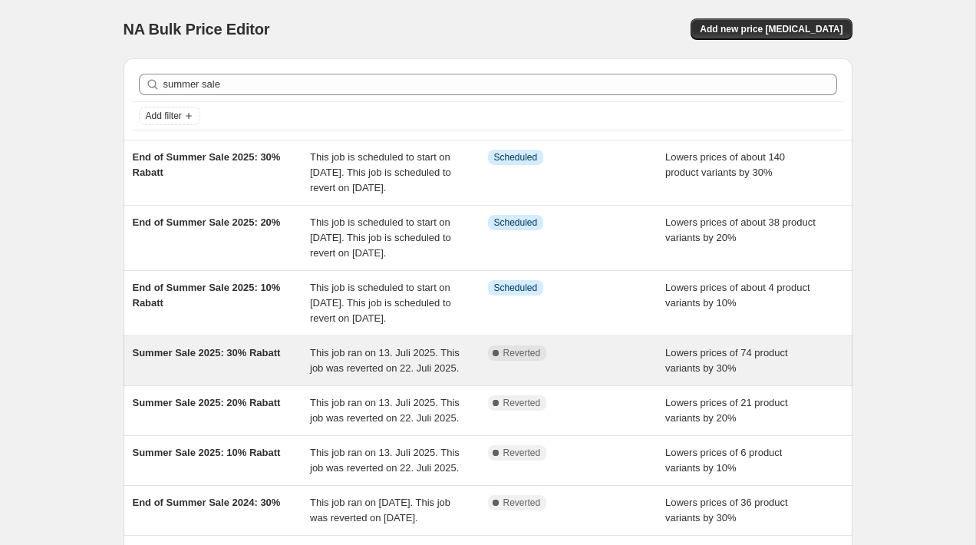
click at [218, 358] on span "Summer Sale 2025: 30% Rabatt" at bounding box center [207, 353] width 148 height 12
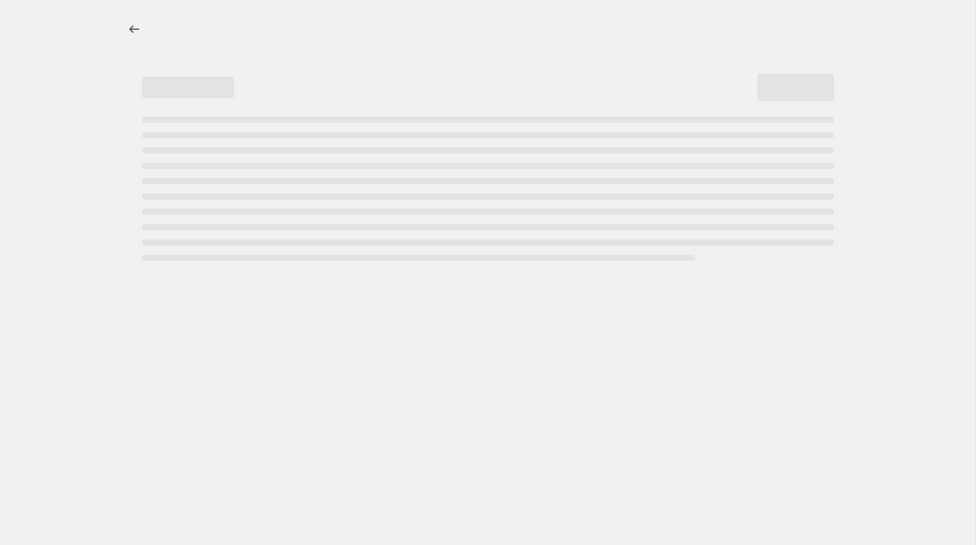
select select "percentage"
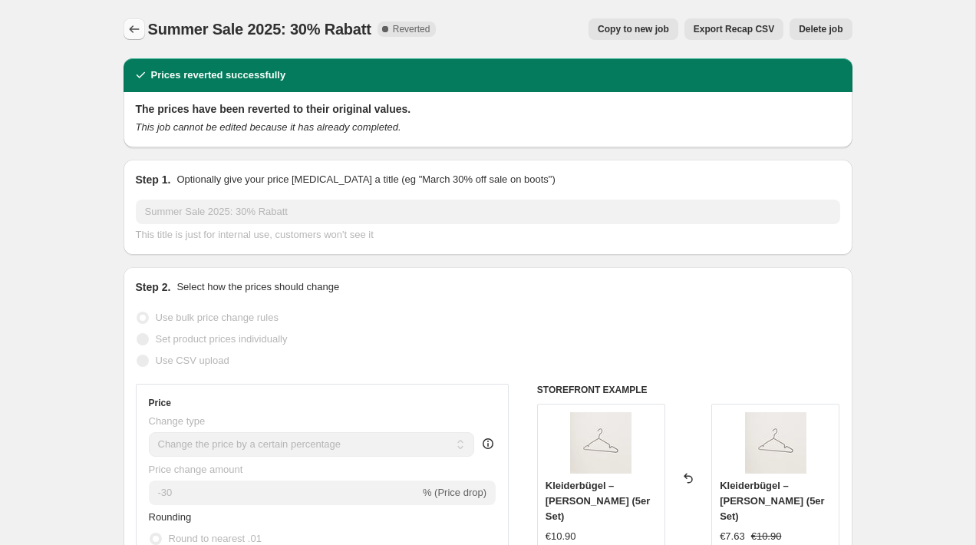
click at [129, 31] on icon "Price change jobs" at bounding box center [134, 28] width 15 height 15
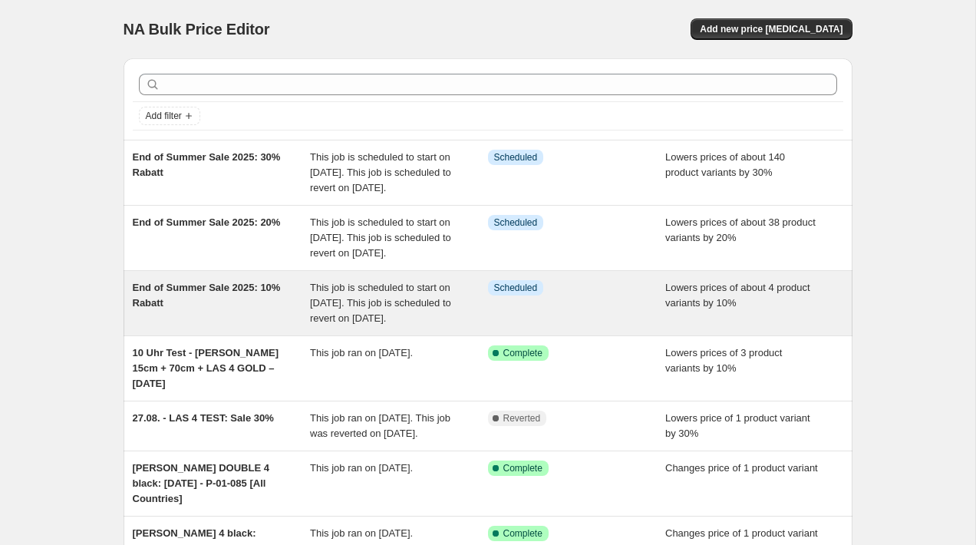
click at [261, 326] on div "End of Summer Sale 2025: 10% Rabatt" at bounding box center [222, 303] width 178 height 46
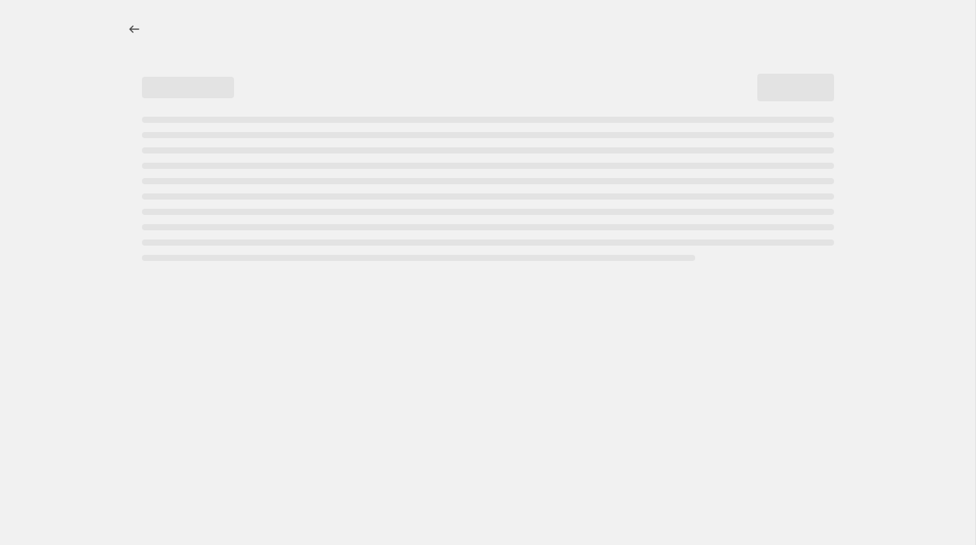
select select "percentage"
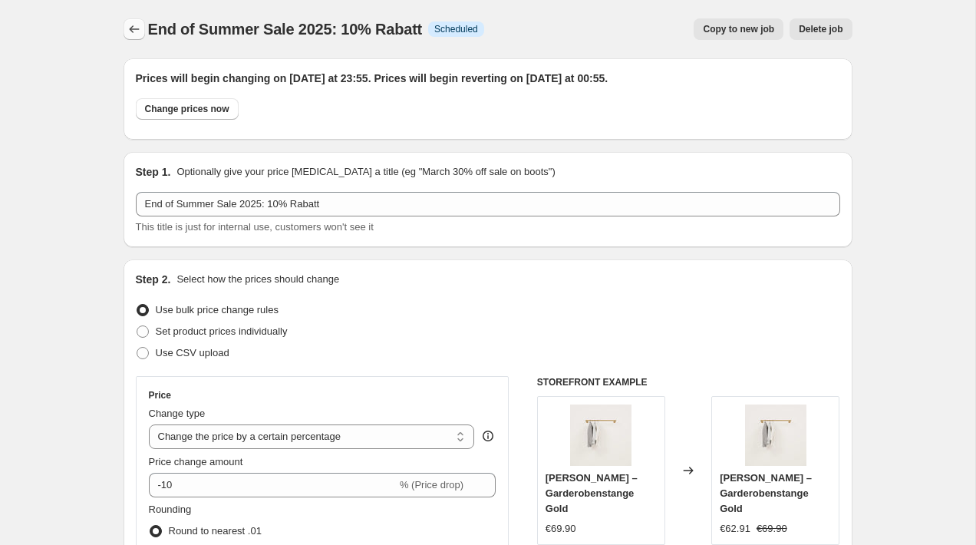
click at [141, 25] on icon "Price change jobs" at bounding box center [134, 28] width 15 height 15
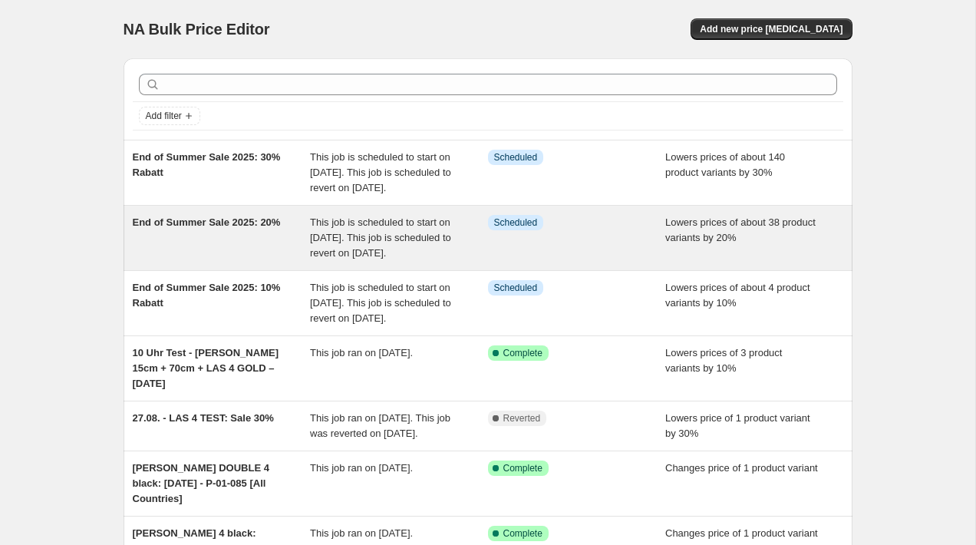
click at [207, 261] on div "End of Summer Sale 2025: 20%" at bounding box center [222, 238] width 178 height 46
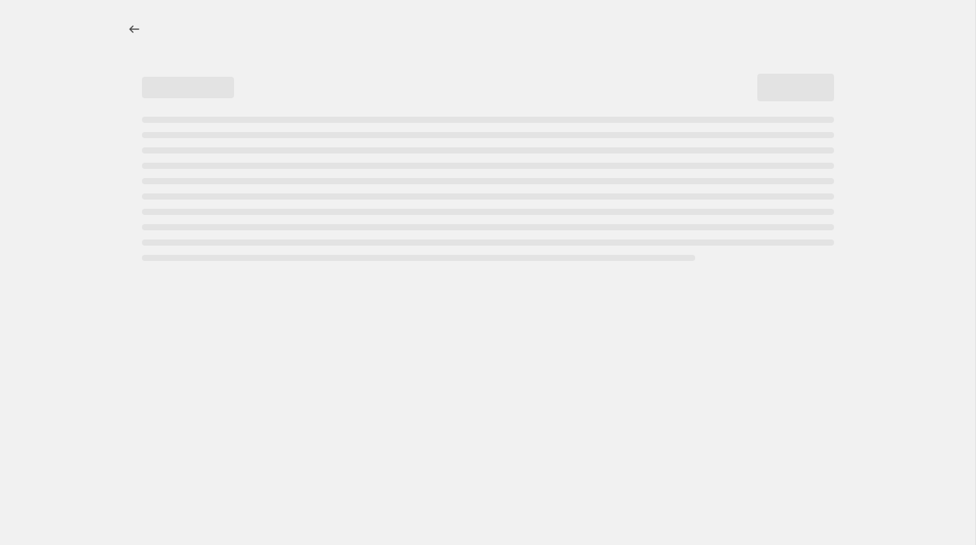
select select "percentage"
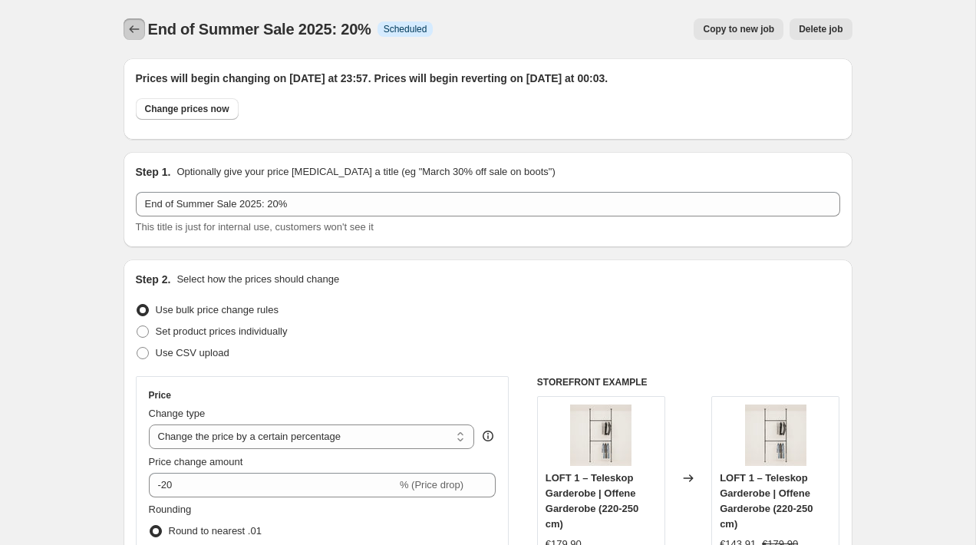
click at [135, 28] on icon "Price change jobs" at bounding box center [134, 28] width 15 height 15
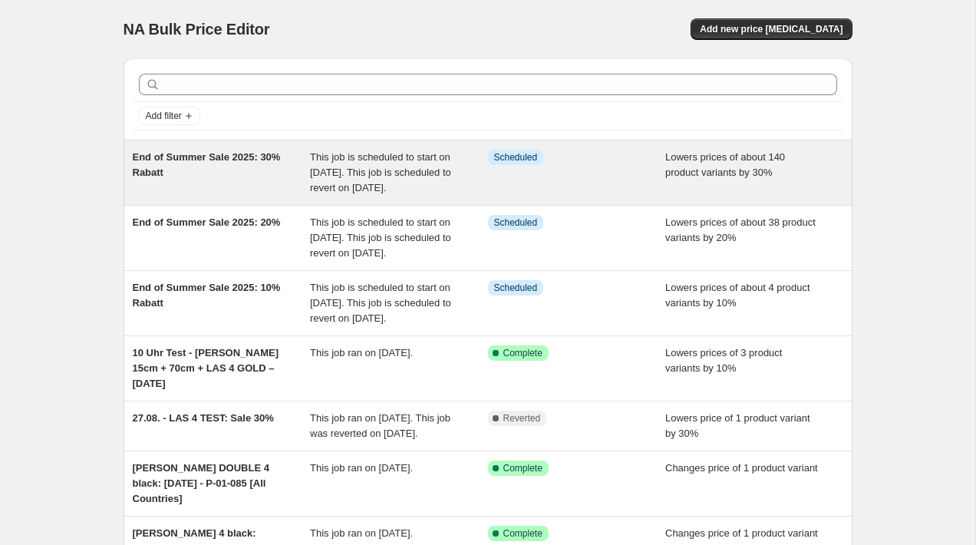
click at [196, 186] on div "End of Summer Sale 2025: 30% Rabatt" at bounding box center [222, 173] width 178 height 46
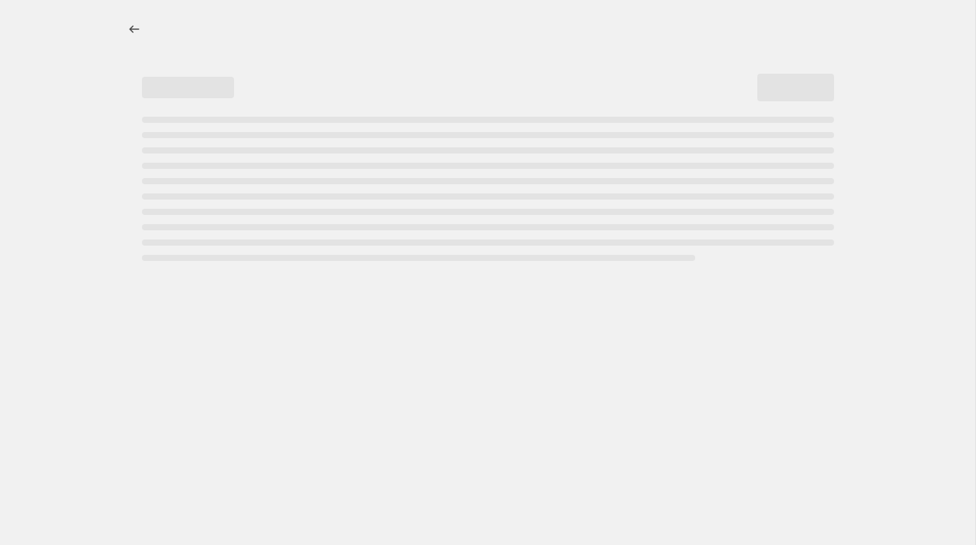
select select "percentage"
